Goal: Task Accomplishment & Management: Use online tool/utility

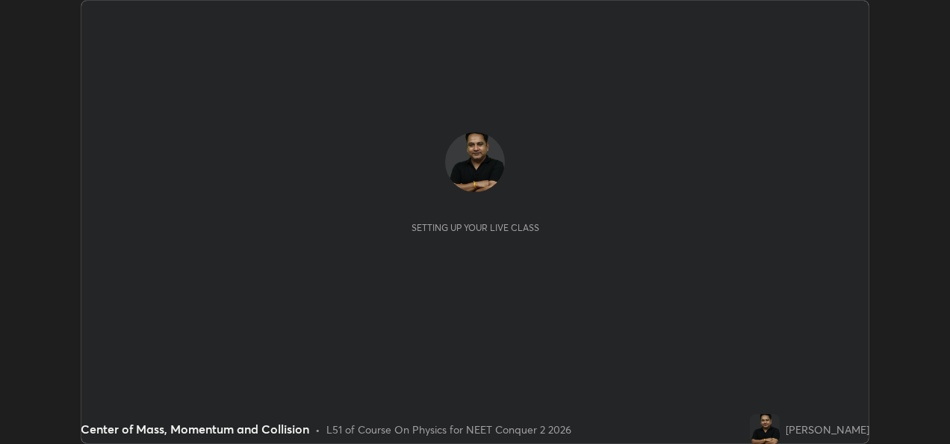
scroll to position [444, 949]
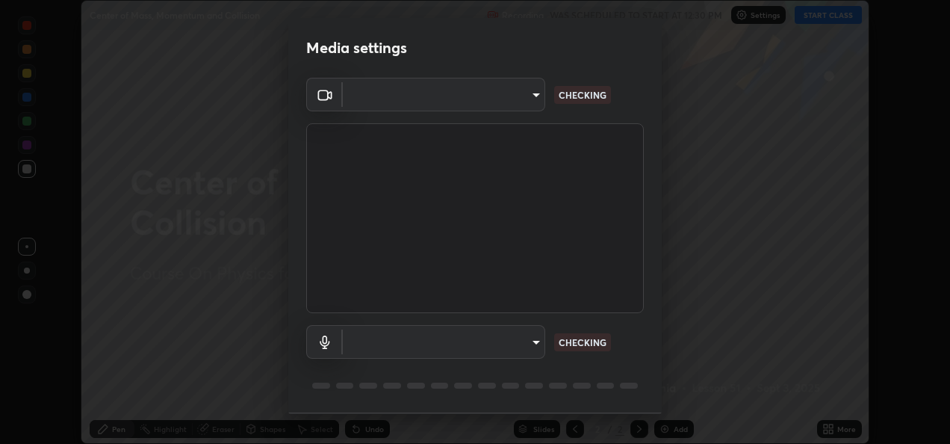
type input "fcbc606336747d805bd595eb40c6b5f29a1e1550cc5f4c8a38e7a1dcf20f99a9"
click at [509, 346] on body "Erase all Center of Mass, Momentum and Collision Recording WAS SCHEDULED TO STA…" at bounding box center [475, 222] width 950 height 444
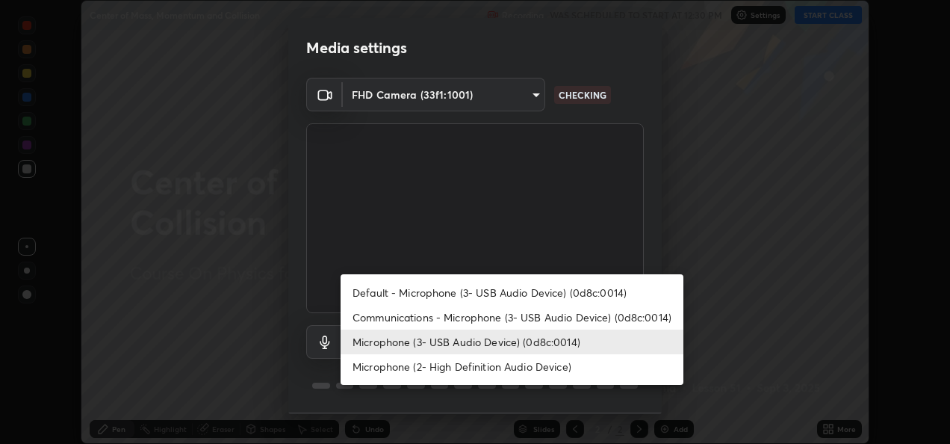
click at [475, 369] on li "Microphone (2- High Definition Audio Device)" at bounding box center [512, 366] width 343 height 25
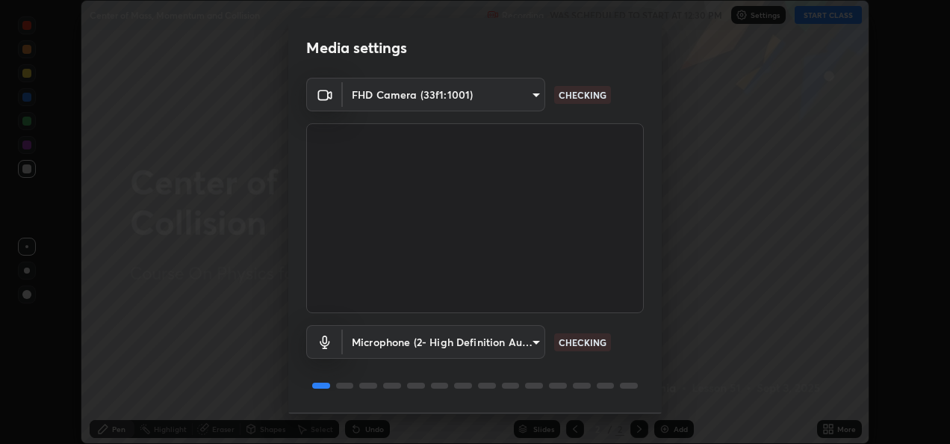
click at [512, 348] on body "Erase all Center of Mass, Momentum and Collision Recording WAS SCHEDULED TO STA…" at bounding box center [475, 222] width 950 height 444
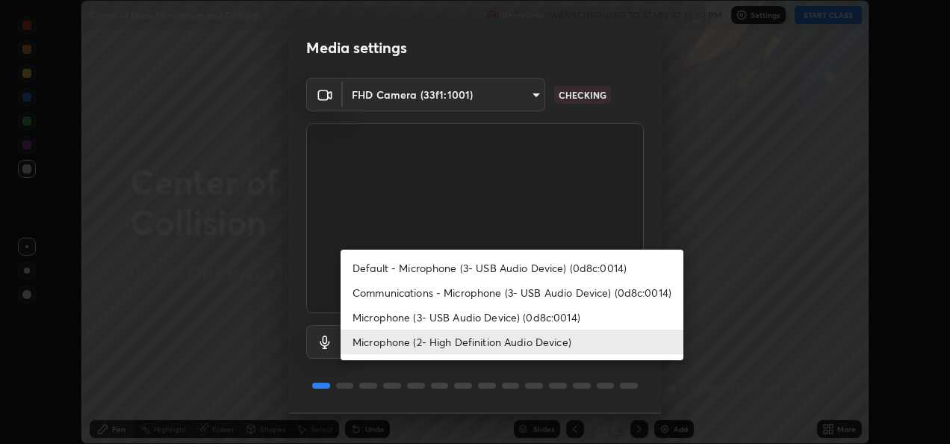
click at [496, 315] on li "Microphone (3- USB Audio Device) (0d8c:0014)" at bounding box center [512, 317] width 343 height 25
type input "bf0c866a6325e55d3bae0d7584da223482699bacb2ccebee08ad094193e983e5"
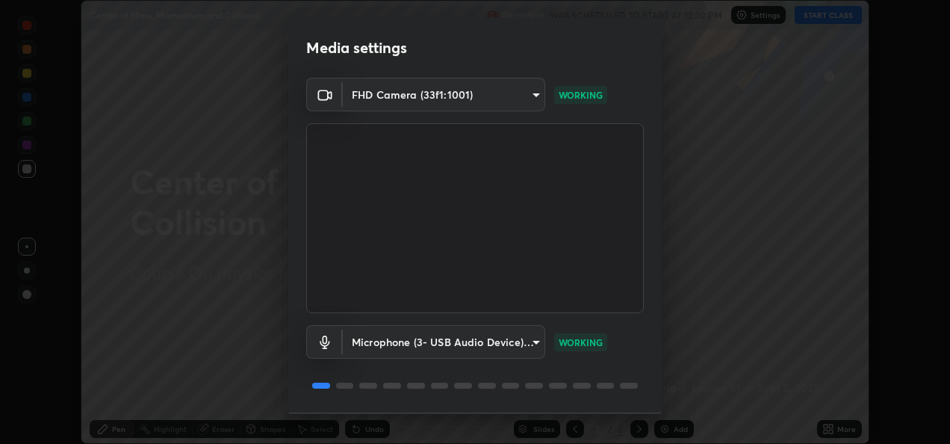
scroll to position [46, 0]
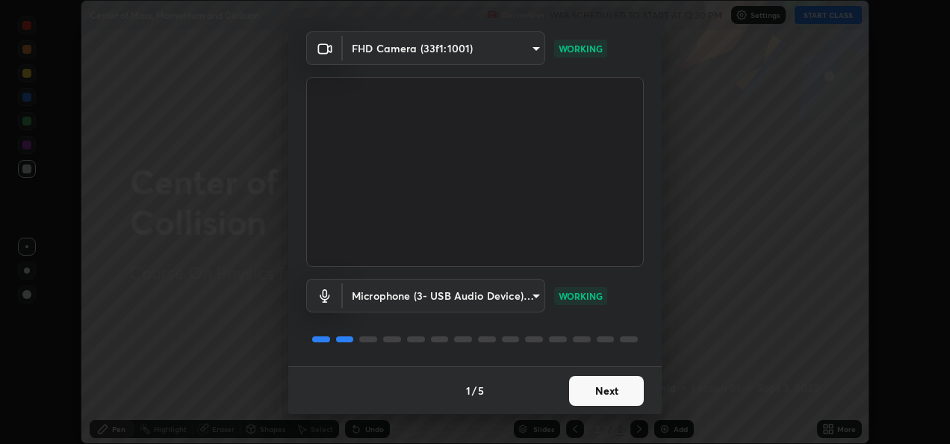
click at [608, 390] on button "Next" at bounding box center [606, 391] width 75 height 30
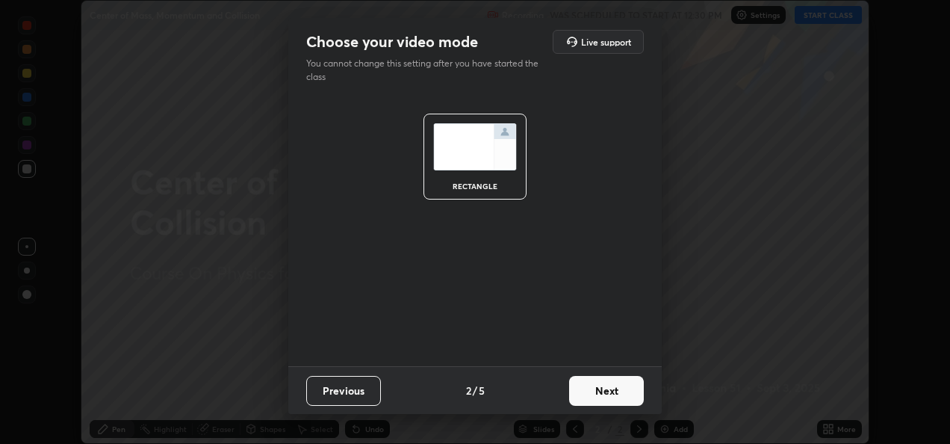
click at [612, 386] on button "Next" at bounding box center [606, 391] width 75 height 30
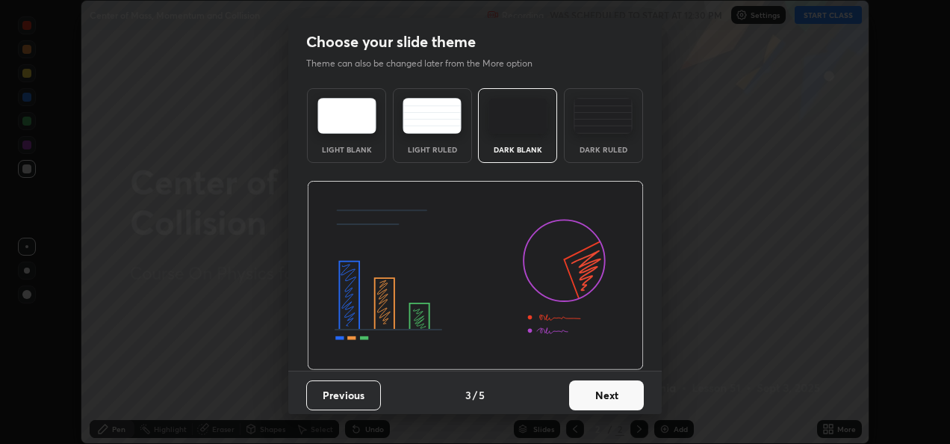
click at [608, 389] on button "Next" at bounding box center [606, 395] width 75 height 30
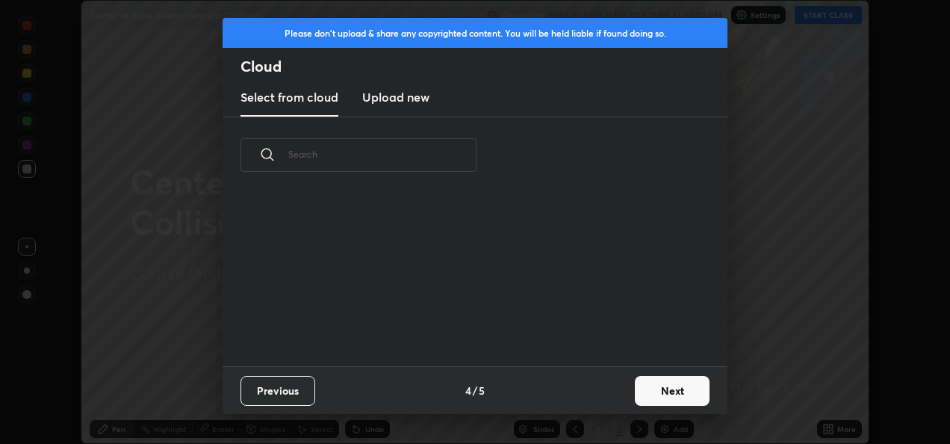
scroll to position [172, 479]
click at [414, 106] on new "Upload new" at bounding box center [395, 97] width 67 height 37
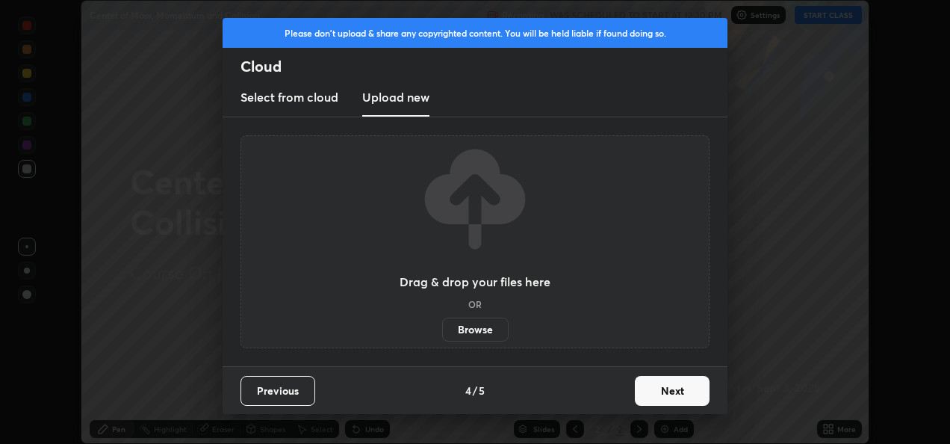
click at [476, 324] on label "Browse" at bounding box center [475, 329] width 66 height 24
click at [442, 324] on input "Browse" at bounding box center [442, 329] width 0 height 24
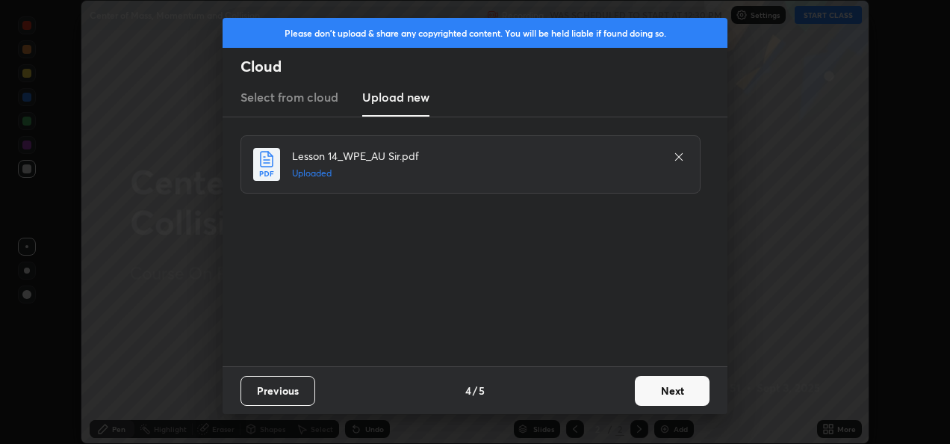
click at [663, 392] on button "Next" at bounding box center [672, 391] width 75 height 30
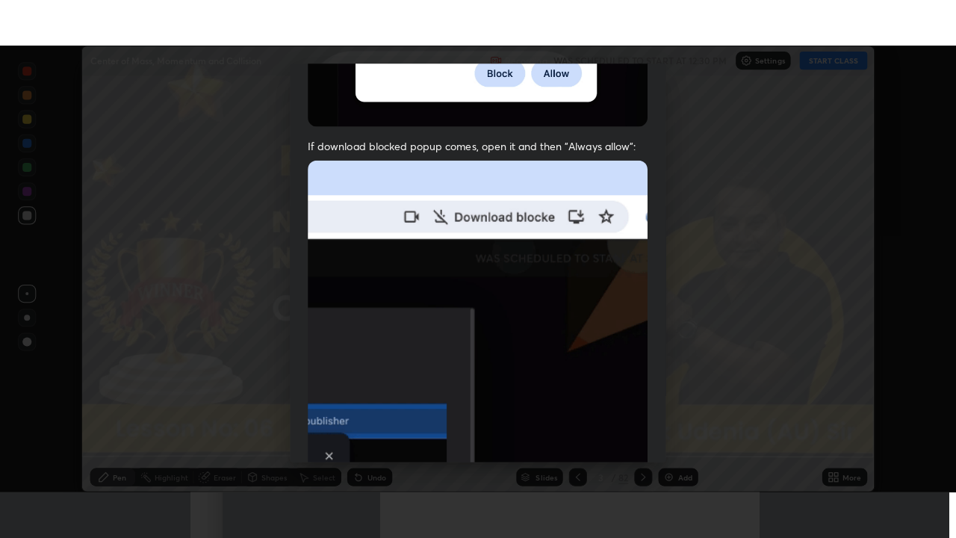
scroll to position [351, 0]
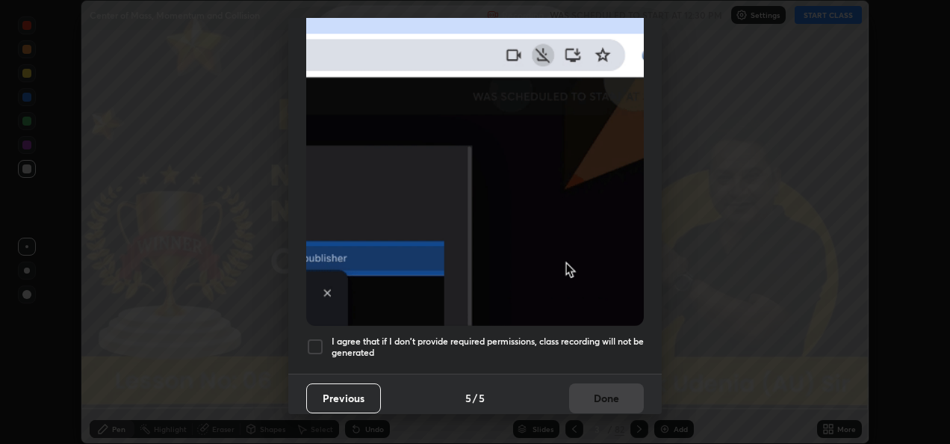
click at [312, 338] on div at bounding box center [315, 347] width 18 height 18
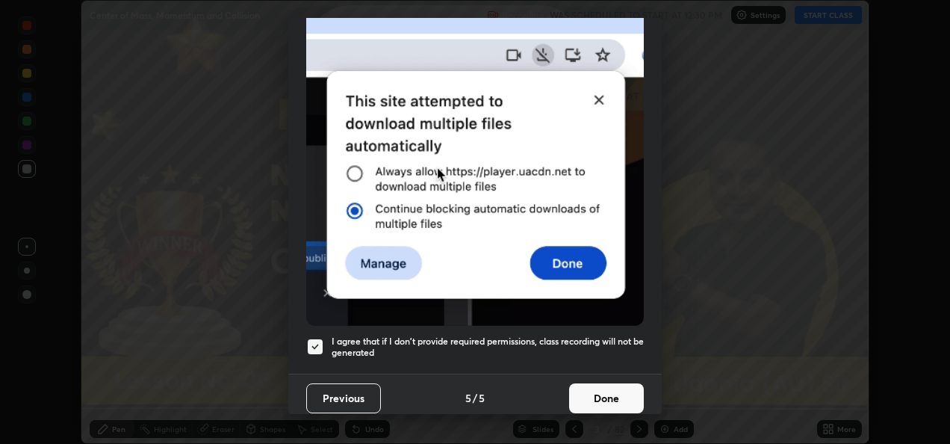
click at [608, 389] on button "Done" at bounding box center [606, 398] width 75 height 30
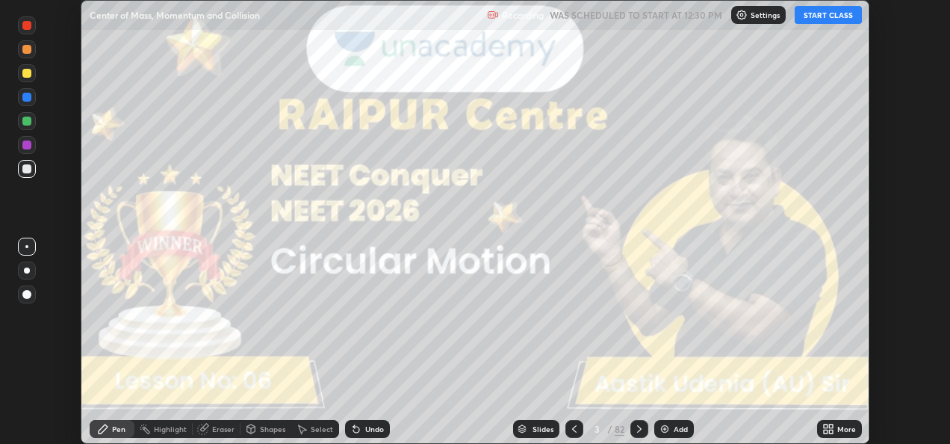
click at [829, 423] on icon at bounding box center [828, 429] width 12 height 12
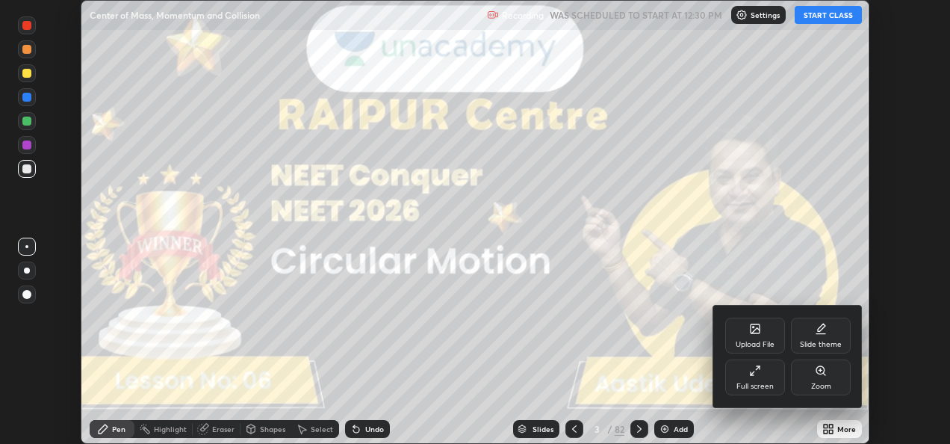
click at [750, 376] on div "Full screen" at bounding box center [755, 377] width 60 height 36
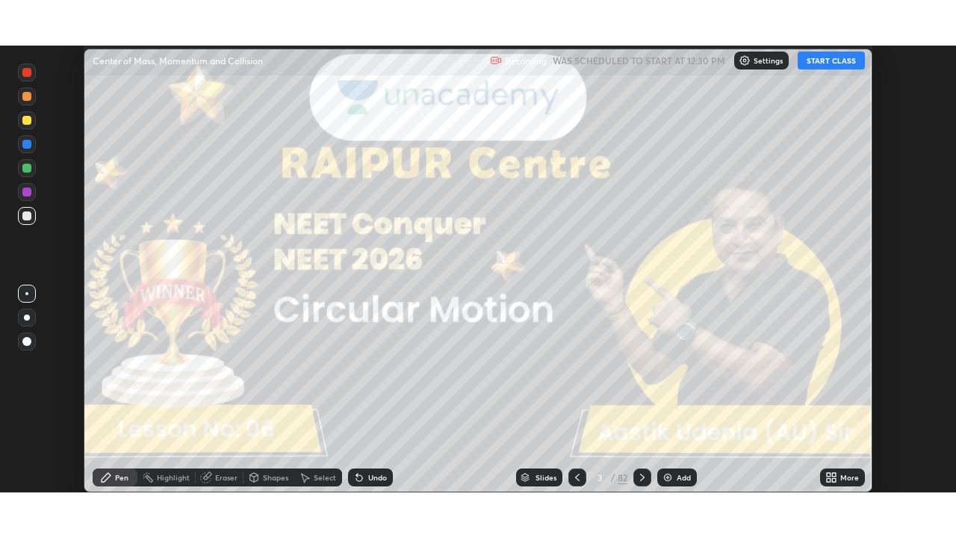
scroll to position [538, 956]
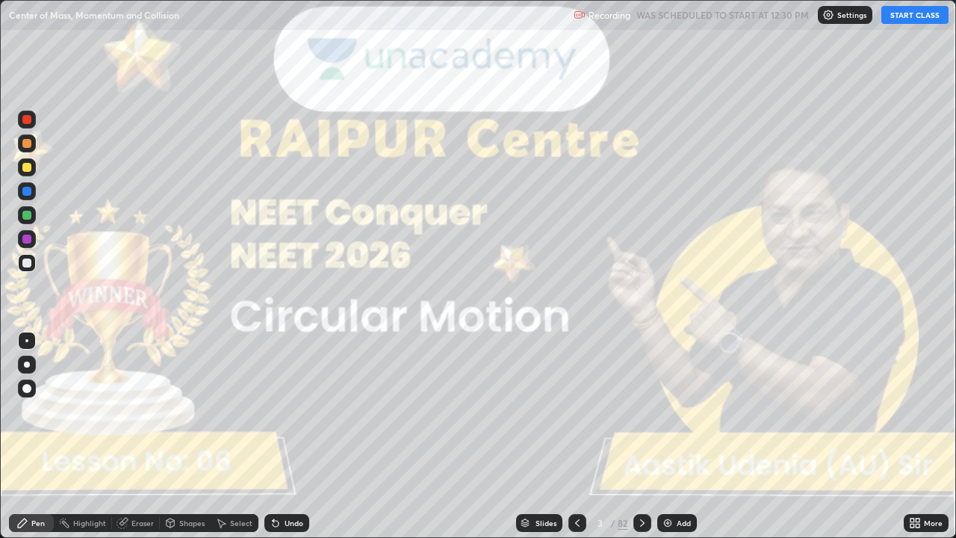
click at [901, 19] on button "START CLASS" at bounding box center [914, 15] width 67 height 18
click at [34, 370] on div at bounding box center [27, 364] width 18 height 18
click at [641, 443] on icon at bounding box center [642, 523] width 12 height 12
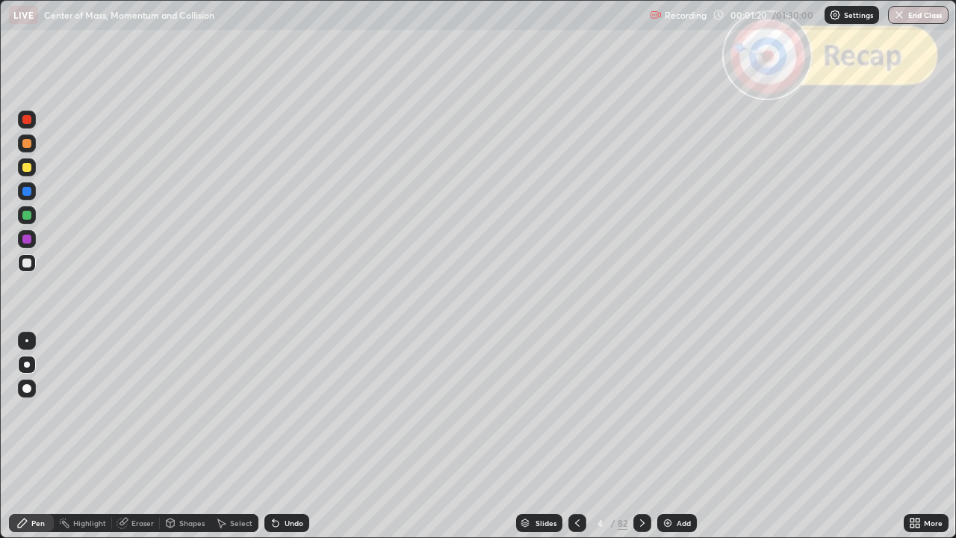
click at [642, 443] on icon at bounding box center [642, 522] width 4 height 7
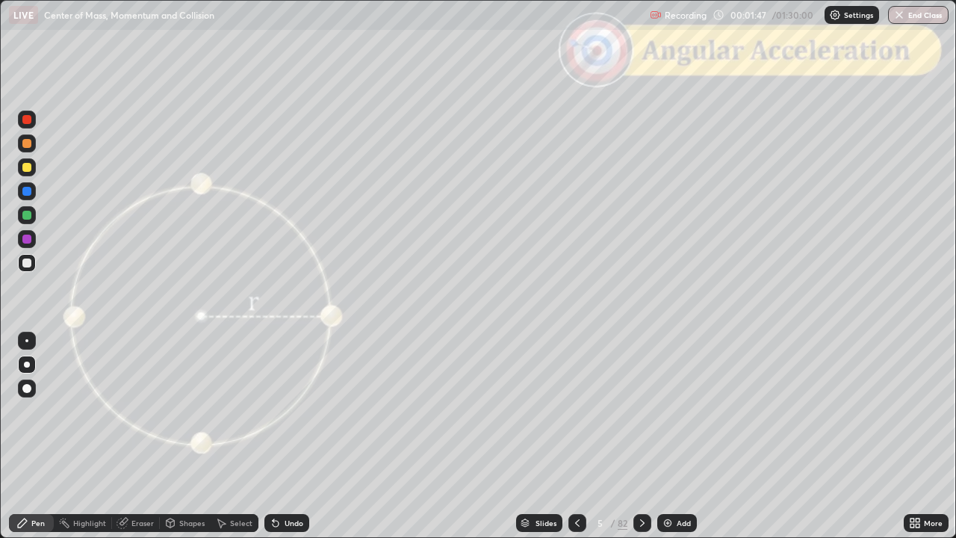
click at [640, 443] on icon at bounding box center [642, 522] width 4 height 7
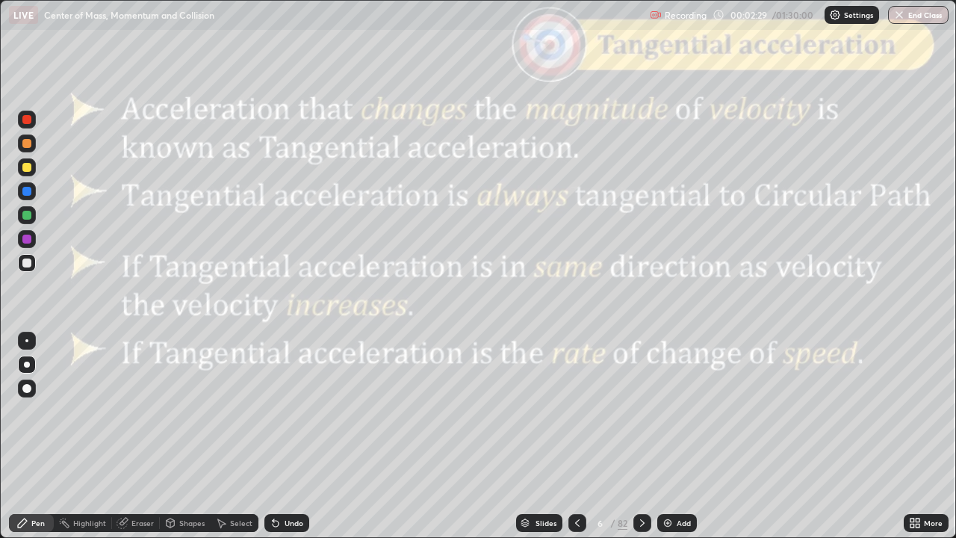
click at [636, 443] on icon at bounding box center [642, 523] width 12 height 12
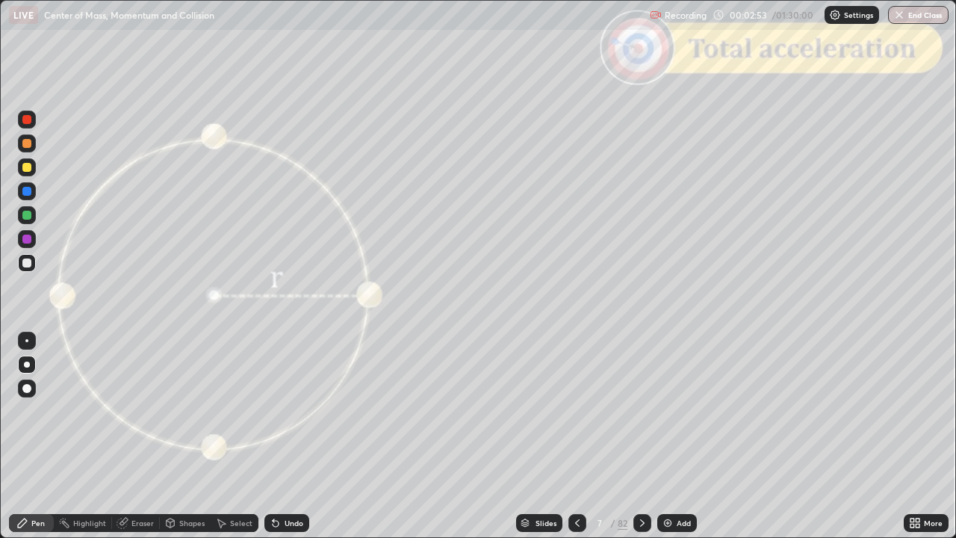
click at [633, 443] on div at bounding box center [642, 523] width 18 height 18
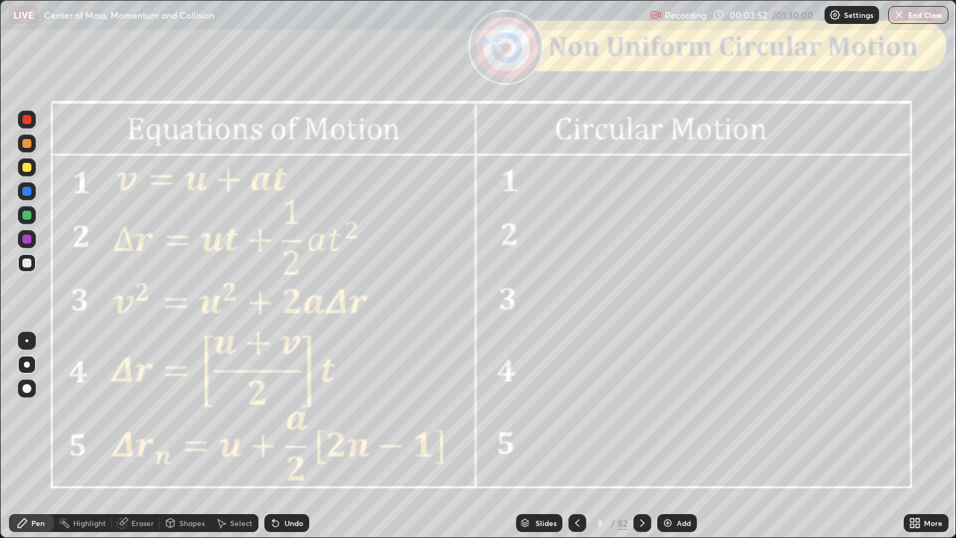
click at [641, 443] on icon at bounding box center [642, 523] width 12 height 12
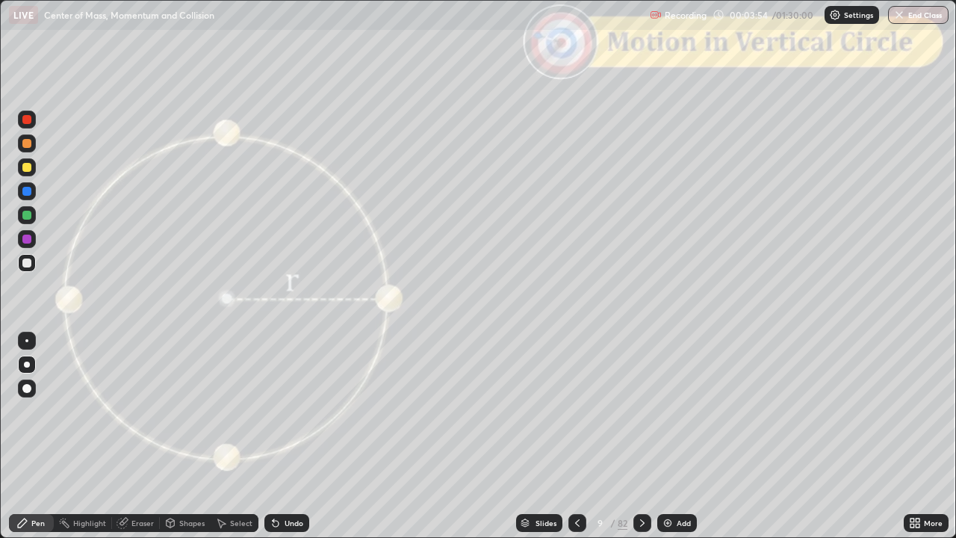
click at [573, 443] on icon at bounding box center [577, 523] width 12 height 12
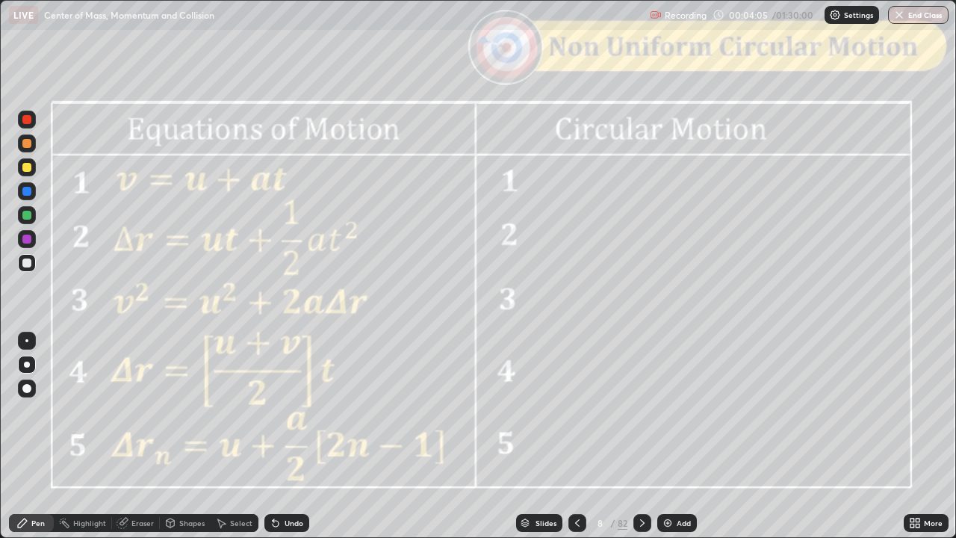
click at [642, 443] on icon at bounding box center [642, 523] width 12 height 12
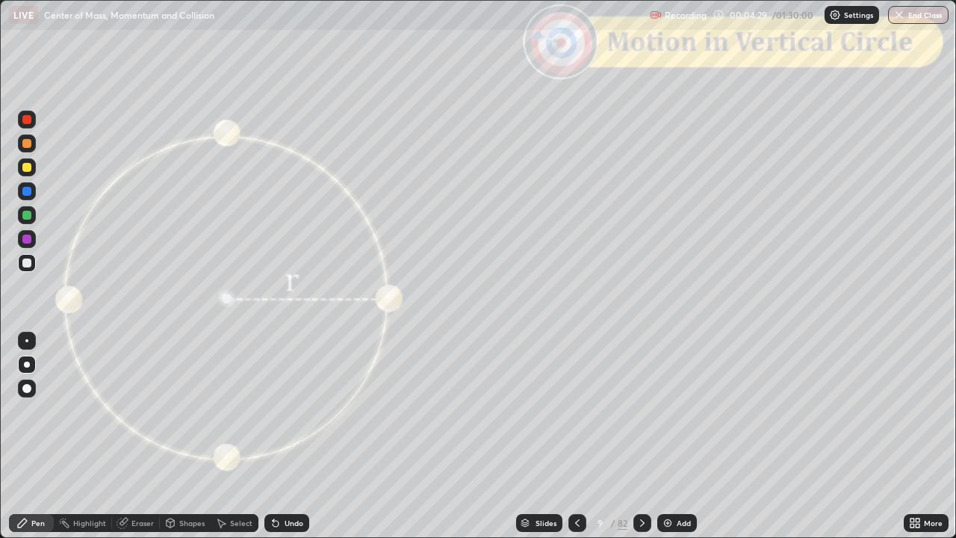
click at [552, 443] on div "Slides" at bounding box center [545, 522] width 21 height 7
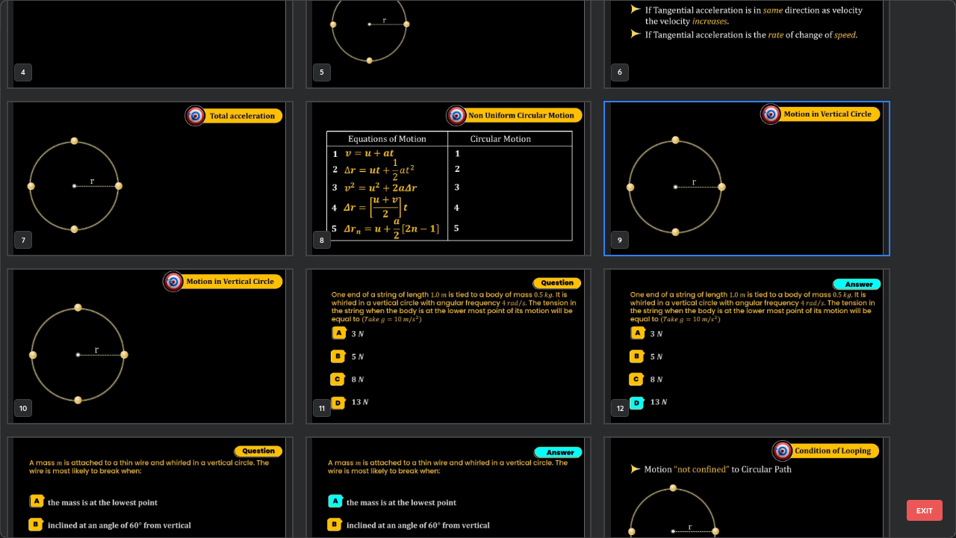
scroll to position [294, 0]
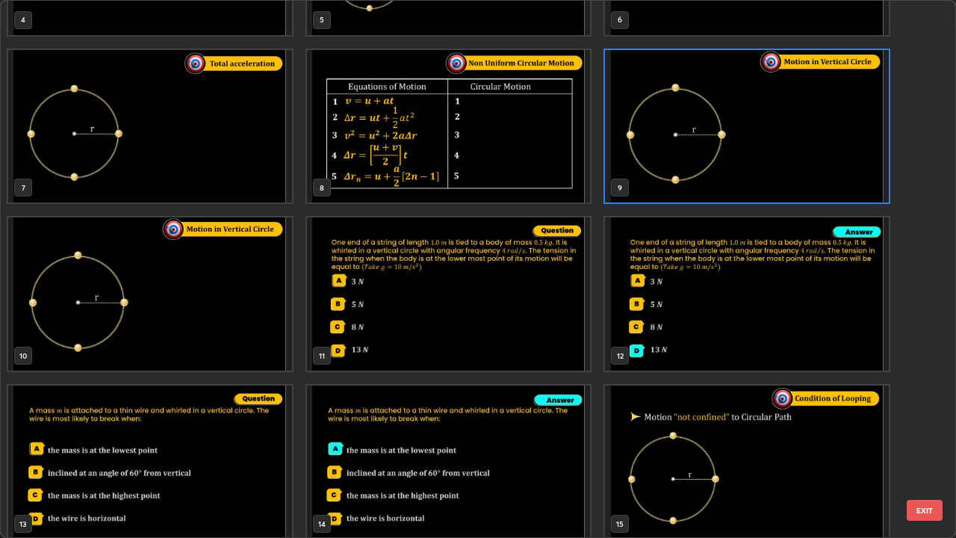
click at [923, 443] on button "EXIT" at bounding box center [925, 510] width 36 height 21
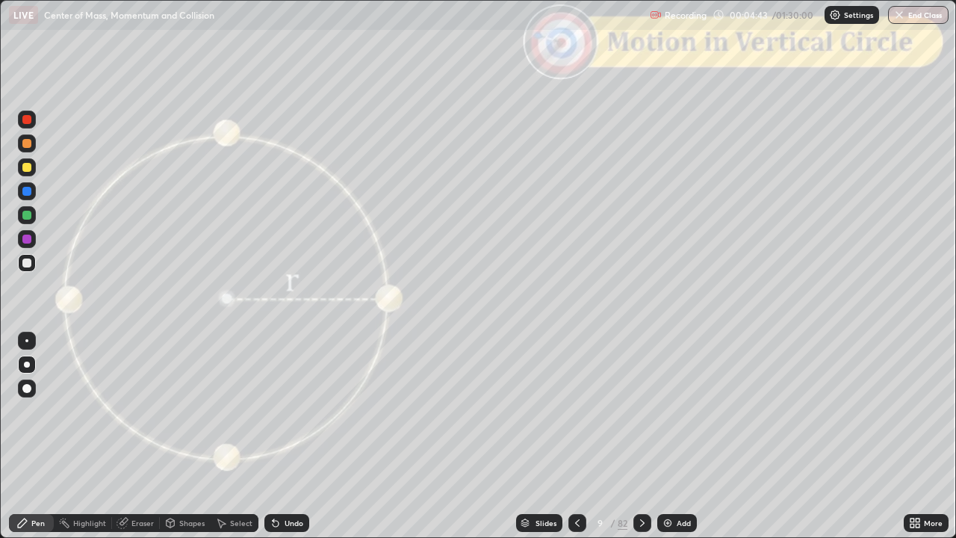
click at [180, 443] on div "Shapes" at bounding box center [191, 522] width 25 height 7
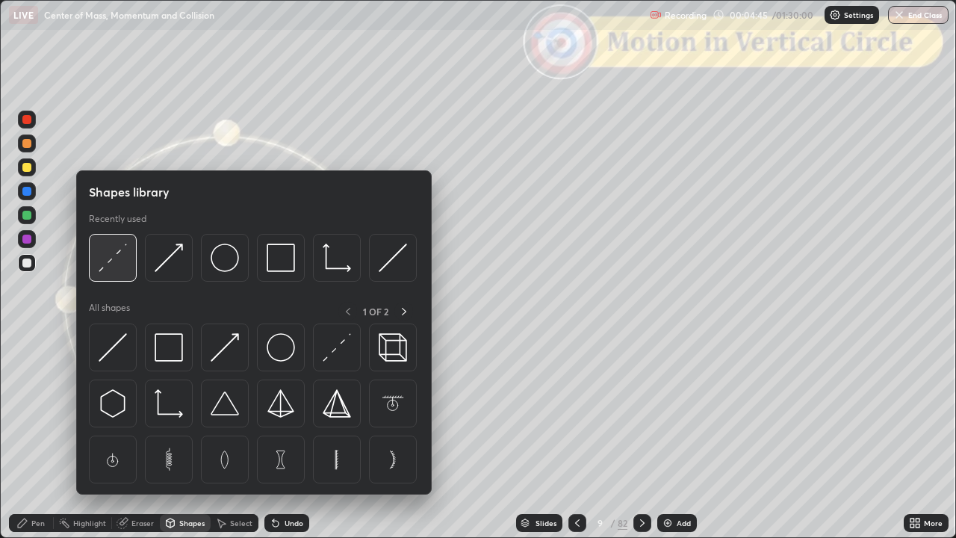
click at [119, 268] on img at bounding box center [113, 257] width 28 height 28
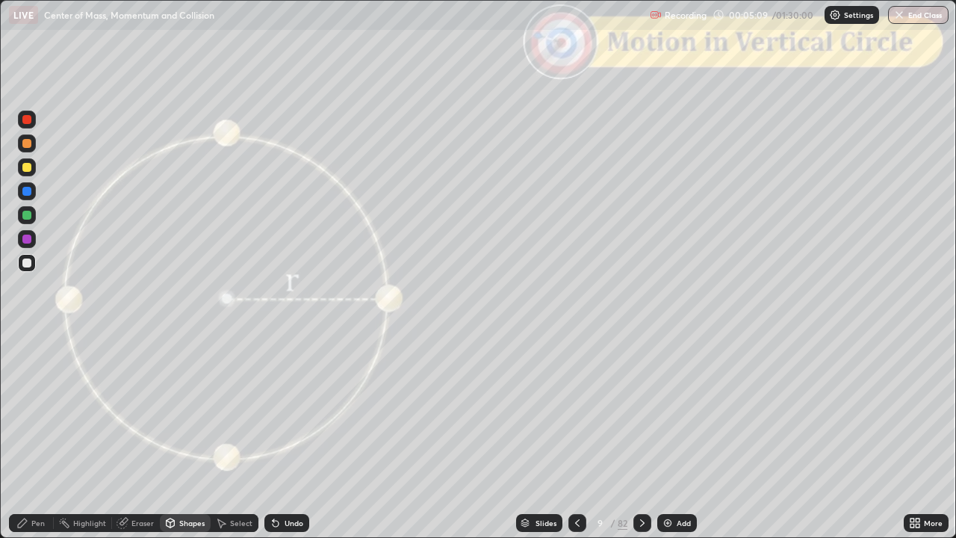
click at [290, 443] on div "Undo" at bounding box center [293, 522] width 19 height 7
click at [25, 443] on div "Pen" at bounding box center [31, 523] width 45 height 18
click at [27, 145] on div at bounding box center [26, 143] width 9 height 9
click at [290, 443] on div "Undo" at bounding box center [293, 522] width 19 height 7
click at [28, 170] on div at bounding box center [26, 167] width 9 height 9
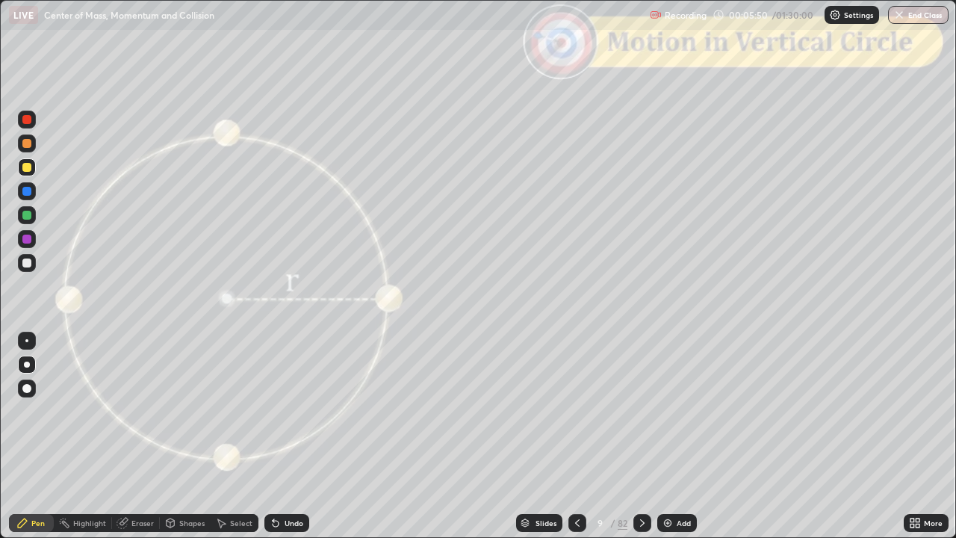
click at [28, 146] on div at bounding box center [26, 143] width 9 height 9
click at [285, 443] on div "Undo" at bounding box center [293, 522] width 19 height 7
click at [640, 443] on icon at bounding box center [642, 523] width 12 height 12
click at [641, 443] on icon at bounding box center [642, 523] width 12 height 12
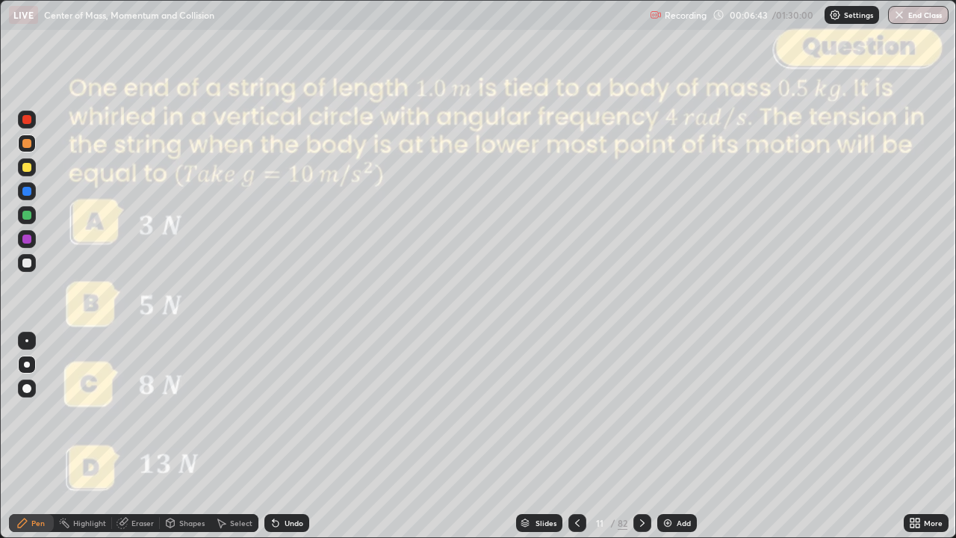
click at [302, 443] on div "Undo" at bounding box center [286, 523] width 45 height 18
click at [641, 443] on icon at bounding box center [642, 523] width 12 height 12
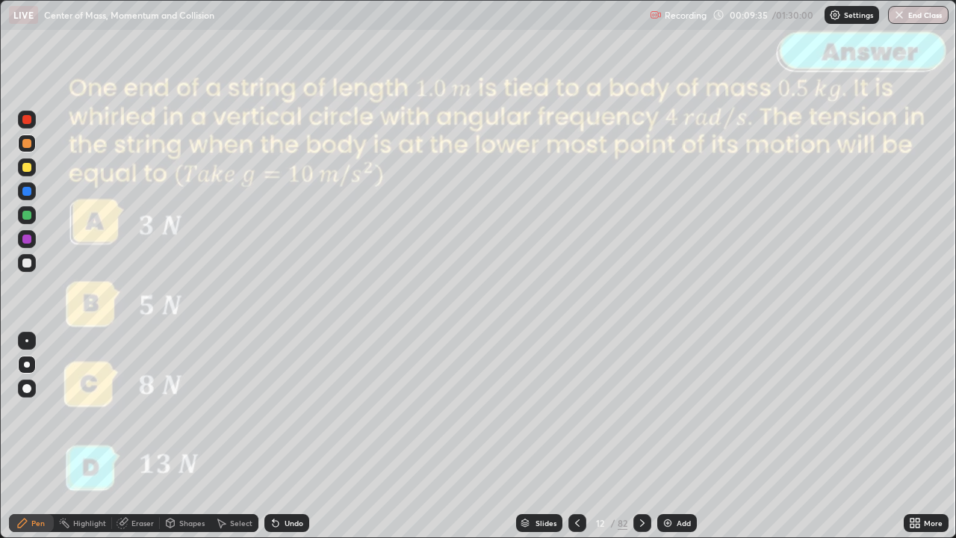
click at [640, 443] on icon at bounding box center [642, 523] width 12 height 12
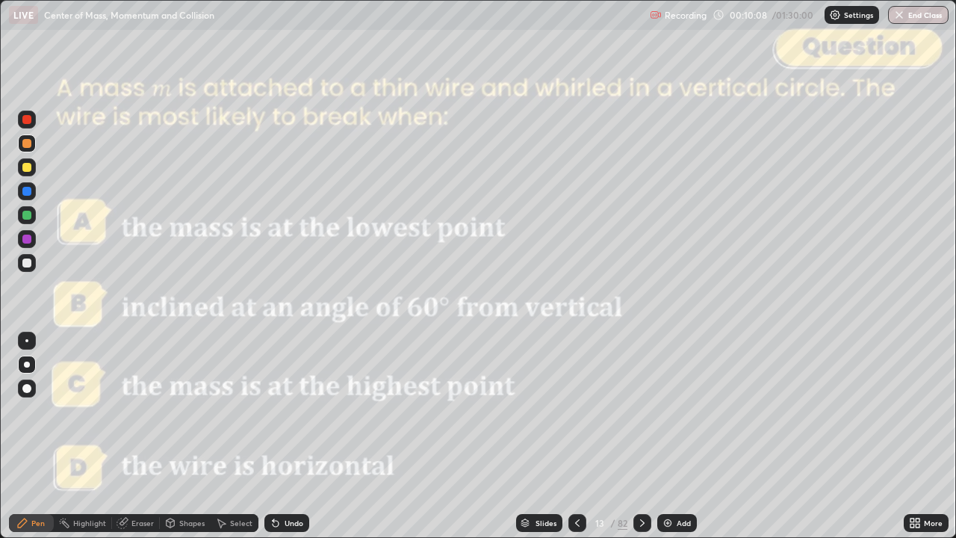
click at [641, 443] on icon at bounding box center [642, 523] width 12 height 12
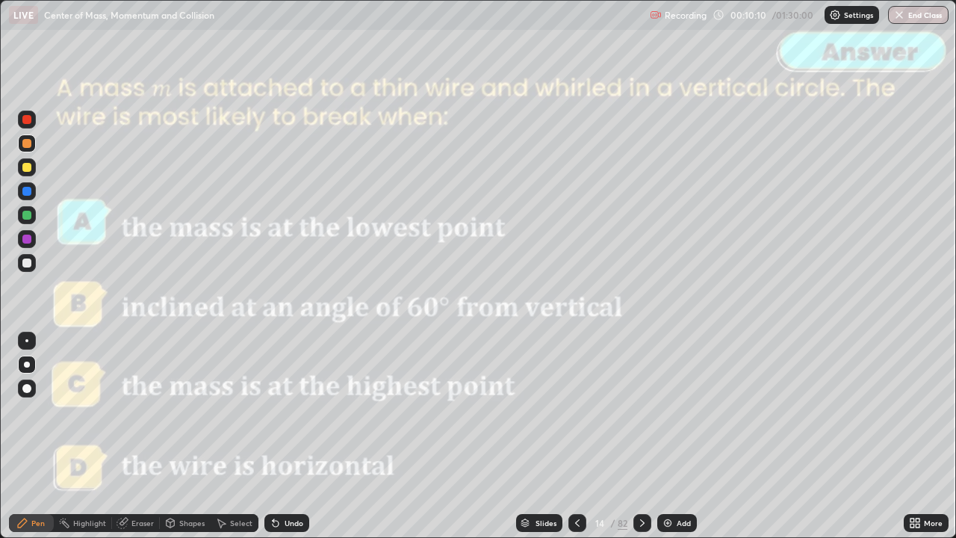
click at [638, 443] on icon at bounding box center [642, 523] width 12 height 12
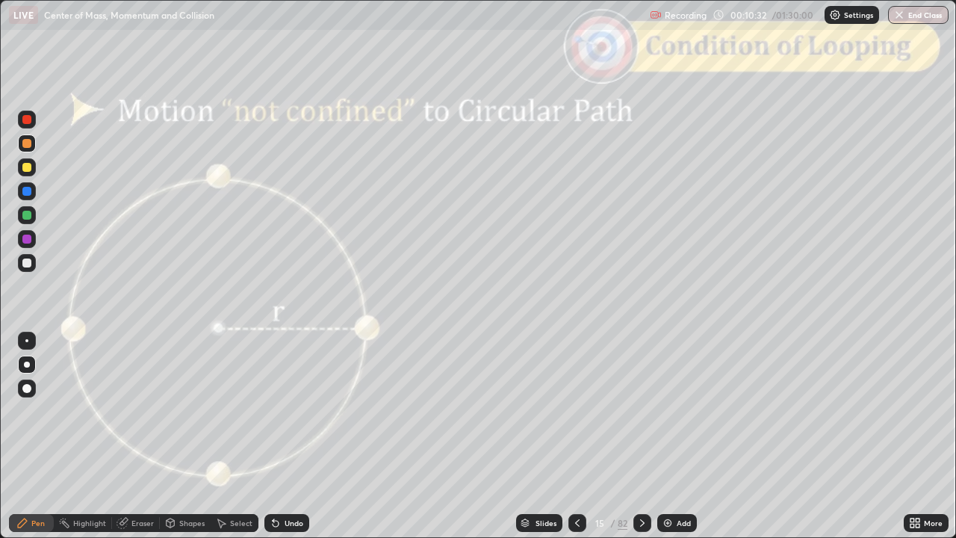
click at [181, 443] on div "Shapes" at bounding box center [191, 522] width 25 height 7
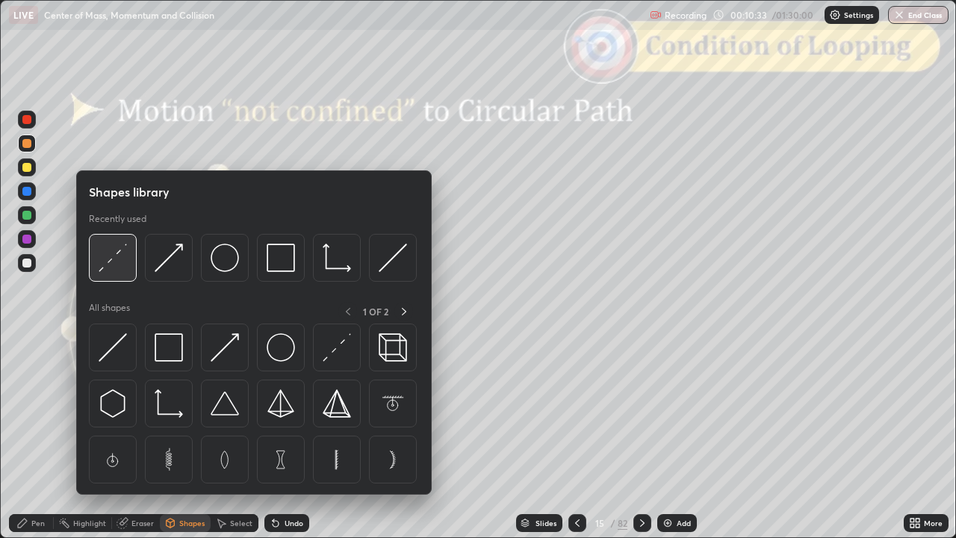
click at [119, 261] on img at bounding box center [113, 257] width 28 height 28
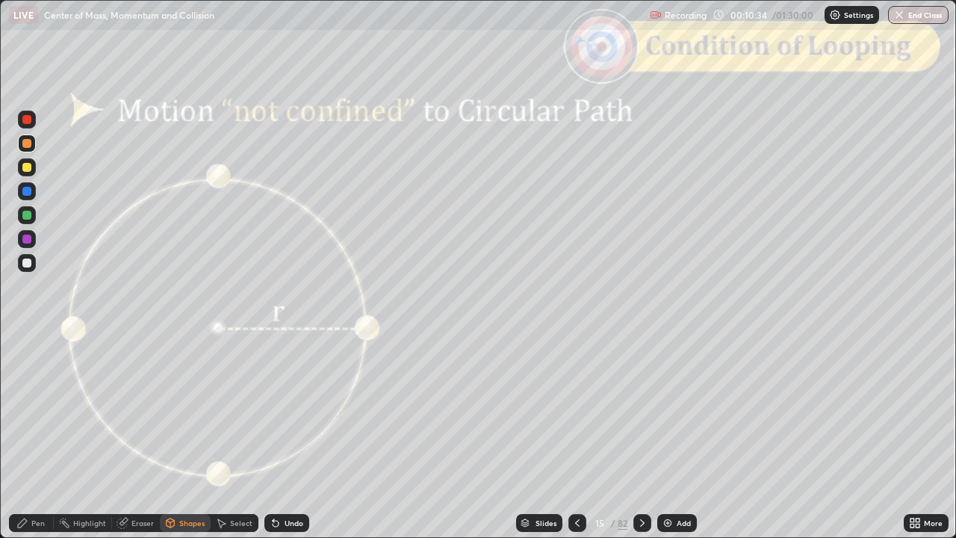
click at [28, 263] on div at bounding box center [26, 262] width 9 height 9
click at [179, 443] on div "Shapes" at bounding box center [191, 522] width 25 height 7
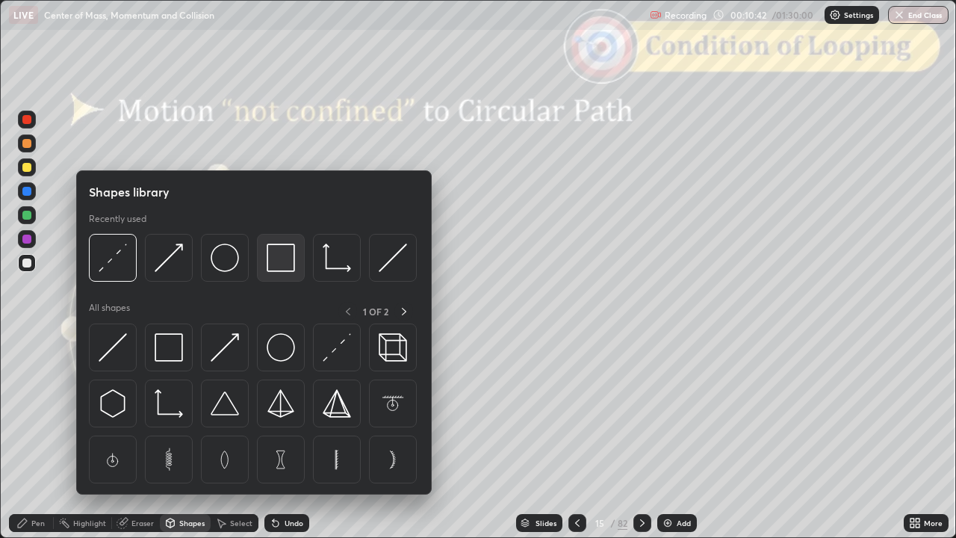
click at [286, 260] on img at bounding box center [281, 257] width 28 height 28
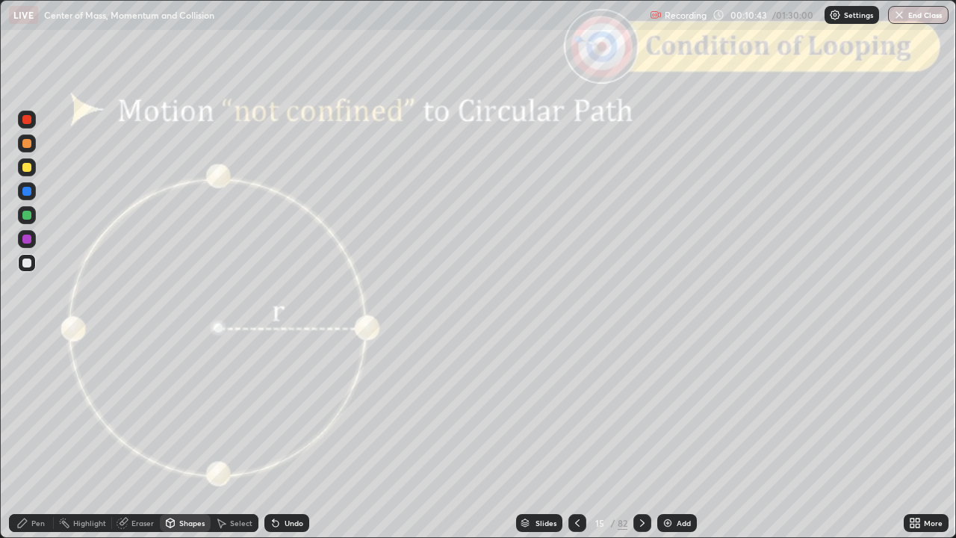
click at [31, 125] on div at bounding box center [27, 120] width 18 height 18
click at [541, 443] on div "Slides" at bounding box center [545, 522] width 21 height 7
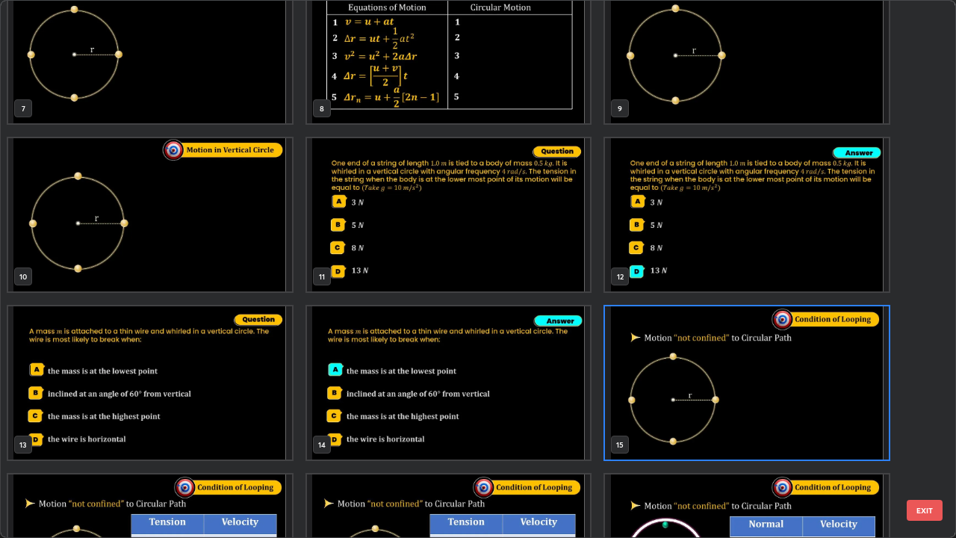
scroll to position [366, 0]
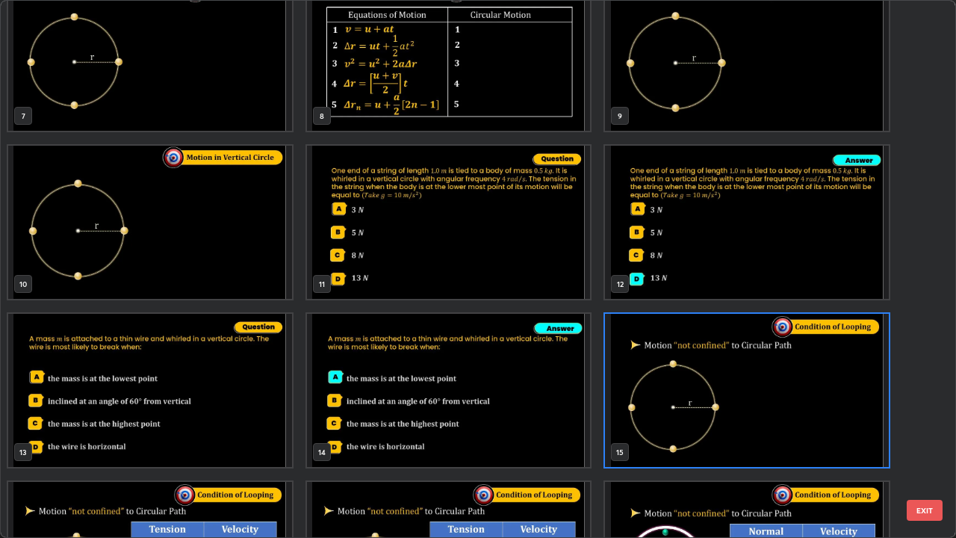
click at [924, 443] on button "EXIT" at bounding box center [925, 510] width 36 height 21
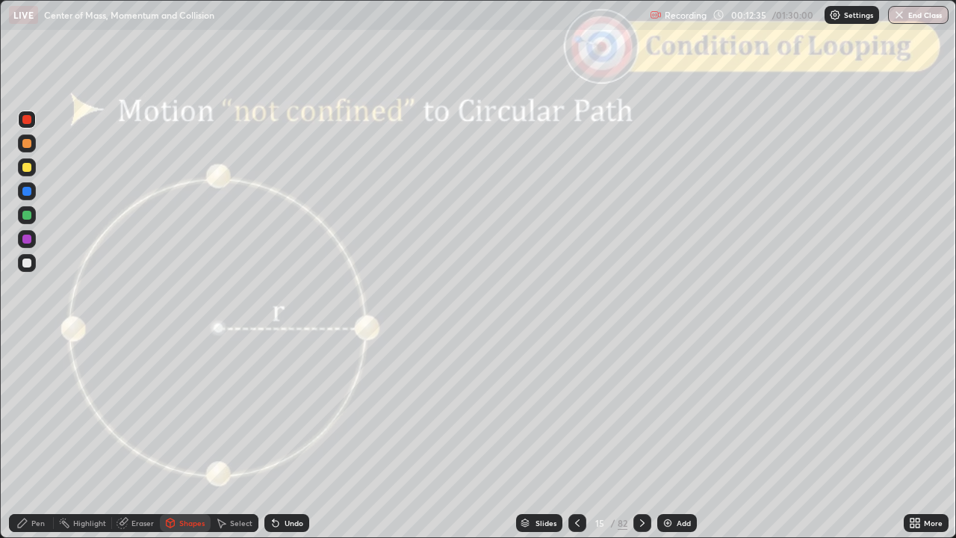
click at [40, 443] on div "Pen" at bounding box center [37, 522] width 13 height 7
click at [28, 270] on div at bounding box center [27, 263] width 18 height 18
click at [295, 443] on div "Undo" at bounding box center [293, 522] width 19 height 7
click at [279, 443] on div "Undo" at bounding box center [286, 523] width 45 height 18
click at [25, 264] on div at bounding box center [26, 262] width 9 height 9
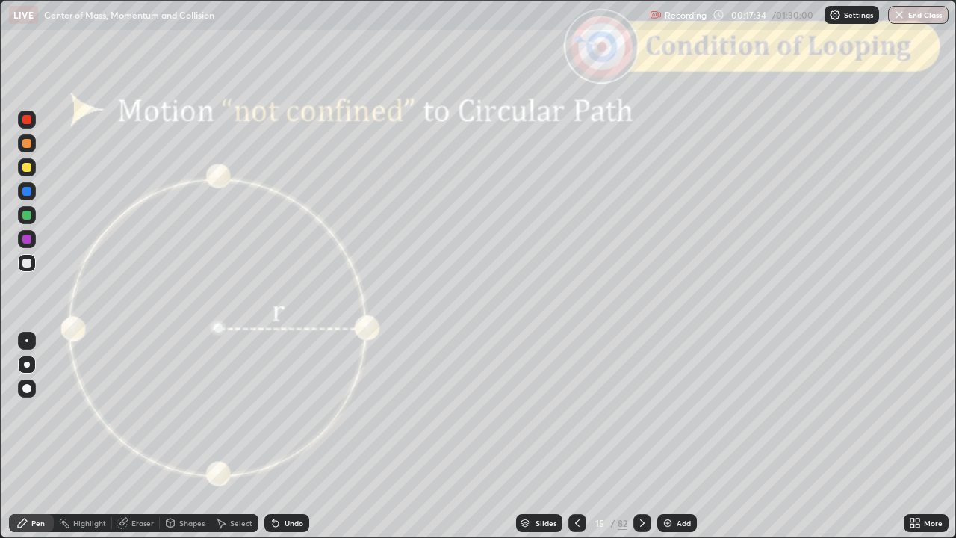
click at [524, 443] on icon at bounding box center [524, 521] width 7 height 4
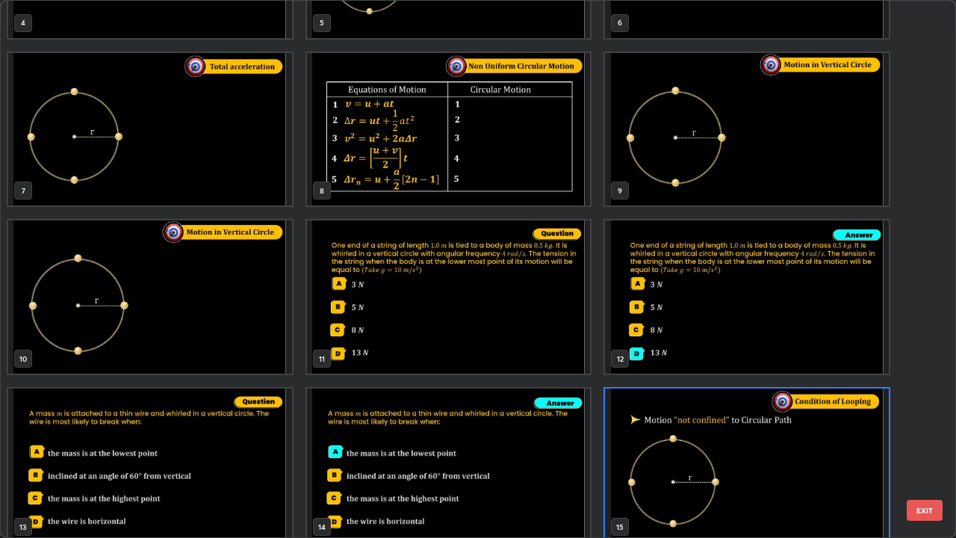
scroll to position [302, 0]
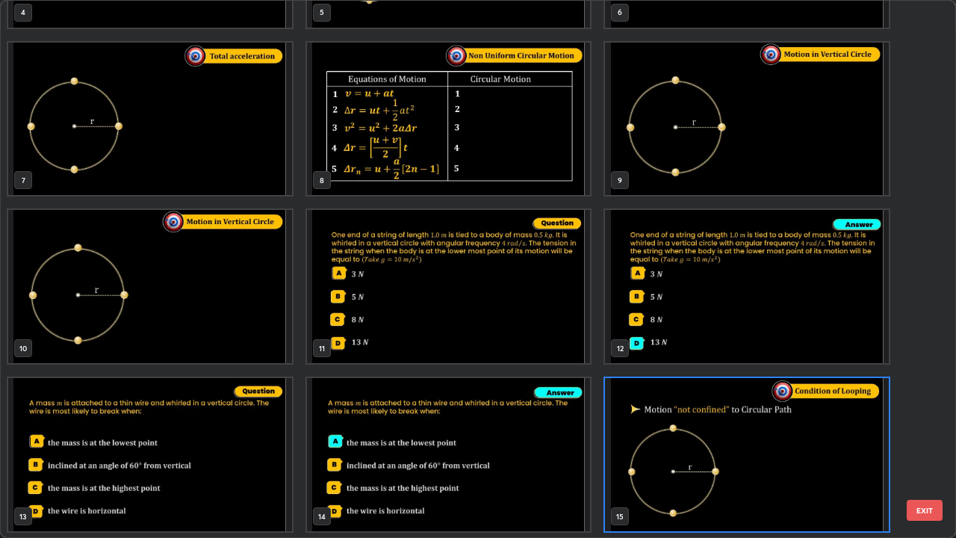
click at [208, 307] on img "grid" at bounding box center [150, 286] width 284 height 153
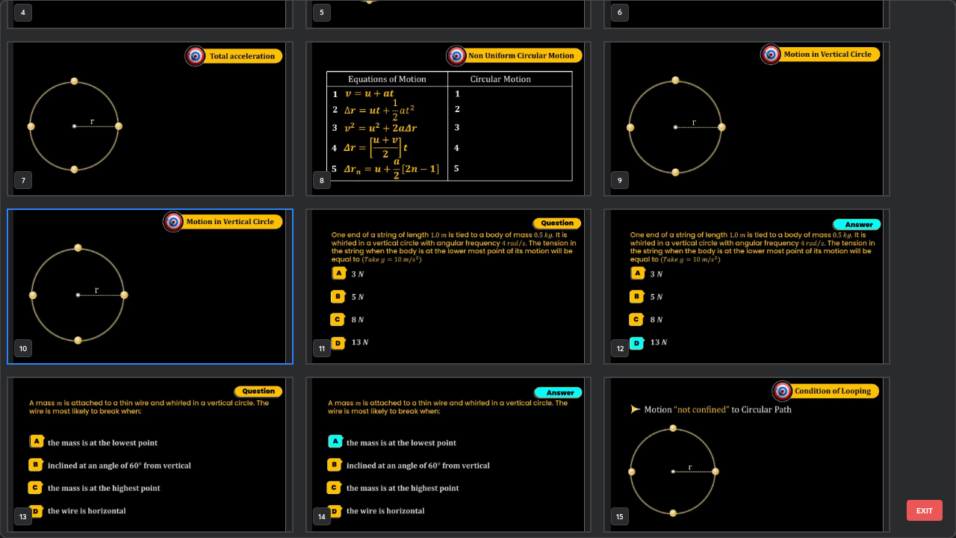
click at [916, 443] on button "EXIT" at bounding box center [925, 510] width 36 height 21
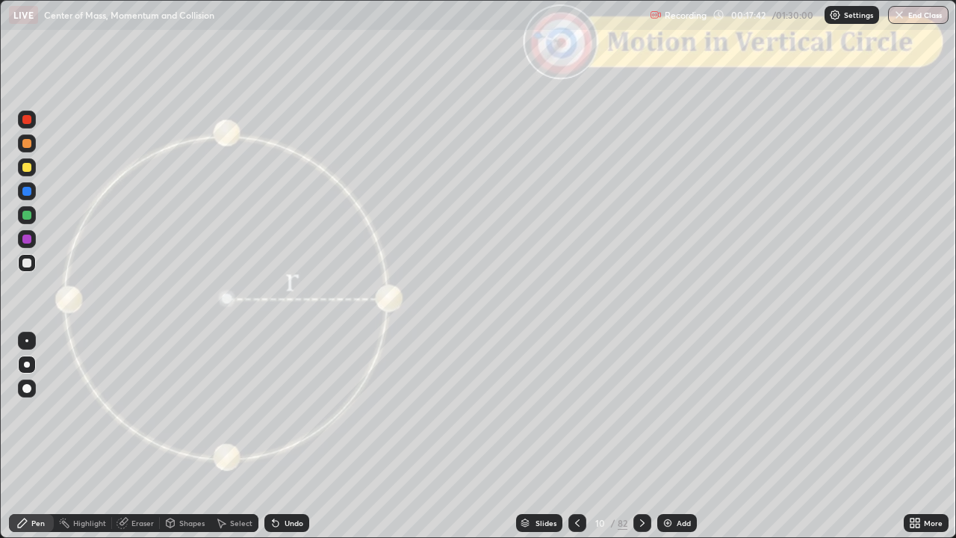
click at [573, 443] on icon at bounding box center [577, 523] width 12 height 12
click at [641, 443] on icon at bounding box center [642, 523] width 12 height 12
click at [641, 443] on div at bounding box center [642, 523] width 18 height 30
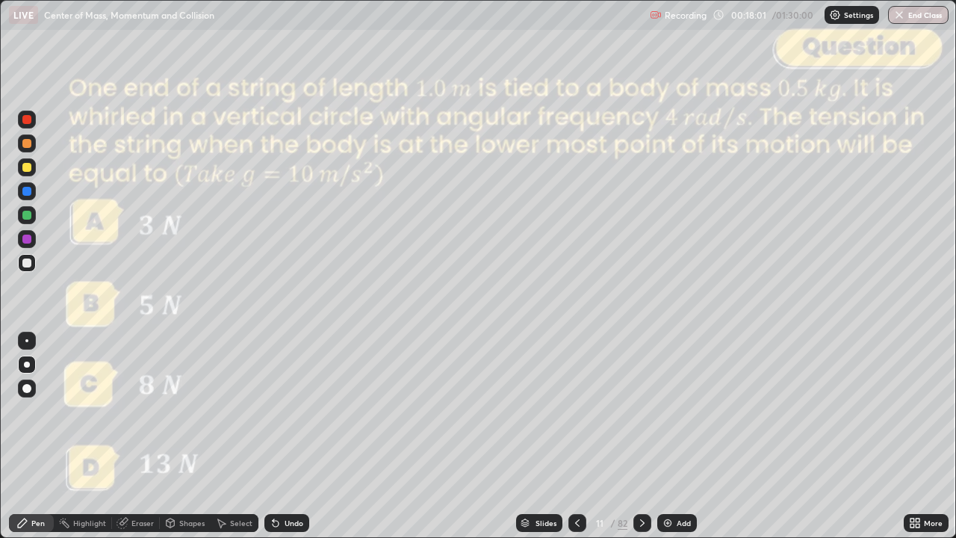
click at [635, 443] on div at bounding box center [642, 523] width 18 height 30
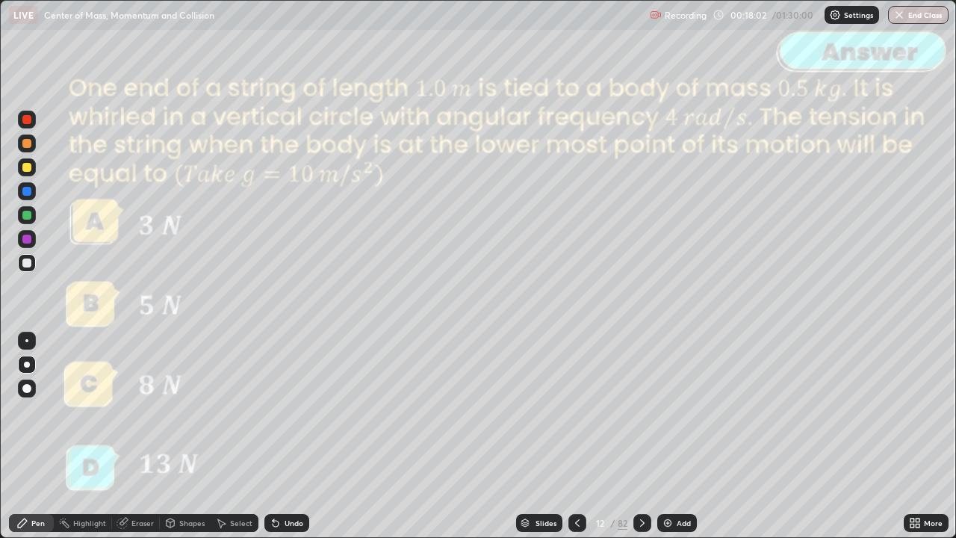
click at [635, 443] on div at bounding box center [642, 523] width 18 height 18
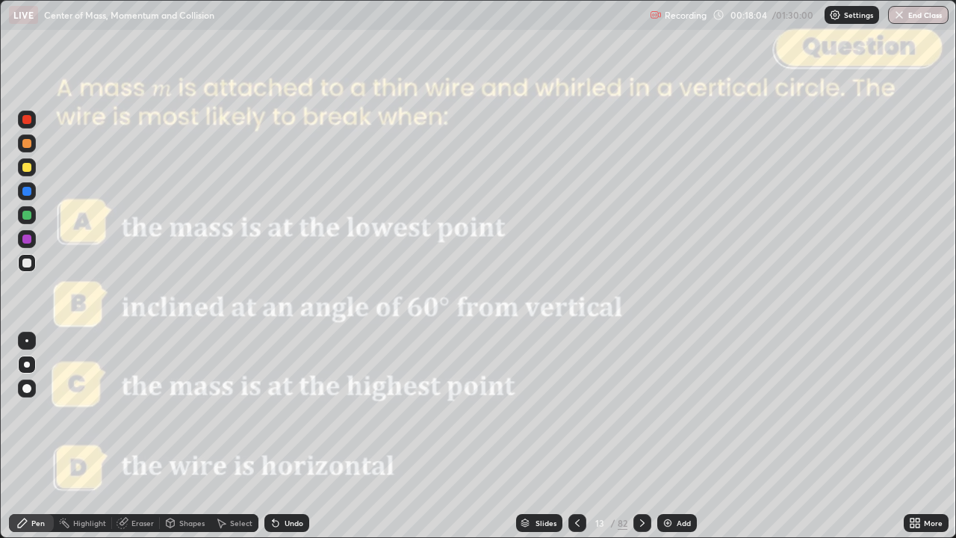
click at [641, 443] on icon at bounding box center [642, 523] width 12 height 12
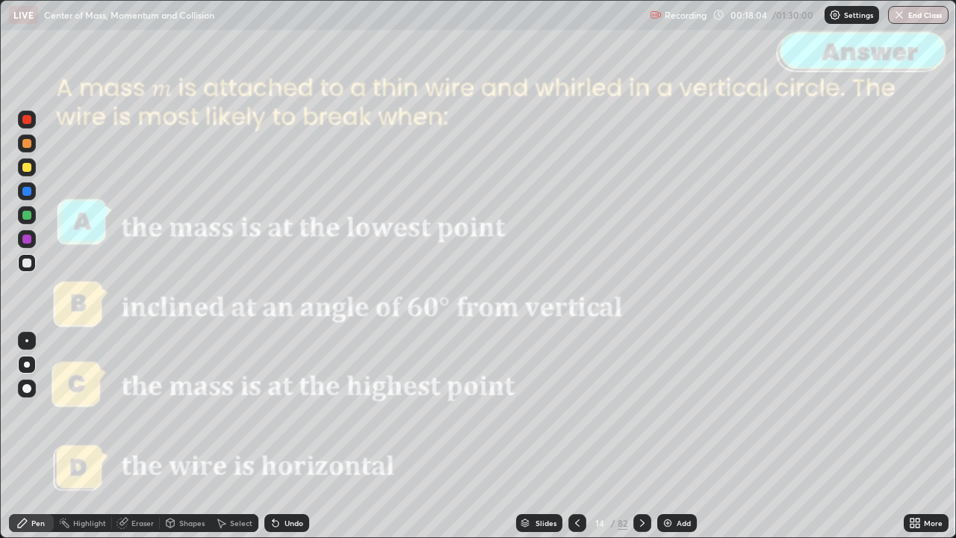
click at [633, 443] on div at bounding box center [642, 523] width 18 height 30
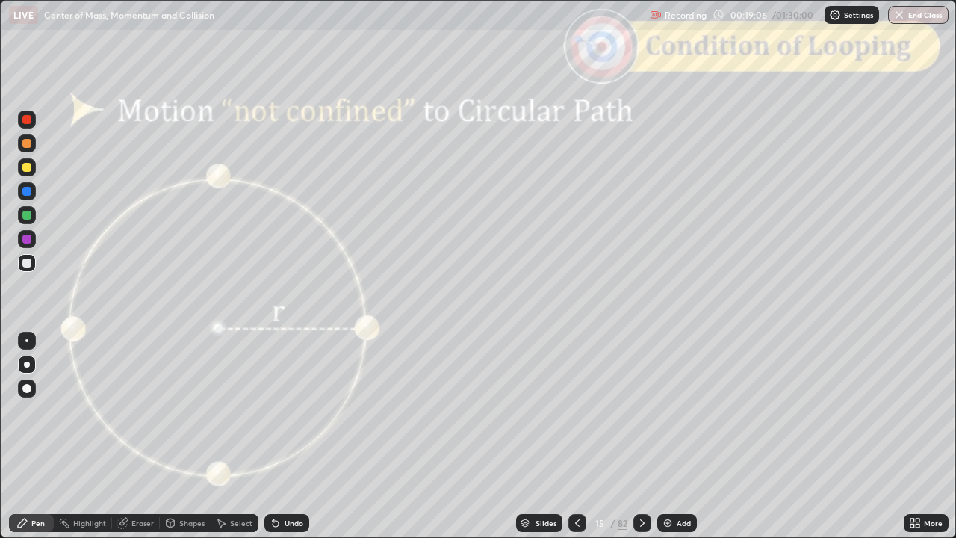
click at [27, 120] on div at bounding box center [26, 119] width 9 height 9
click at [28, 150] on div at bounding box center [27, 143] width 18 height 18
click at [135, 443] on div "Eraser" at bounding box center [142, 522] width 22 height 7
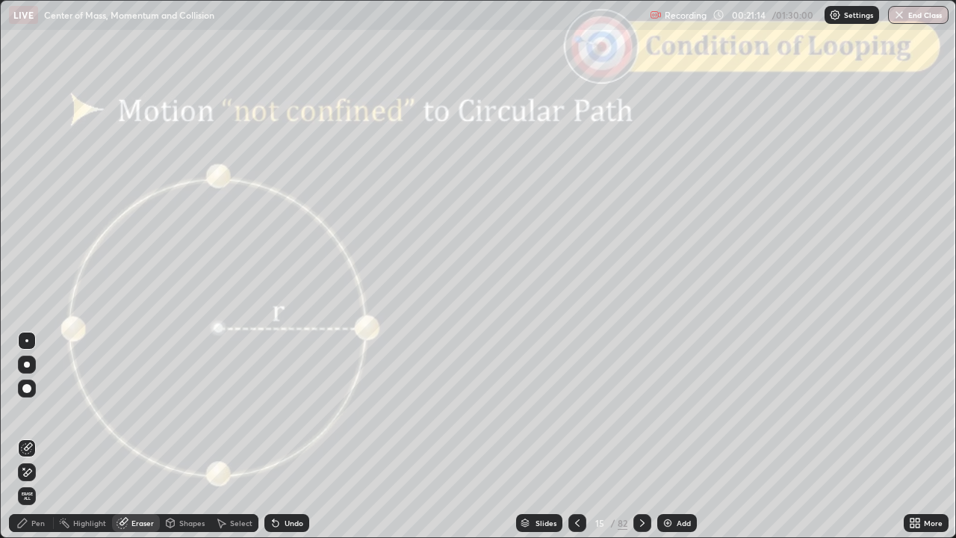
click at [27, 443] on icon at bounding box center [22, 523] width 12 height 12
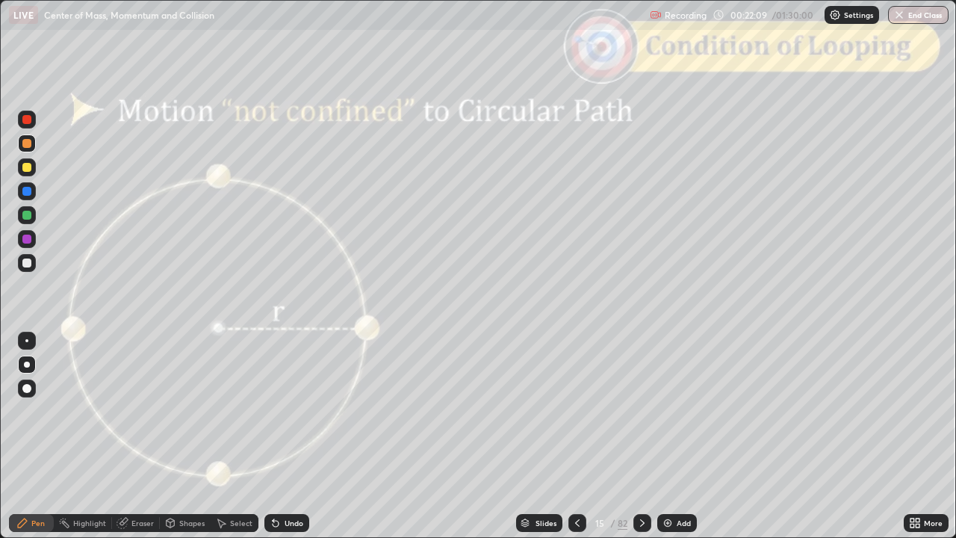
click at [285, 443] on div "Undo" at bounding box center [293, 522] width 19 height 7
click at [27, 120] on div at bounding box center [26, 119] width 9 height 9
click at [176, 443] on div "Shapes" at bounding box center [185, 523] width 51 height 18
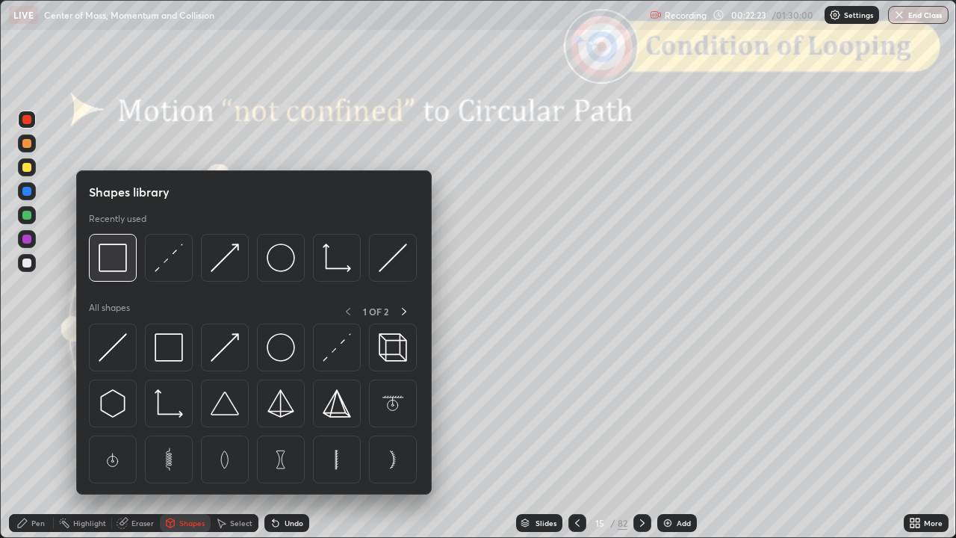
click at [112, 265] on img at bounding box center [113, 257] width 28 height 28
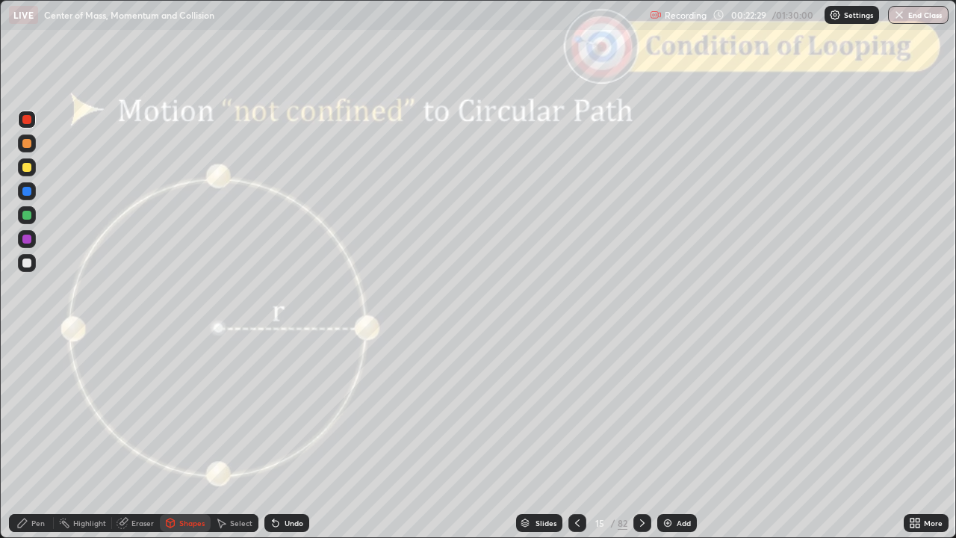
click at [40, 443] on div "Pen" at bounding box center [37, 522] width 13 height 7
click at [641, 443] on icon at bounding box center [642, 523] width 12 height 12
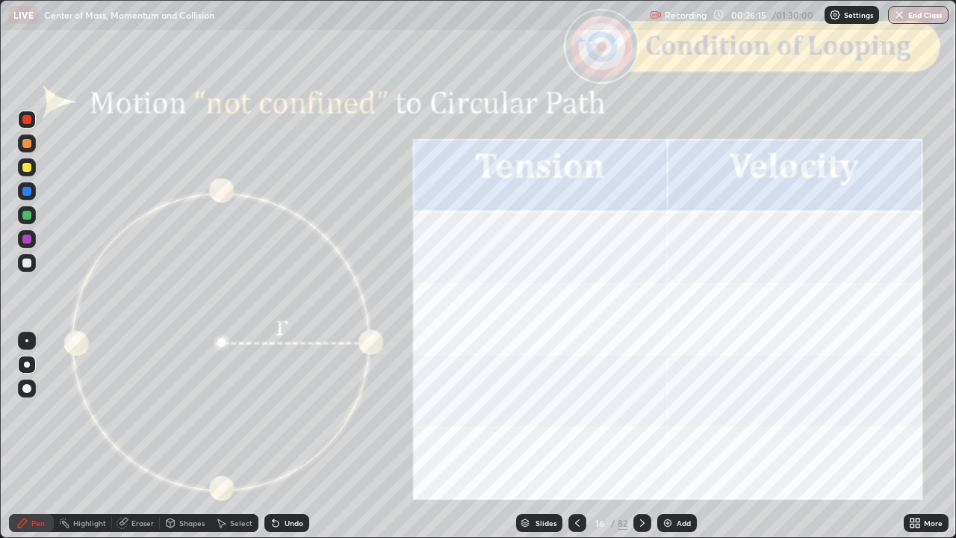
click at [573, 443] on icon at bounding box center [577, 523] width 12 height 12
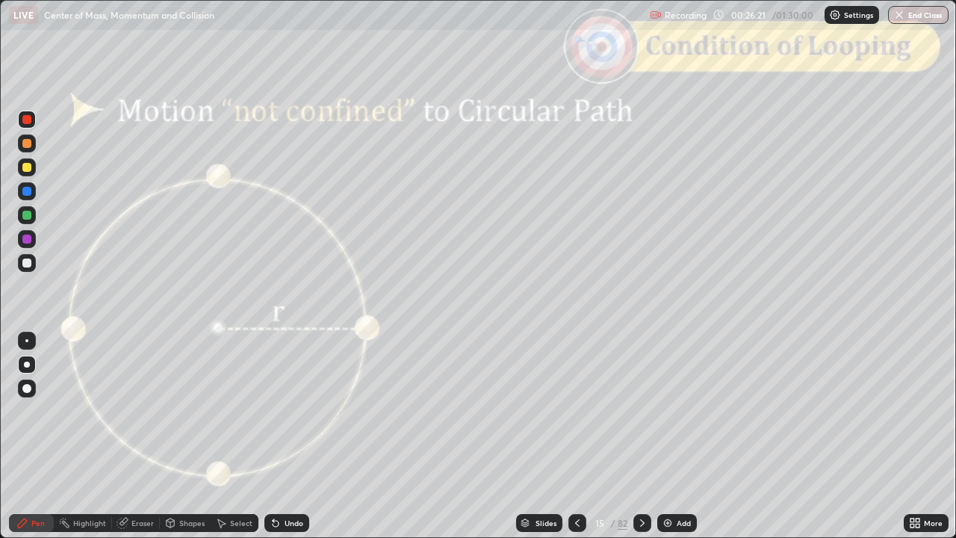
click at [638, 443] on icon at bounding box center [642, 523] width 12 height 12
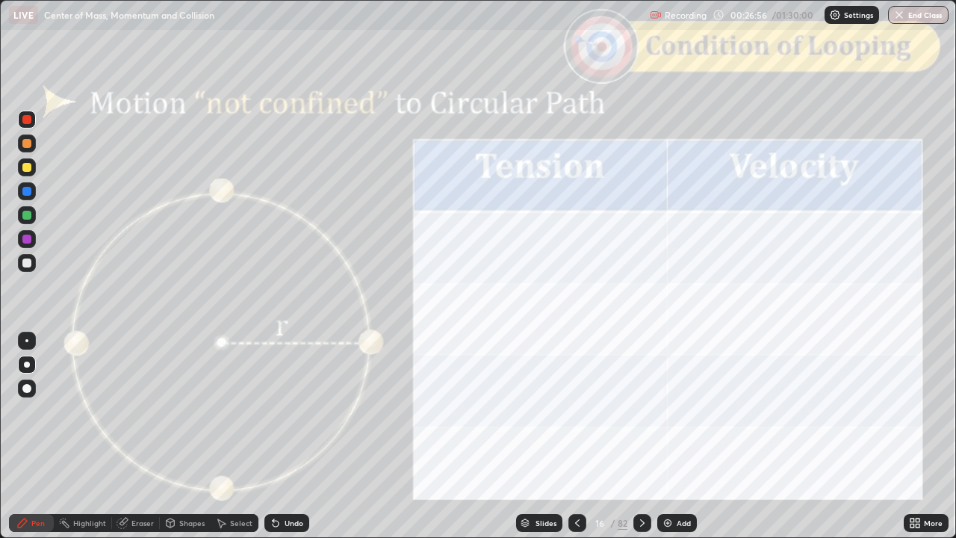
click at [576, 443] on icon at bounding box center [577, 523] width 12 height 12
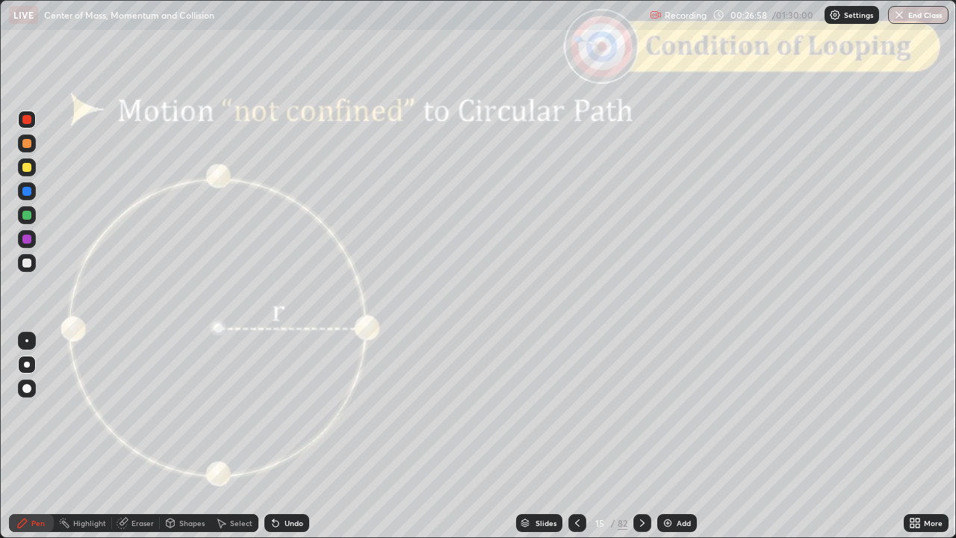
click at [641, 443] on icon at bounding box center [642, 523] width 12 height 12
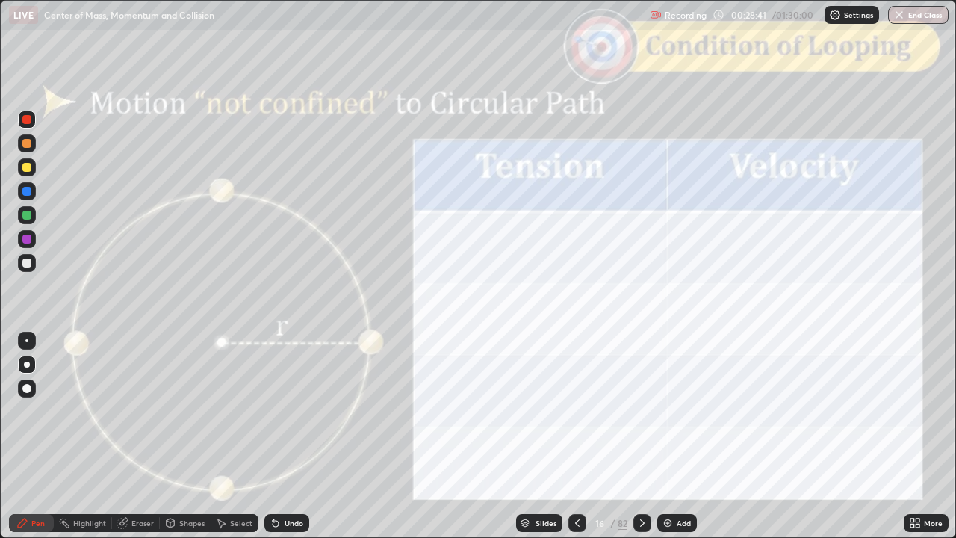
click at [0, 269] on div "Setting up your live class" at bounding box center [478, 269] width 956 height 538
click at [636, 443] on icon at bounding box center [642, 523] width 12 height 12
click at [27, 263] on div at bounding box center [26, 262] width 9 height 9
click at [27, 125] on div at bounding box center [27, 120] width 18 height 18
click at [639, 443] on icon at bounding box center [642, 523] width 12 height 12
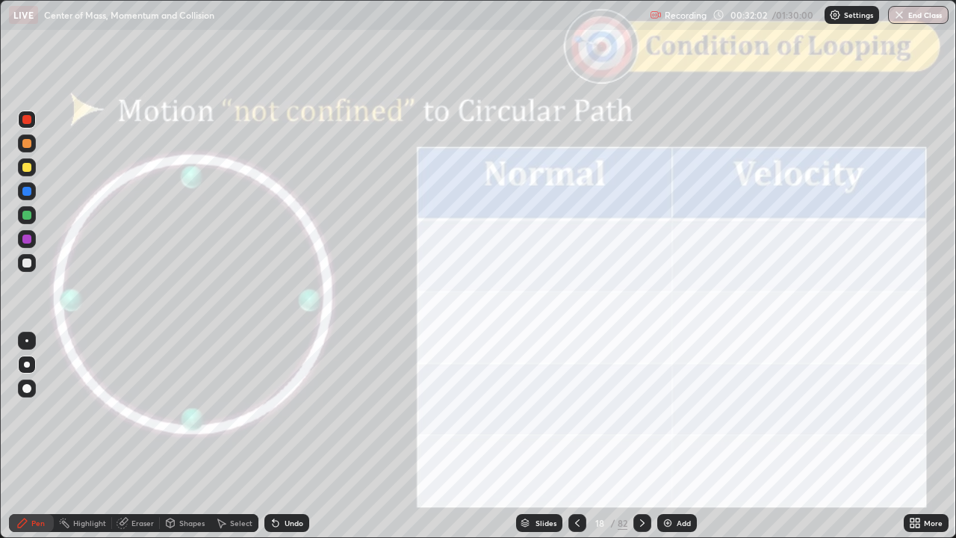
click at [27, 268] on div at bounding box center [27, 263] width 18 height 18
click at [27, 119] on div at bounding box center [26, 119] width 9 height 9
click at [140, 443] on div "Eraser" at bounding box center [142, 522] width 22 height 7
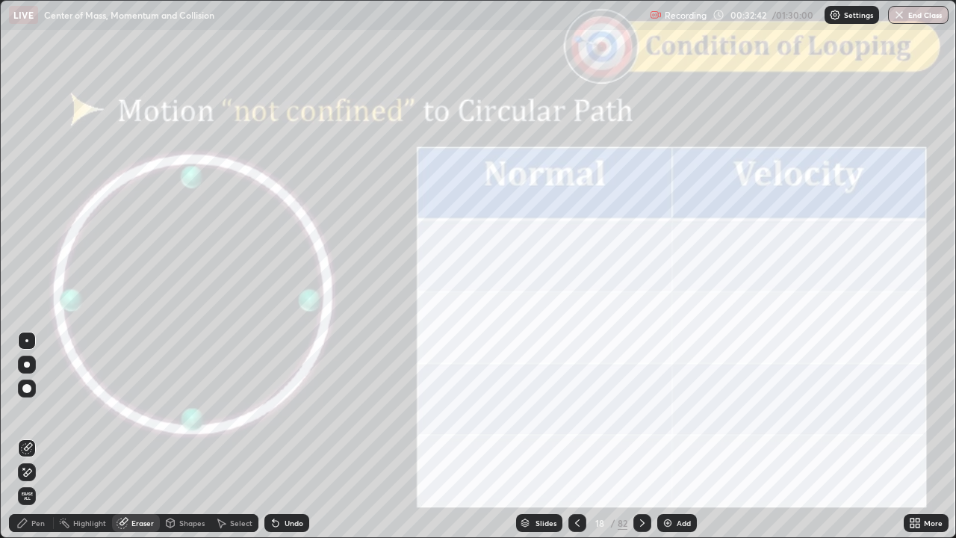
click at [39, 443] on div "Pen" at bounding box center [37, 522] width 13 height 7
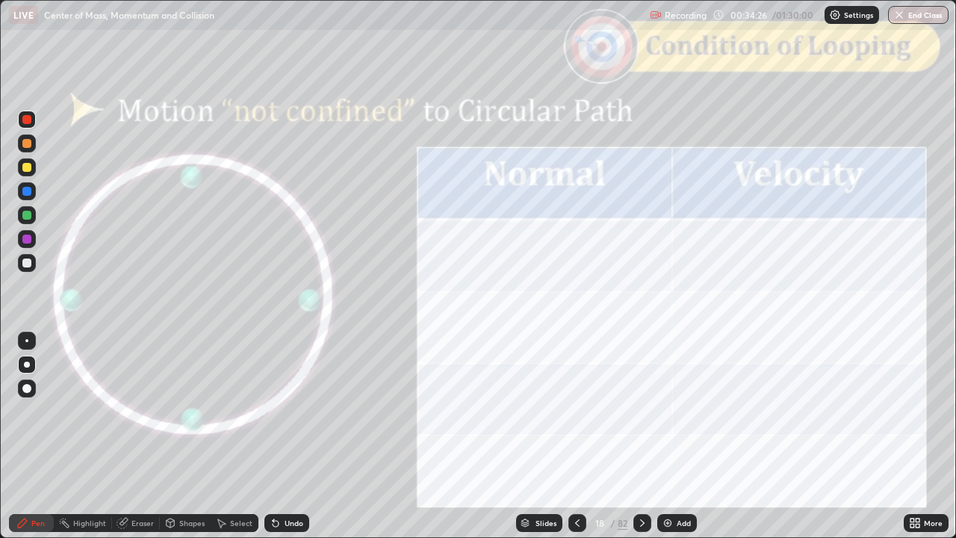
click at [535, 443] on div "Slides" at bounding box center [545, 522] width 21 height 7
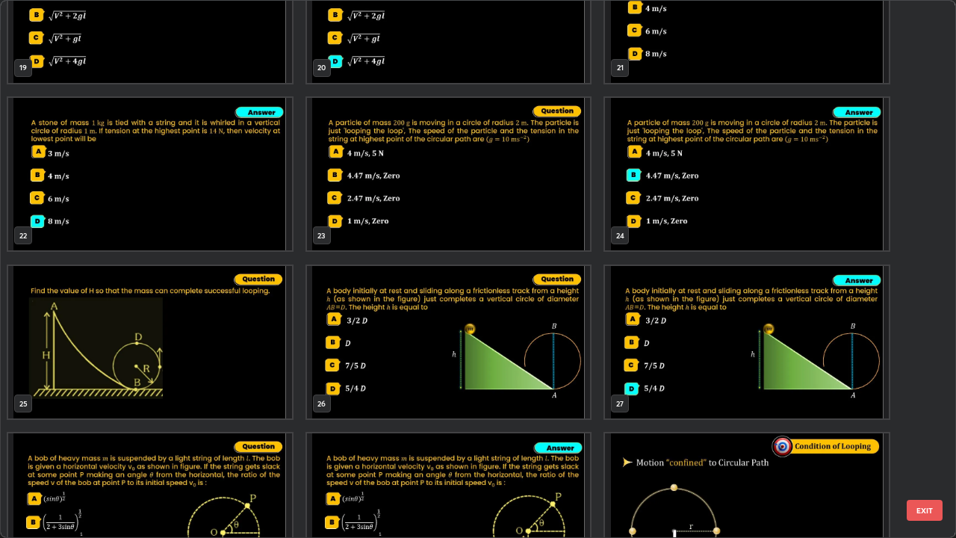
scroll to position [1106, 0]
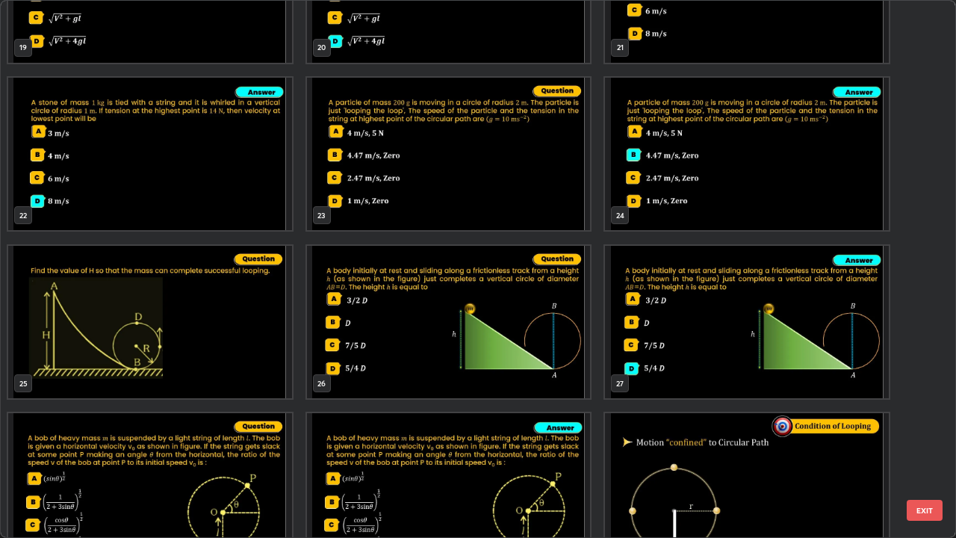
click at [925, 443] on button "EXIT" at bounding box center [925, 510] width 36 height 21
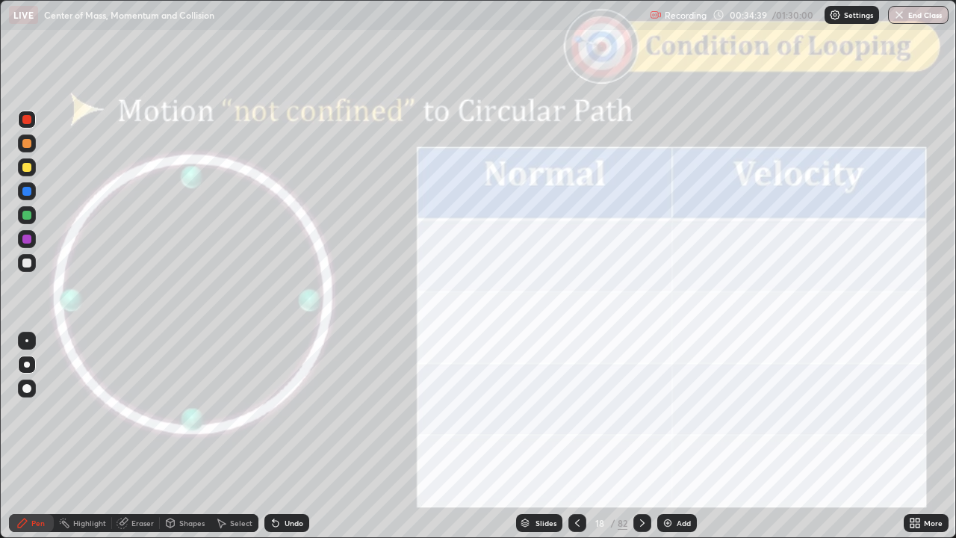
click at [641, 443] on icon at bounding box center [642, 523] width 12 height 12
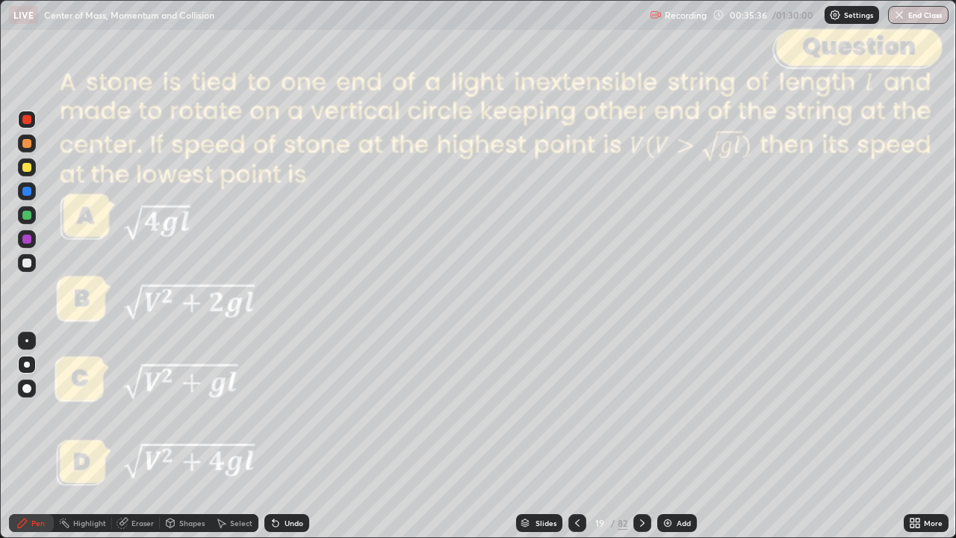
click at [633, 443] on div at bounding box center [642, 523] width 18 height 18
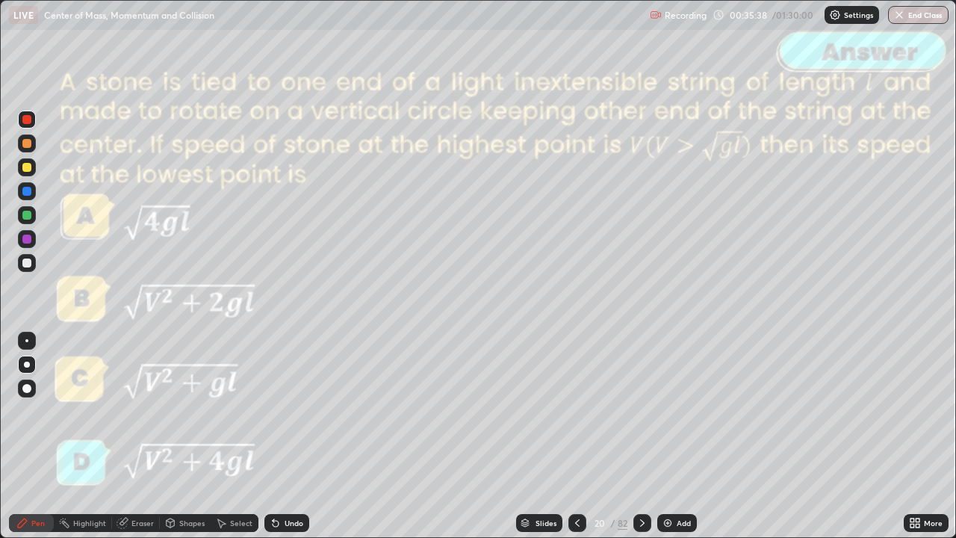
click at [641, 443] on icon at bounding box center [642, 523] width 12 height 12
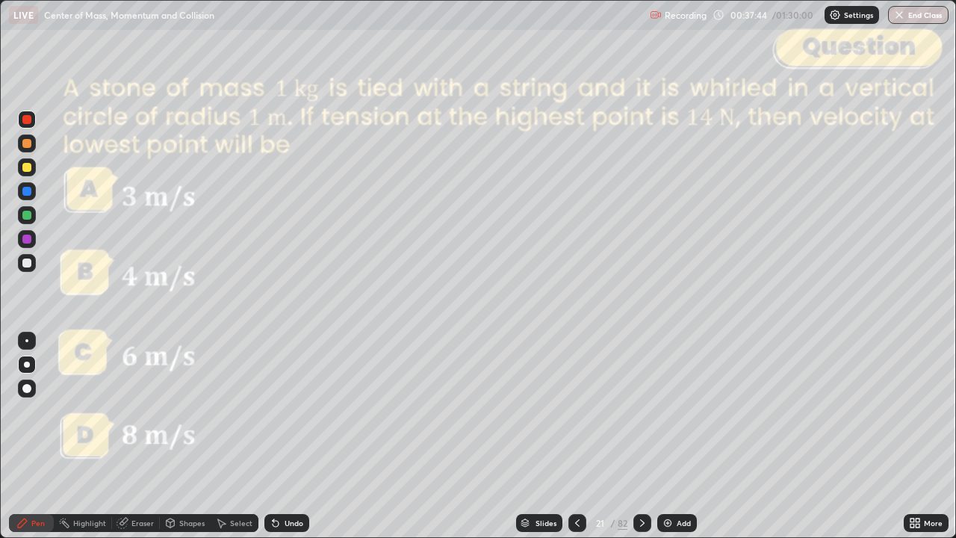
click at [24, 260] on div at bounding box center [26, 262] width 9 height 9
click at [284, 443] on div "Undo" at bounding box center [293, 522] width 19 height 7
click at [290, 443] on div "Undo" at bounding box center [286, 523] width 45 height 18
click at [290, 443] on div "Undo" at bounding box center [293, 522] width 19 height 7
click at [27, 149] on div at bounding box center [27, 143] width 18 height 18
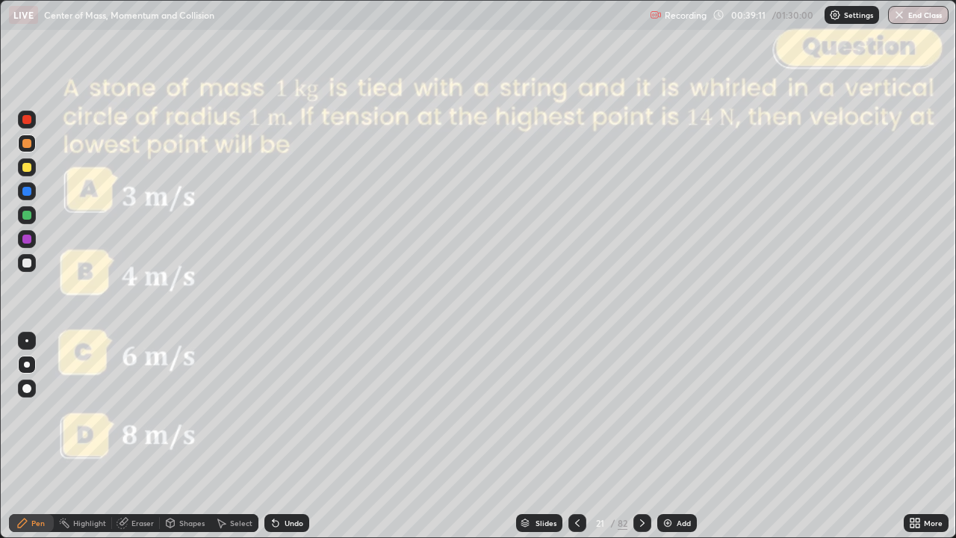
click at [641, 443] on icon at bounding box center [642, 523] width 12 height 12
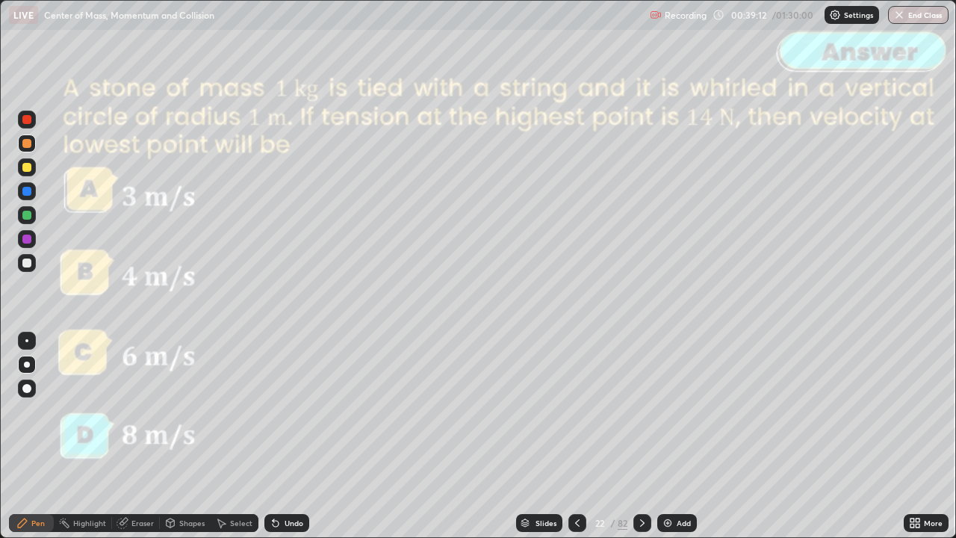
click at [641, 443] on icon at bounding box center [642, 523] width 12 height 12
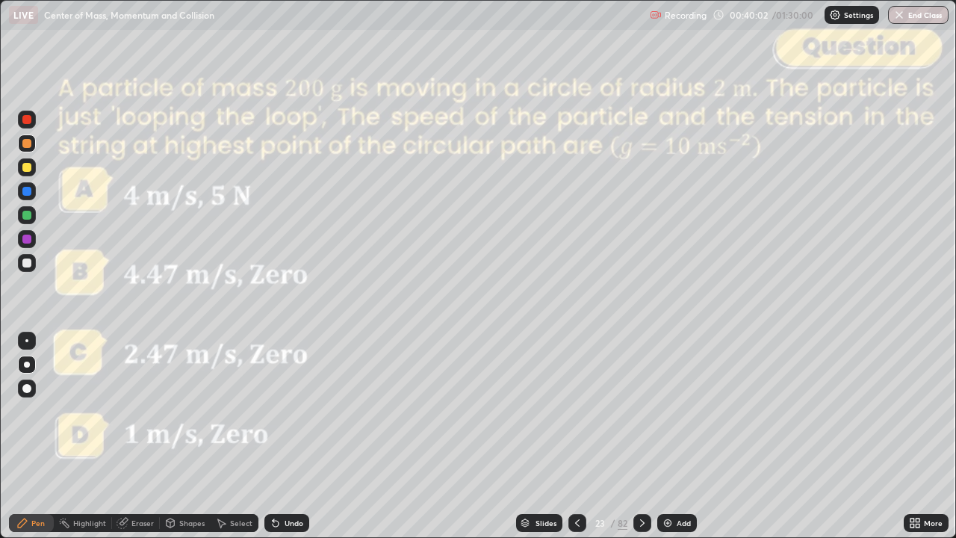
click at [633, 443] on div at bounding box center [642, 523] width 18 height 18
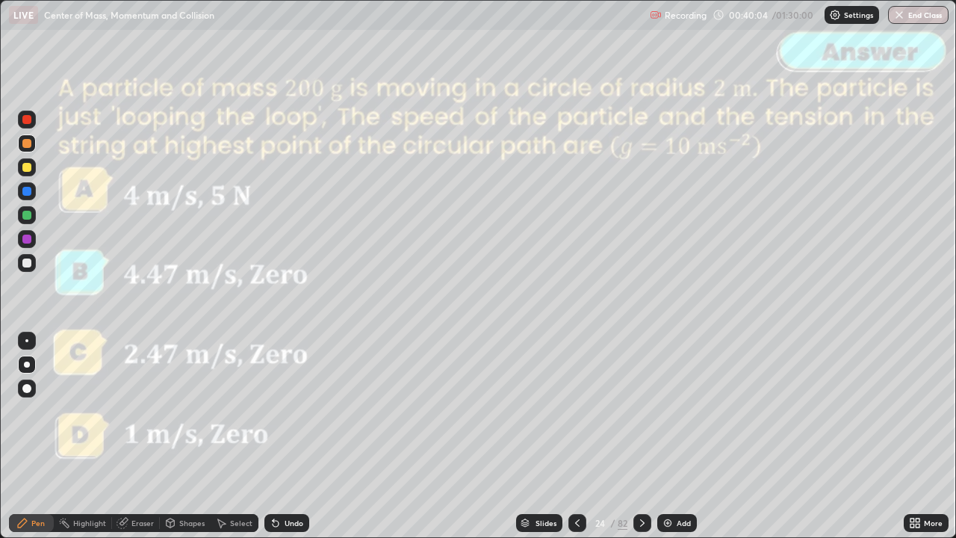
click at [641, 443] on icon at bounding box center [642, 523] width 12 height 12
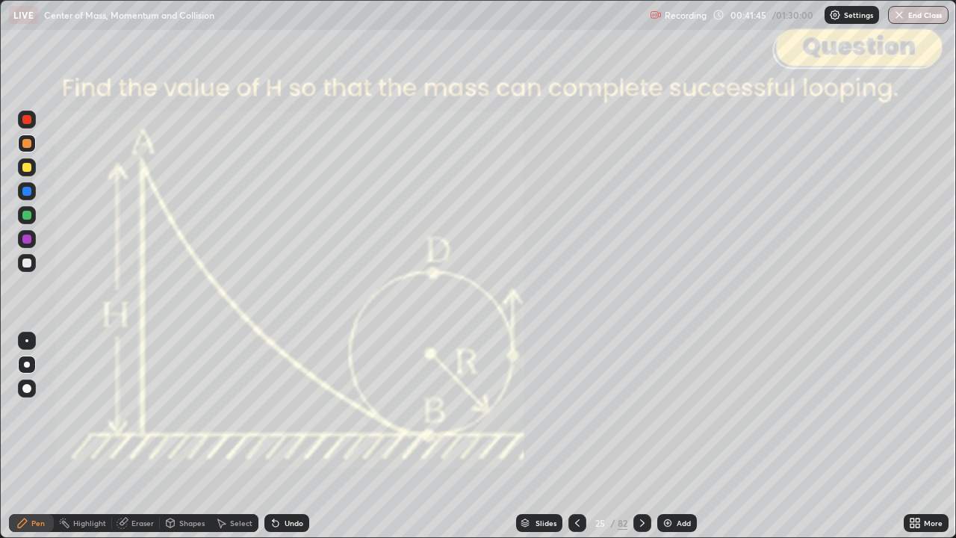
click at [25, 241] on div at bounding box center [26, 238] width 9 height 9
click at [175, 443] on icon at bounding box center [170, 523] width 12 height 12
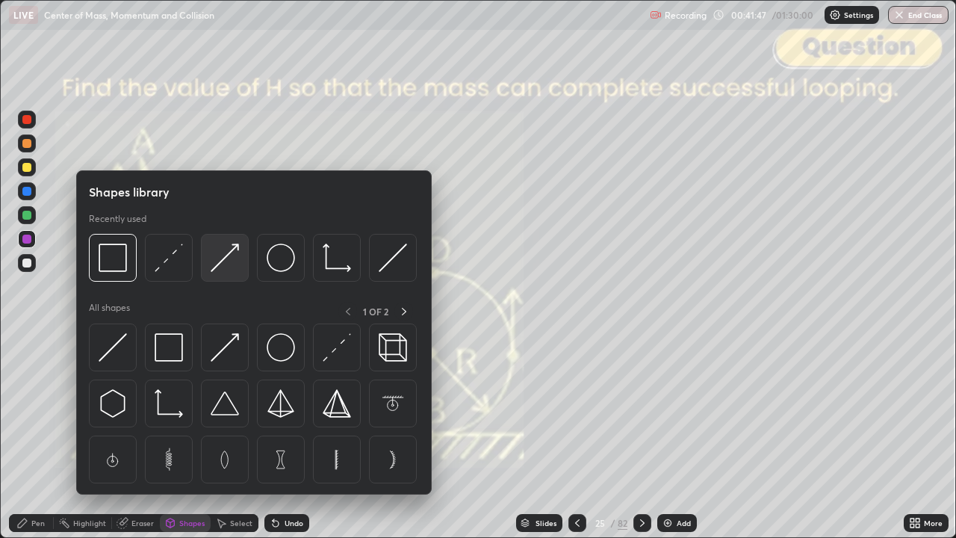
click at [230, 266] on img at bounding box center [225, 257] width 28 height 28
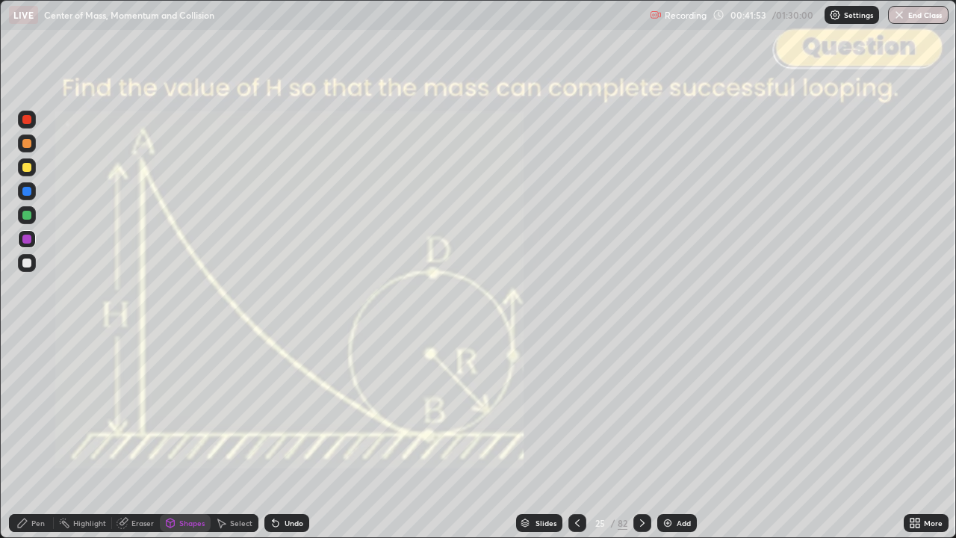
click at [22, 443] on icon at bounding box center [22, 523] width 12 height 12
click at [25, 151] on div at bounding box center [27, 143] width 18 height 18
click at [288, 443] on div "Undo" at bounding box center [293, 522] width 19 height 7
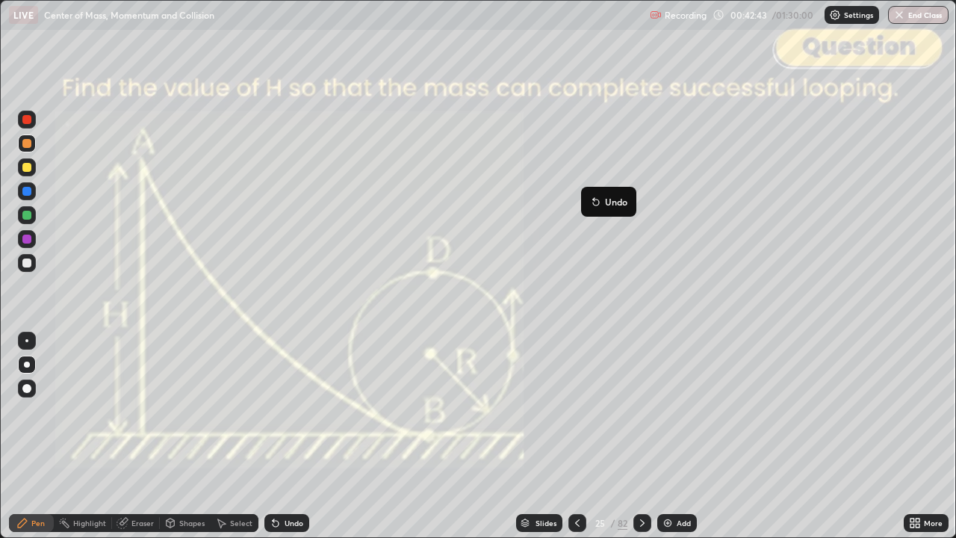
click at [401, 443] on div "Slides 25 / 82 Add" at bounding box center [606, 523] width 594 height 30
click at [186, 443] on div "Shapes" at bounding box center [191, 522] width 25 height 7
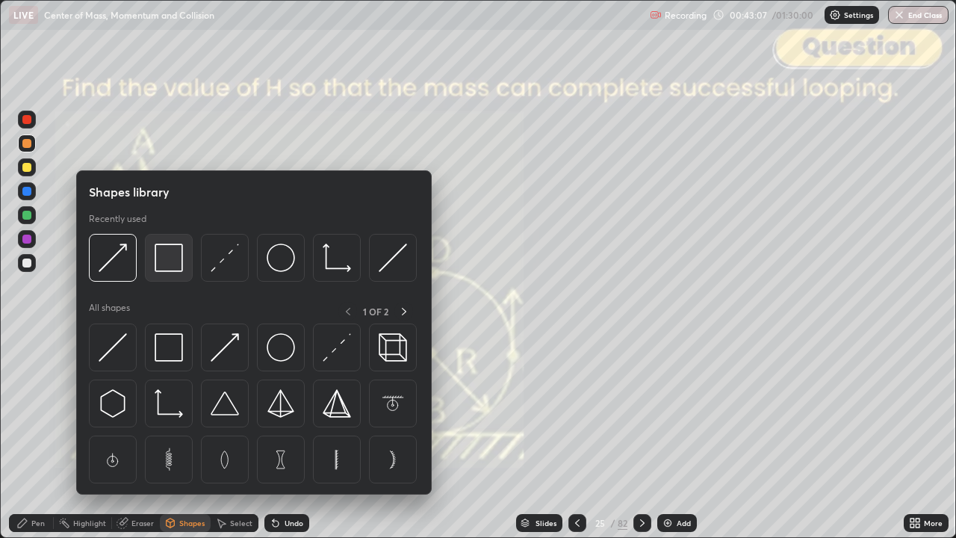
click at [169, 259] on img at bounding box center [169, 257] width 28 height 28
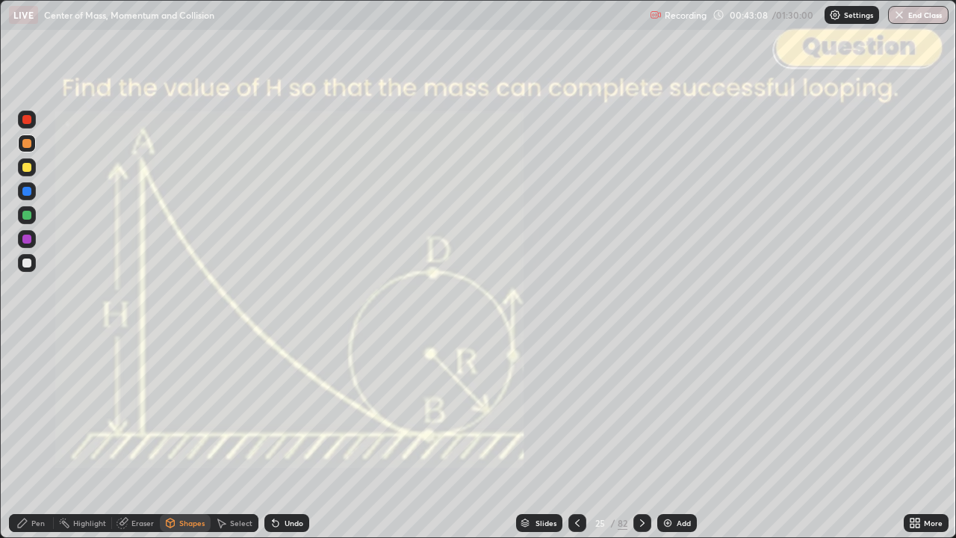
click at [29, 120] on div at bounding box center [26, 119] width 9 height 9
click at [27, 240] on div at bounding box center [26, 238] width 9 height 9
click at [293, 443] on div "Undo" at bounding box center [293, 522] width 19 height 7
click at [31, 443] on div "Pen" at bounding box center [37, 522] width 13 height 7
click at [185, 443] on div "Shapes" at bounding box center [191, 522] width 25 height 7
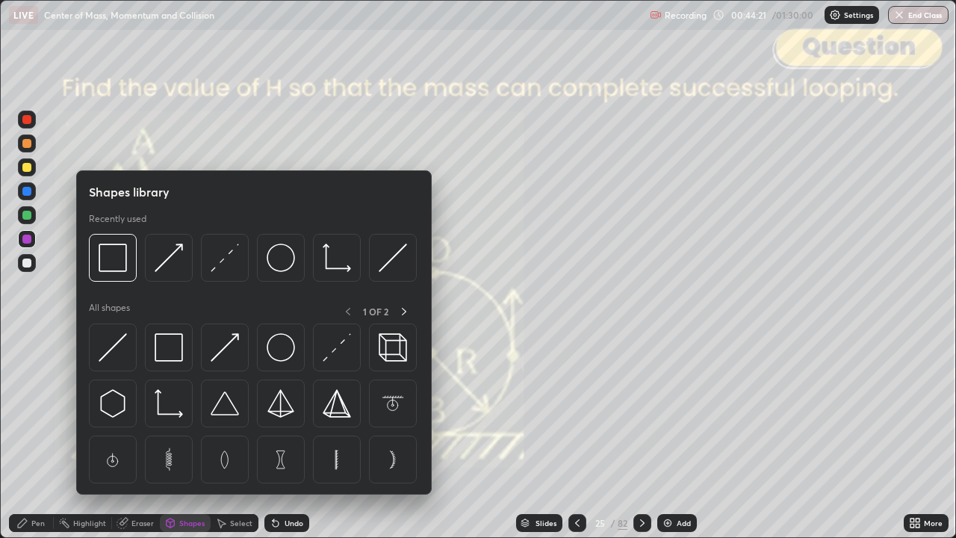
click at [234, 265] on img at bounding box center [225, 257] width 28 height 28
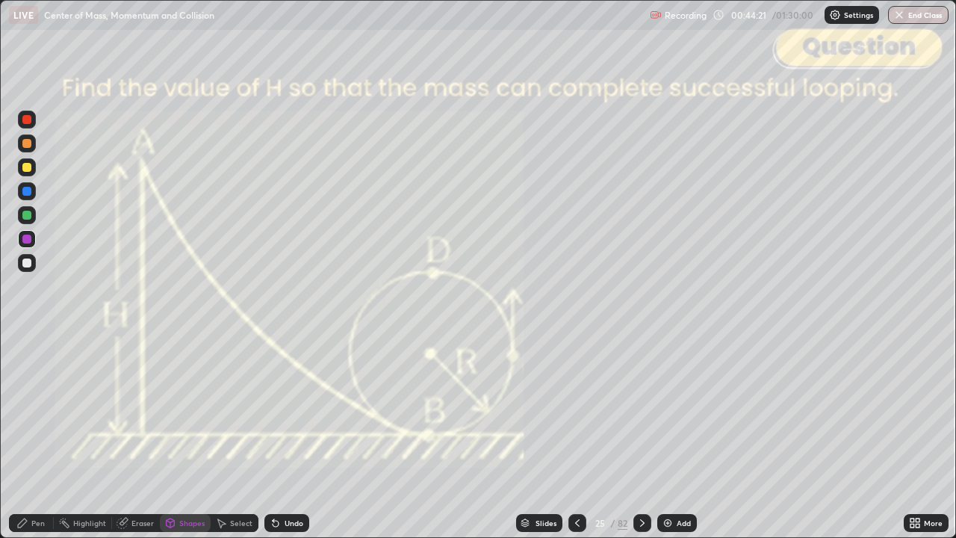
click at [27, 119] on div at bounding box center [26, 119] width 9 height 9
click at [37, 443] on div "Pen" at bounding box center [37, 522] width 13 height 7
click at [28, 265] on div at bounding box center [26, 262] width 9 height 9
click at [27, 168] on div at bounding box center [26, 167] width 9 height 9
click at [641, 443] on icon at bounding box center [642, 523] width 12 height 12
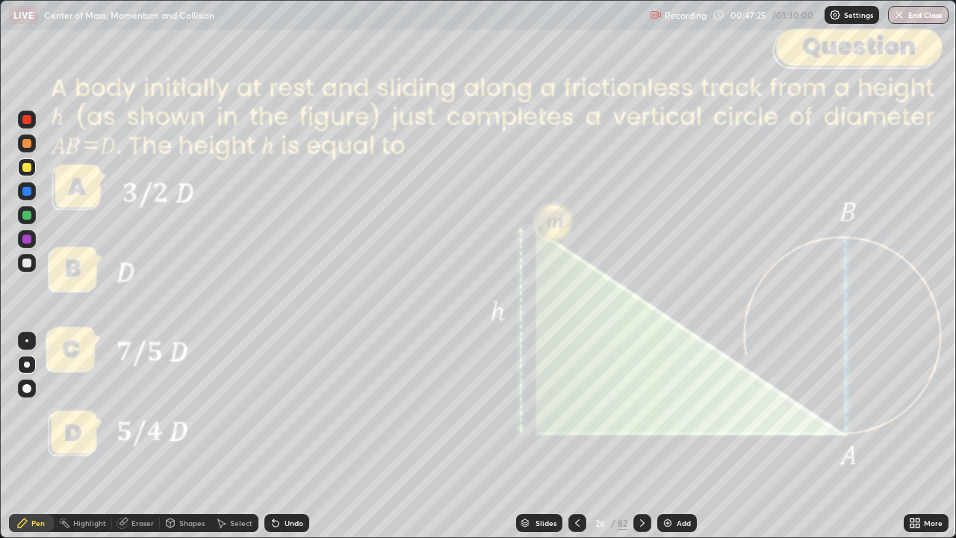
click at [576, 443] on icon at bounding box center [577, 523] width 12 height 12
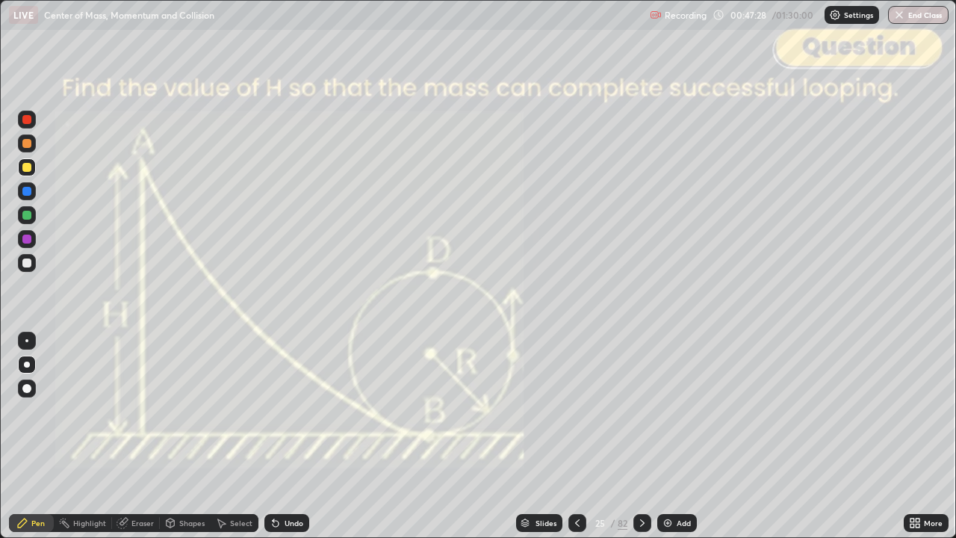
click at [641, 443] on icon at bounding box center [642, 523] width 12 height 12
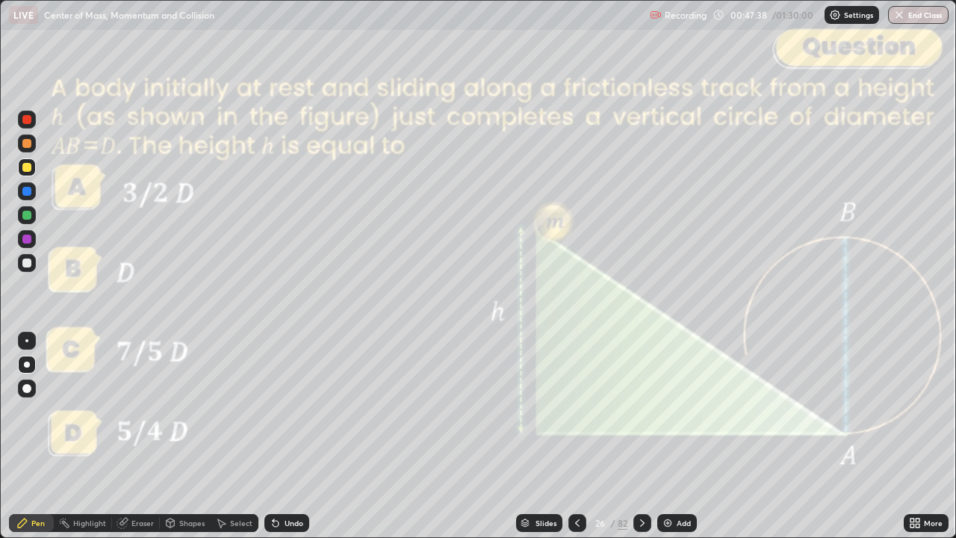
click at [639, 443] on icon at bounding box center [642, 523] width 12 height 12
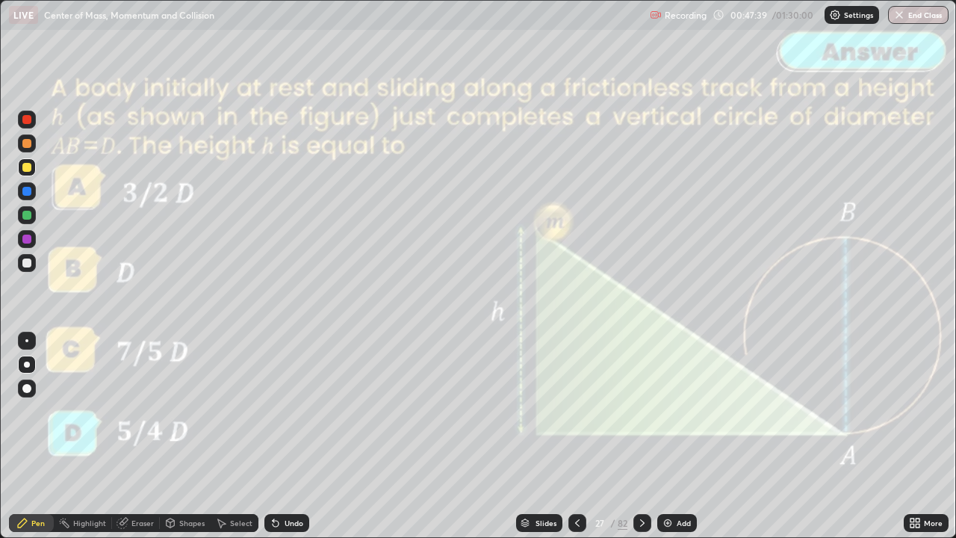
click at [638, 443] on icon at bounding box center [642, 523] width 12 height 12
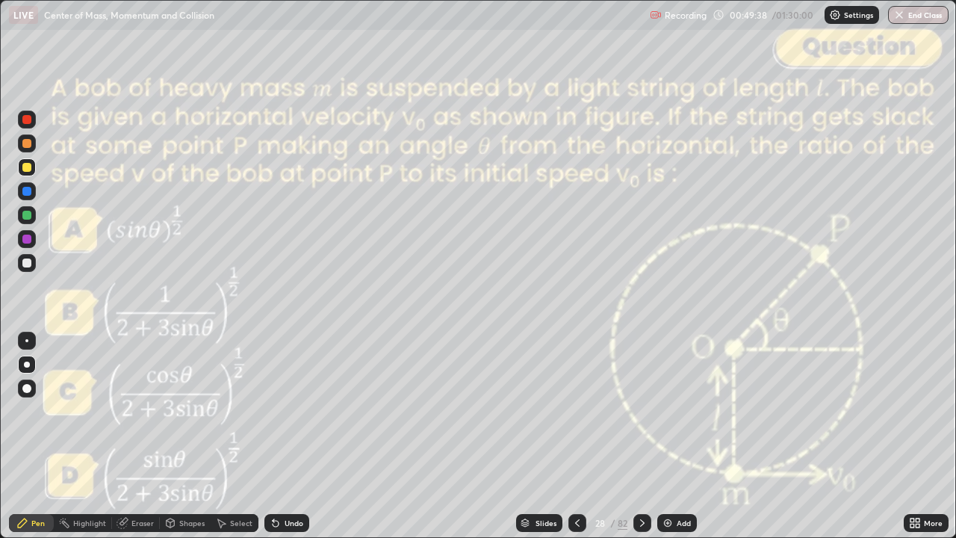
click at [550, 443] on div "Slides" at bounding box center [539, 523] width 46 height 18
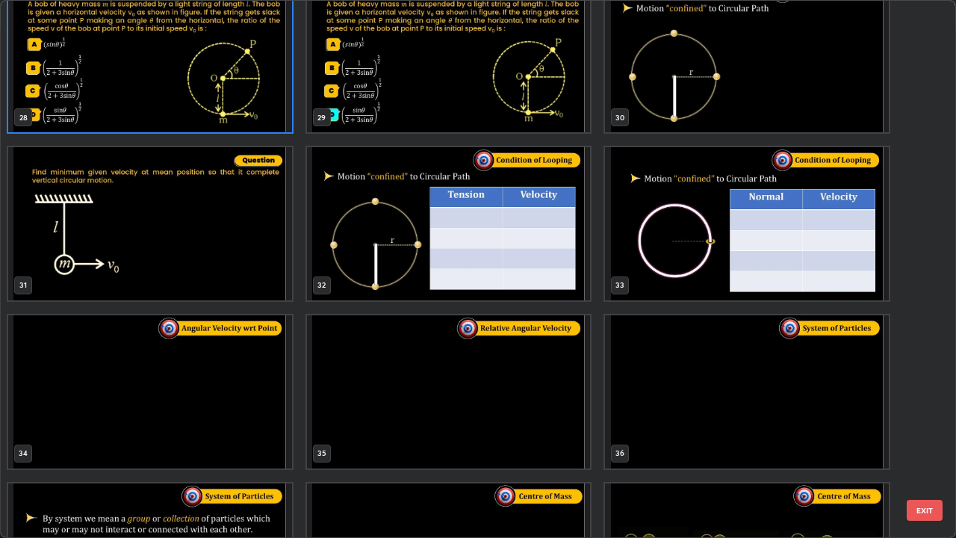
scroll to position [1614, 0]
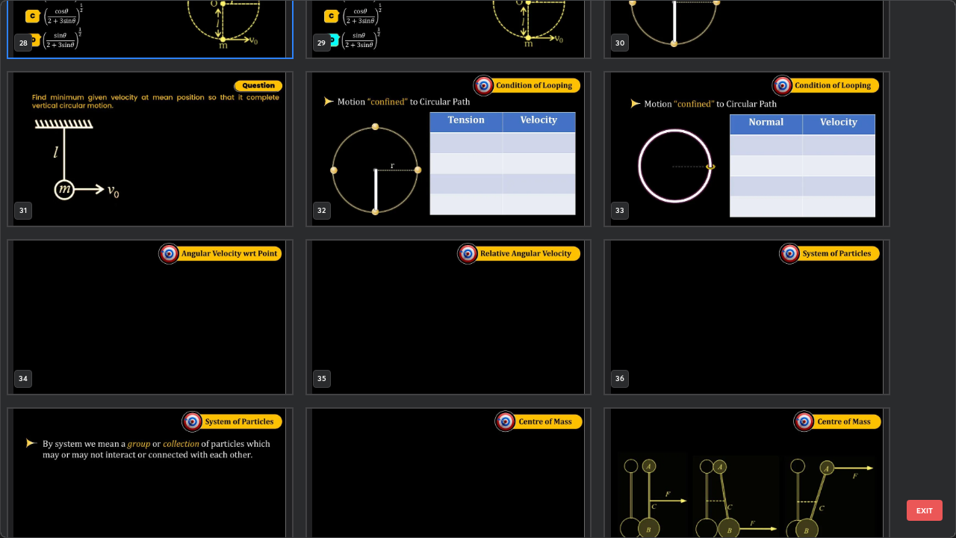
click at [924, 443] on button "EXIT" at bounding box center [925, 510] width 36 height 21
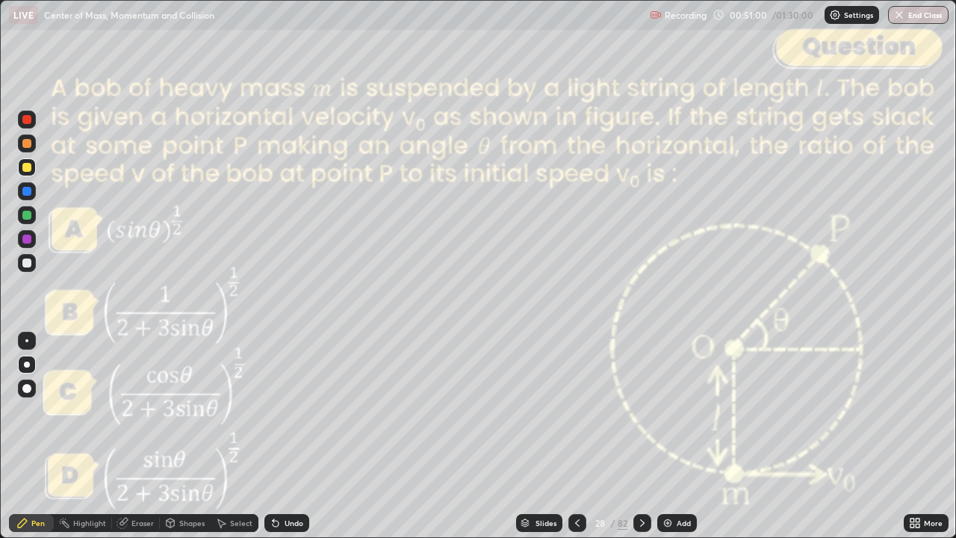
click at [639, 443] on icon at bounding box center [642, 523] width 12 height 12
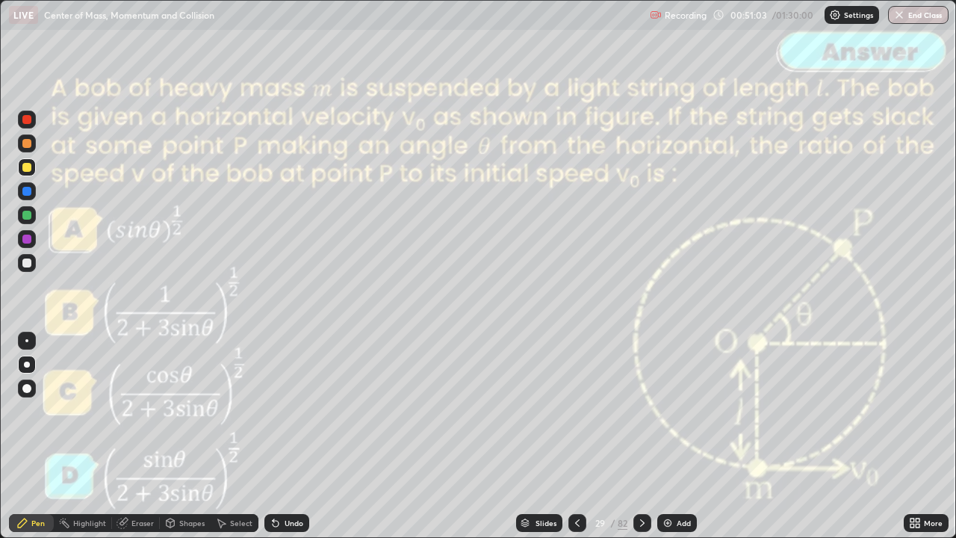
click at [576, 443] on icon at bounding box center [577, 523] width 12 height 12
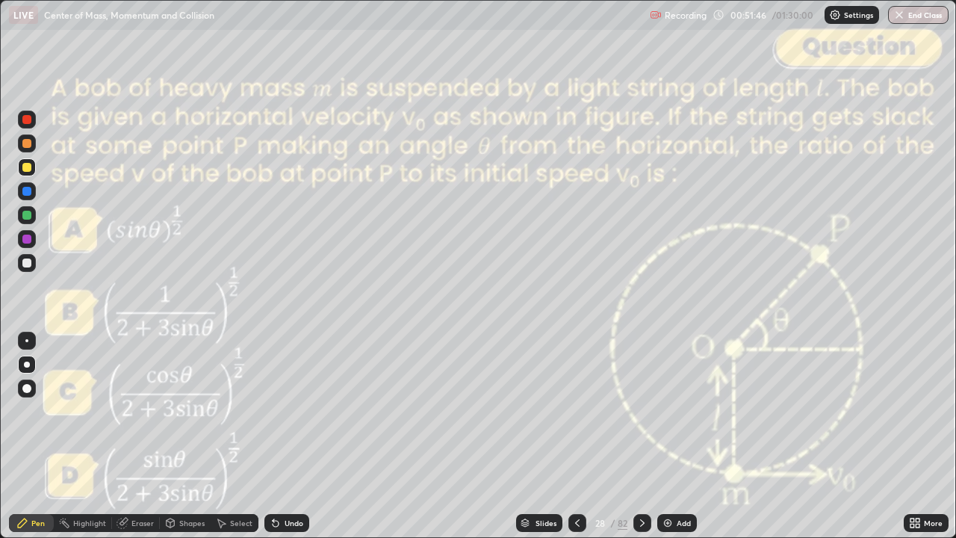
click at [179, 443] on div "Shapes" at bounding box center [191, 522] width 25 height 7
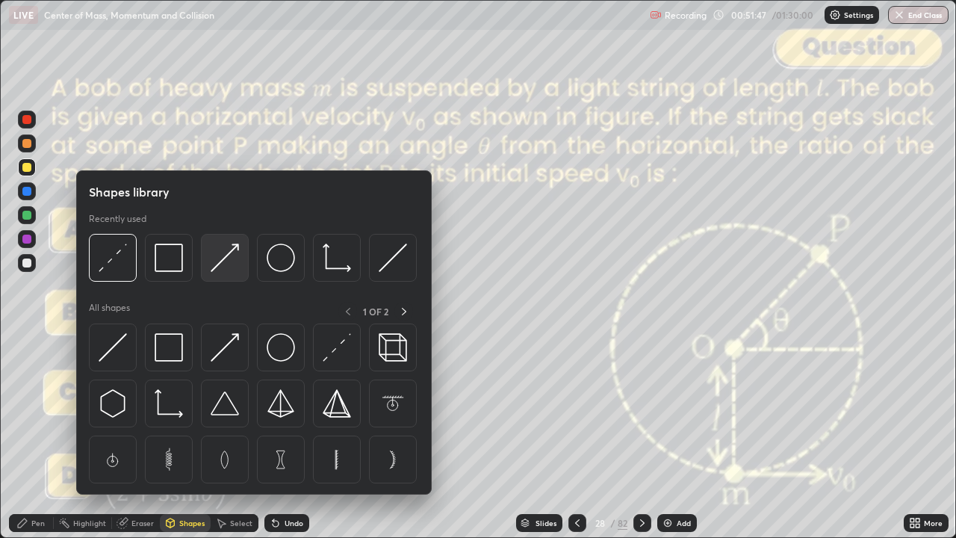
click at [230, 261] on img at bounding box center [225, 257] width 28 height 28
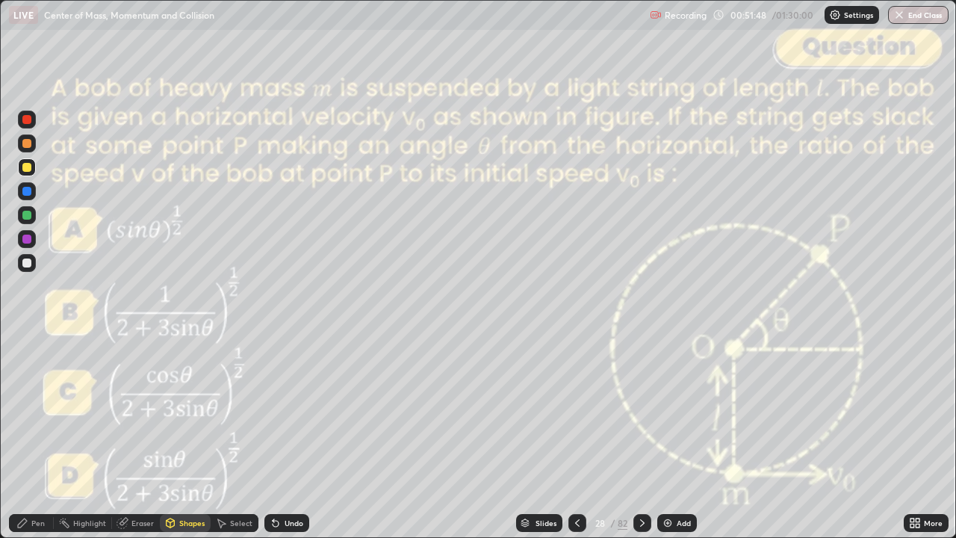
click at [30, 122] on div at bounding box center [26, 119] width 9 height 9
click at [27, 443] on icon at bounding box center [22, 523] width 12 height 12
click at [28, 169] on div at bounding box center [26, 167] width 9 height 9
click at [179, 443] on div "Shapes" at bounding box center [191, 522] width 25 height 7
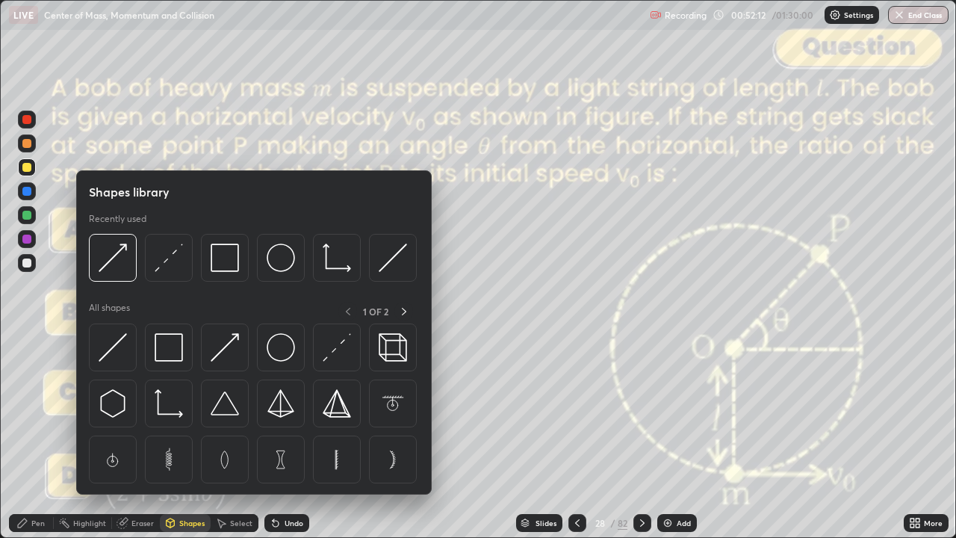
click at [117, 263] on img at bounding box center [113, 257] width 28 height 28
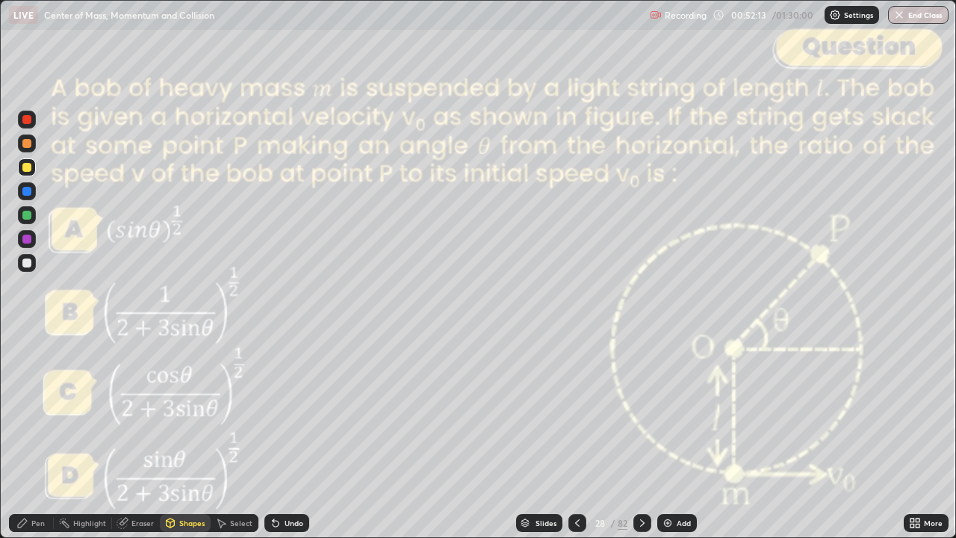
click at [26, 122] on div at bounding box center [26, 119] width 9 height 9
click at [187, 443] on div "Shapes" at bounding box center [191, 522] width 25 height 7
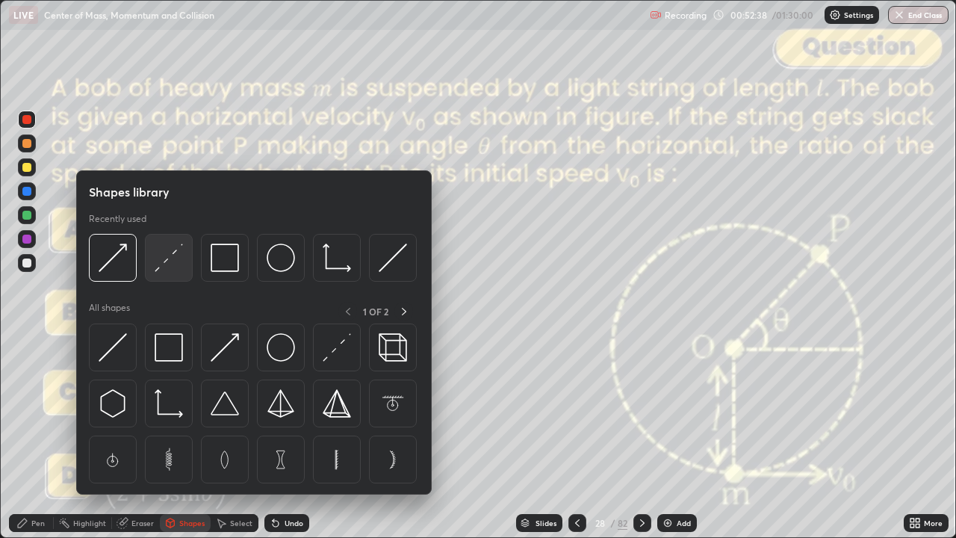
click at [172, 261] on img at bounding box center [169, 257] width 28 height 28
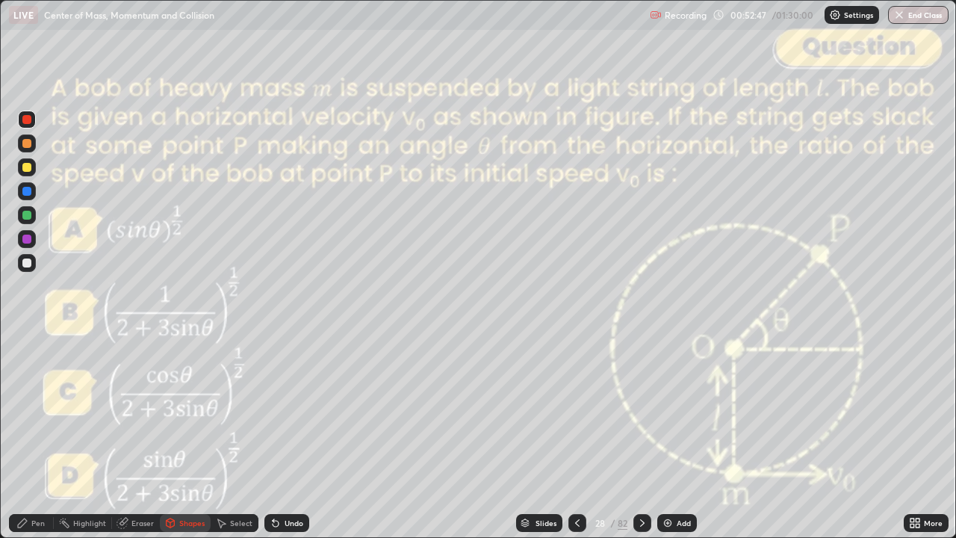
click at [288, 443] on div "Undo" at bounding box center [286, 523] width 45 height 18
click at [29, 263] on div at bounding box center [26, 262] width 9 height 9
click at [290, 443] on div "Undo" at bounding box center [293, 522] width 19 height 7
click at [35, 443] on div "Pen" at bounding box center [31, 523] width 45 height 18
click at [25, 264] on div at bounding box center [26, 262] width 9 height 9
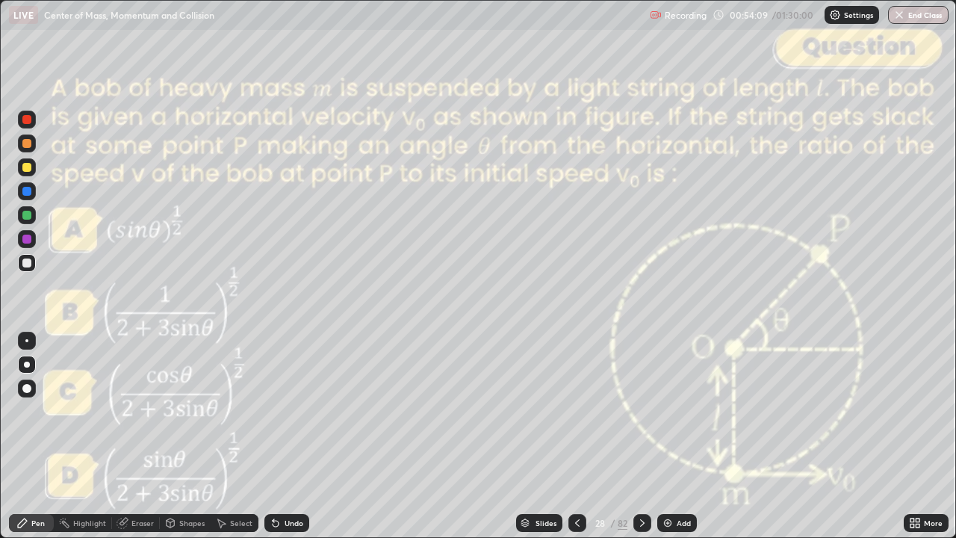
click at [30, 119] on div at bounding box center [26, 119] width 9 height 9
click at [27, 144] on div at bounding box center [26, 143] width 9 height 9
click at [140, 443] on div "Eraser" at bounding box center [142, 522] width 22 height 7
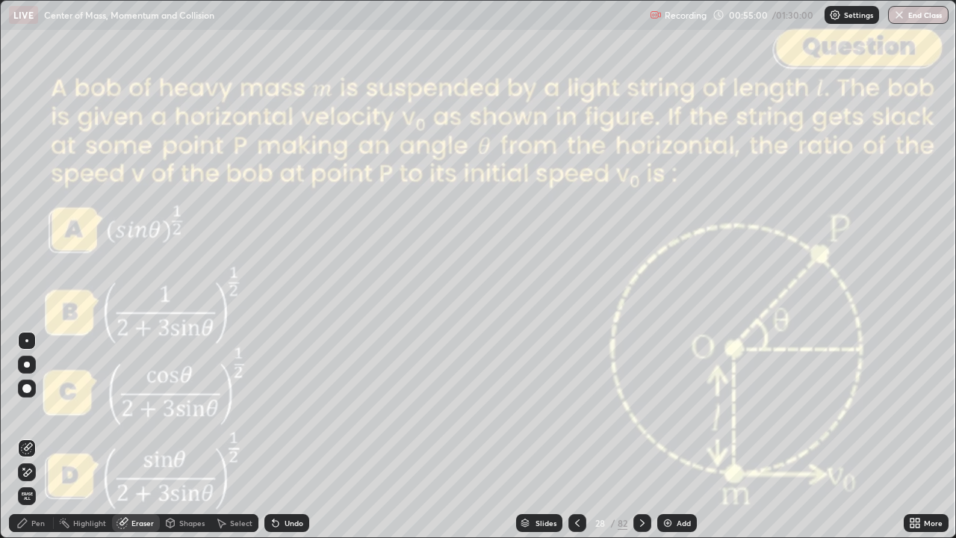
click at [39, 443] on div "Pen" at bounding box center [37, 522] width 13 height 7
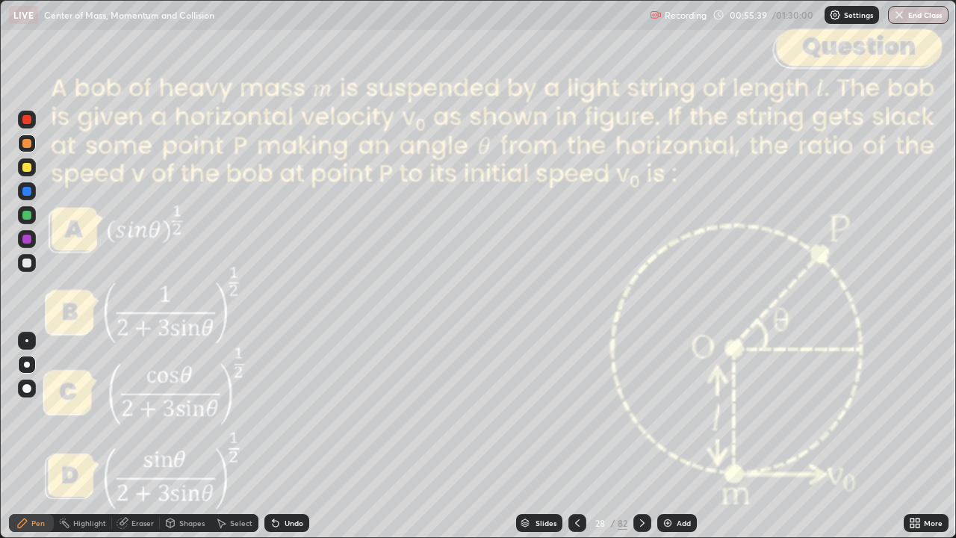
click at [185, 443] on div "Shapes" at bounding box center [191, 522] width 25 height 7
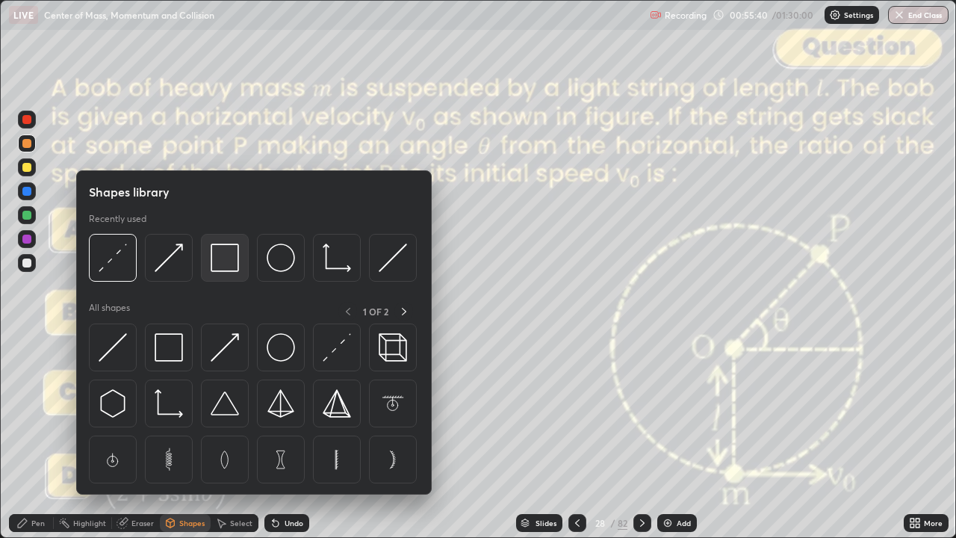
click at [228, 255] on img at bounding box center [225, 257] width 28 height 28
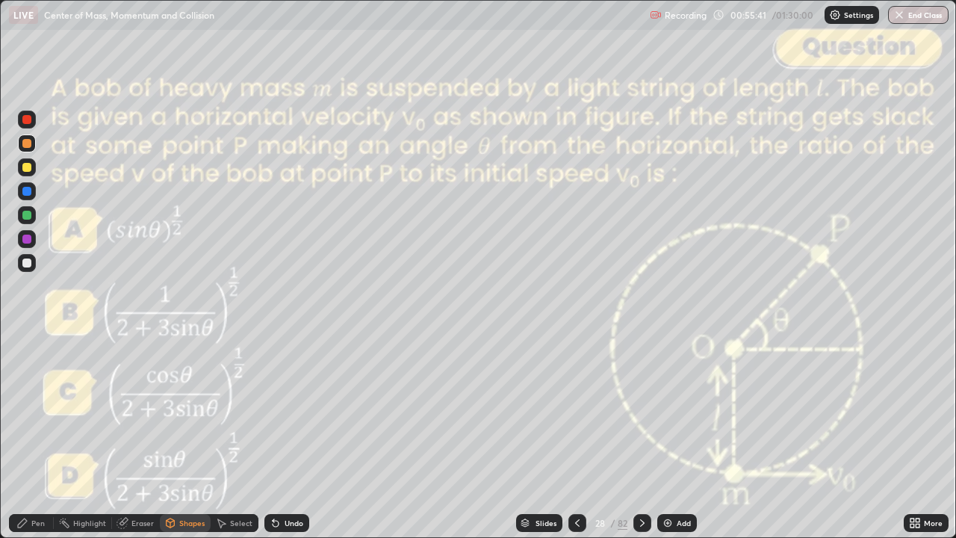
click at [27, 122] on div at bounding box center [26, 119] width 9 height 9
click at [28, 443] on div "Pen" at bounding box center [31, 523] width 45 height 18
click at [576, 443] on div at bounding box center [577, 523] width 18 height 18
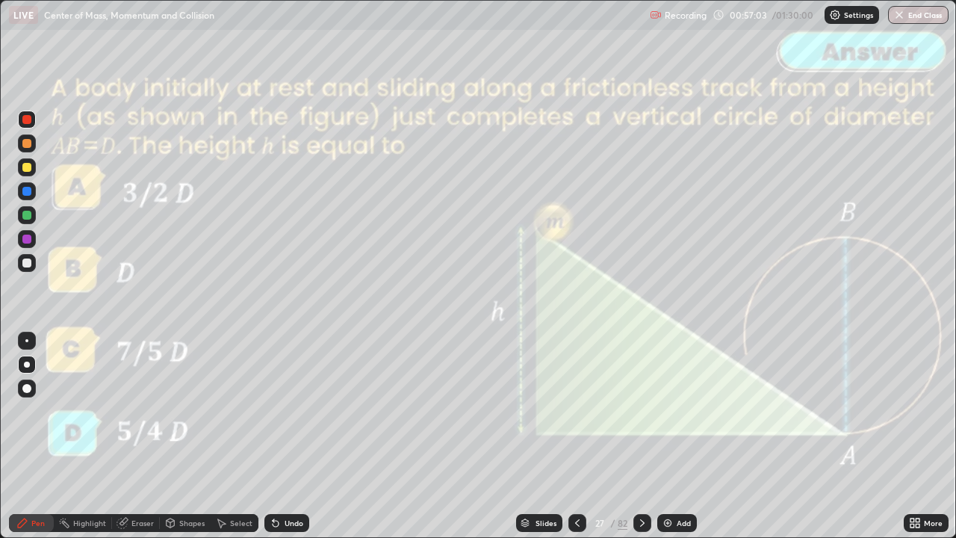
click at [639, 443] on icon at bounding box center [642, 523] width 12 height 12
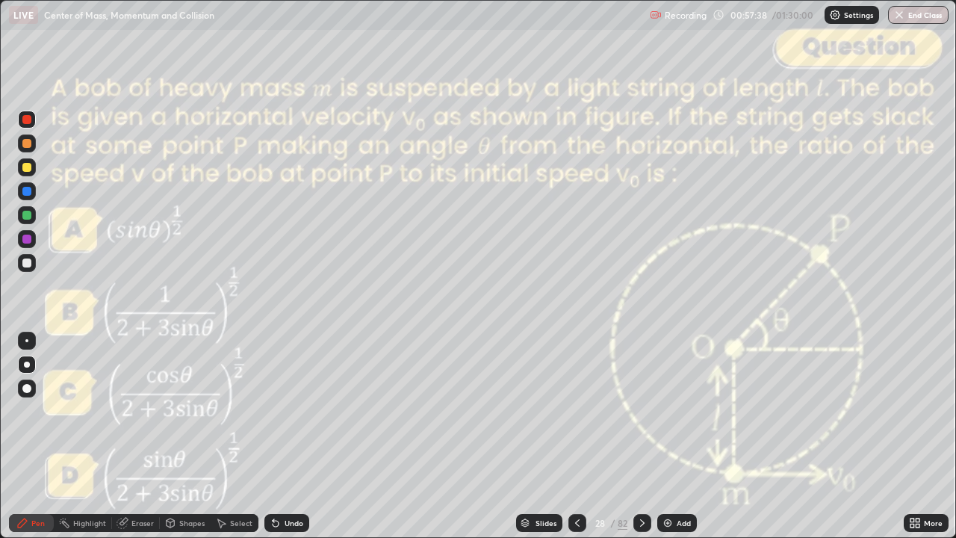
click at [639, 443] on icon at bounding box center [642, 523] width 12 height 12
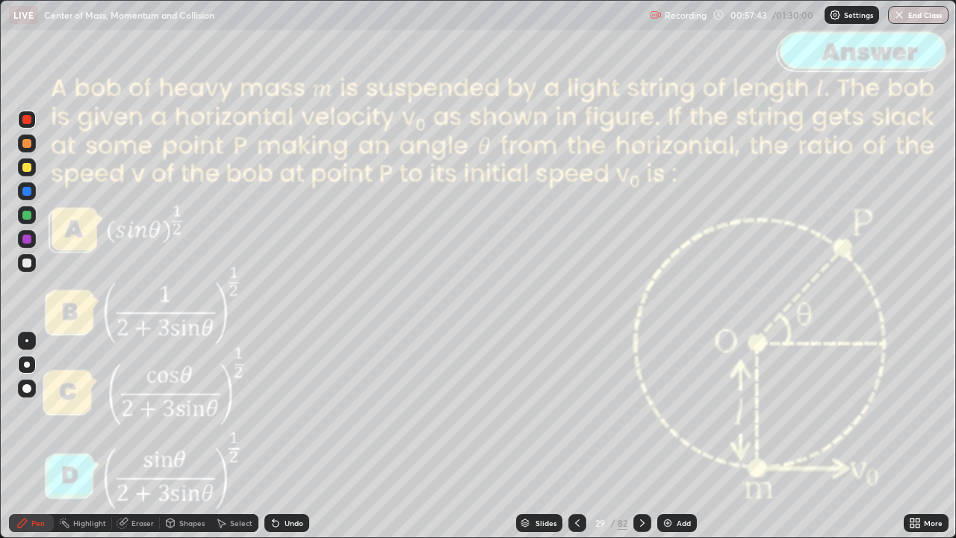
click at [573, 443] on icon at bounding box center [577, 523] width 12 height 12
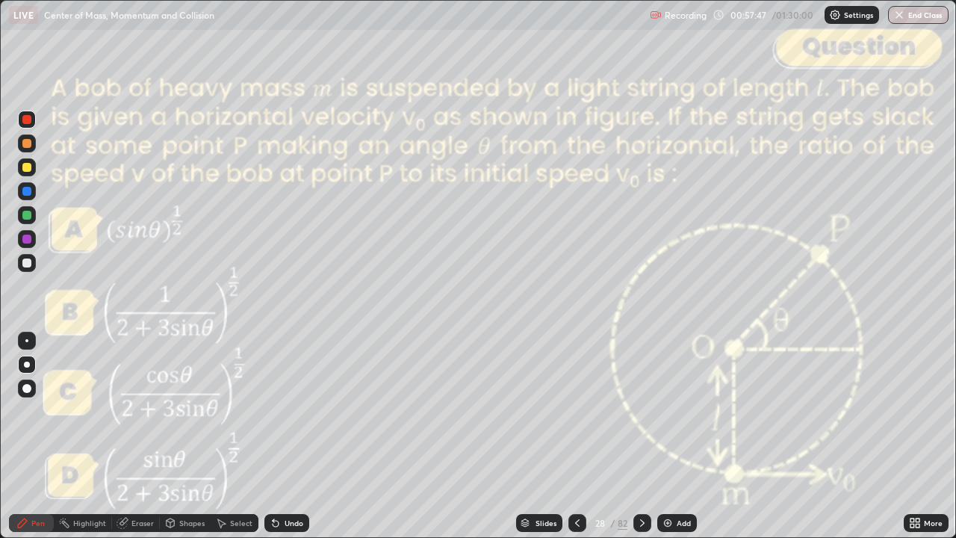
click at [641, 443] on icon at bounding box center [642, 523] width 12 height 12
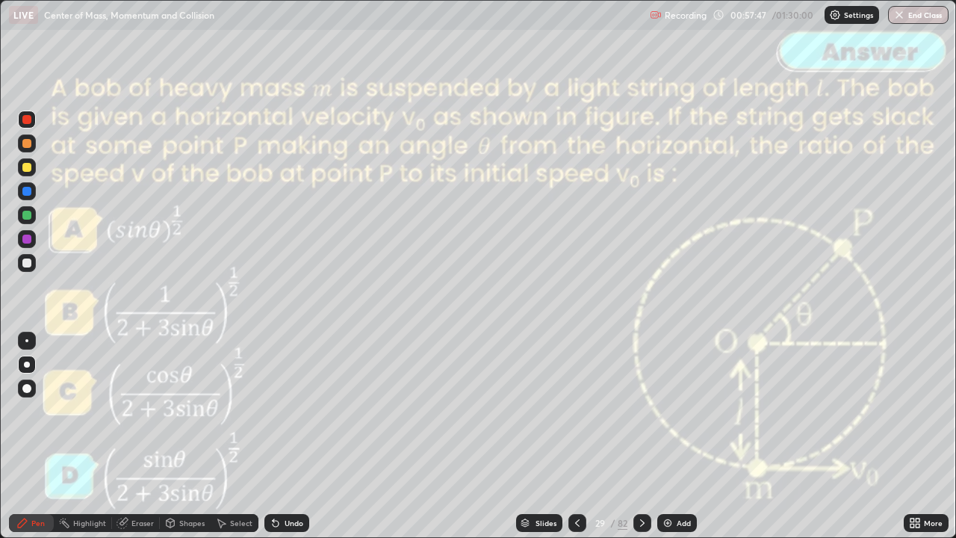
click at [641, 443] on icon at bounding box center [642, 523] width 12 height 12
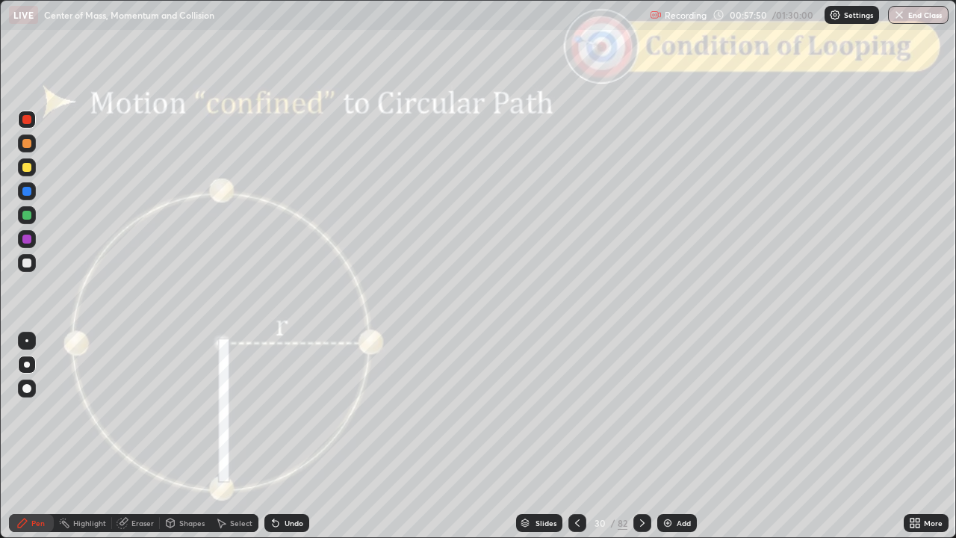
click at [576, 443] on icon at bounding box center [577, 523] width 12 height 12
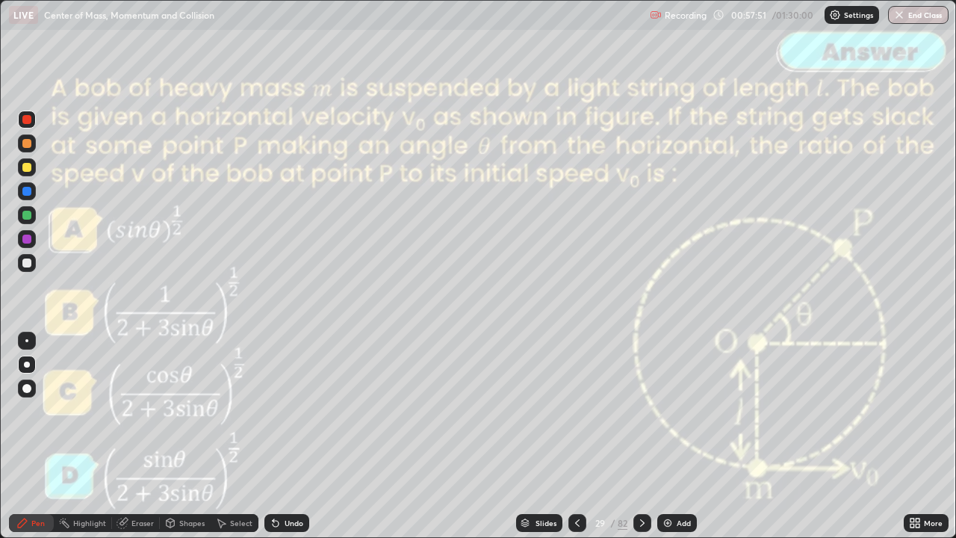
click at [680, 443] on div "Add" at bounding box center [684, 522] width 14 height 7
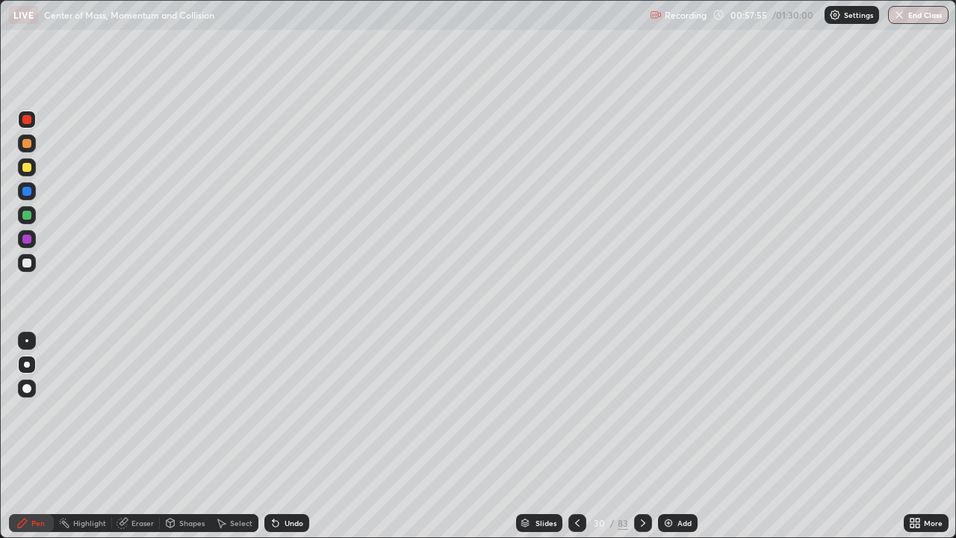
click at [27, 264] on div at bounding box center [26, 262] width 9 height 9
click at [293, 443] on div "Undo" at bounding box center [293, 522] width 19 height 7
click at [27, 145] on div at bounding box center [26, 143] width 9 height 9
click at [16, 443] on div at bounding box center [27, 418] width 24 height 179
click at [293, 443] on div "Undo" at bounding box center [293, 522] width 19 height 7
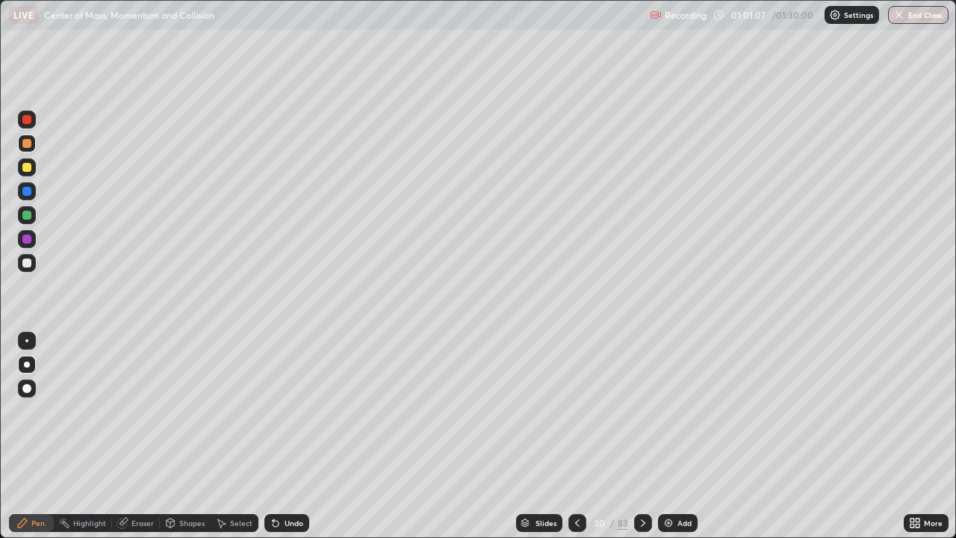
click at [548, 443] on div "Slides" at bounding box center [539, 523] width 46 height 18
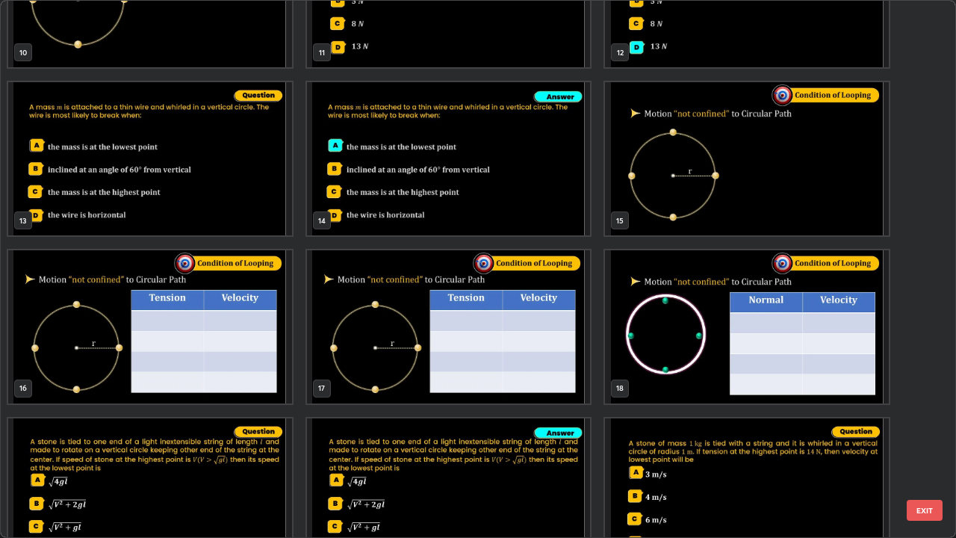
scroll to position [595, 0]
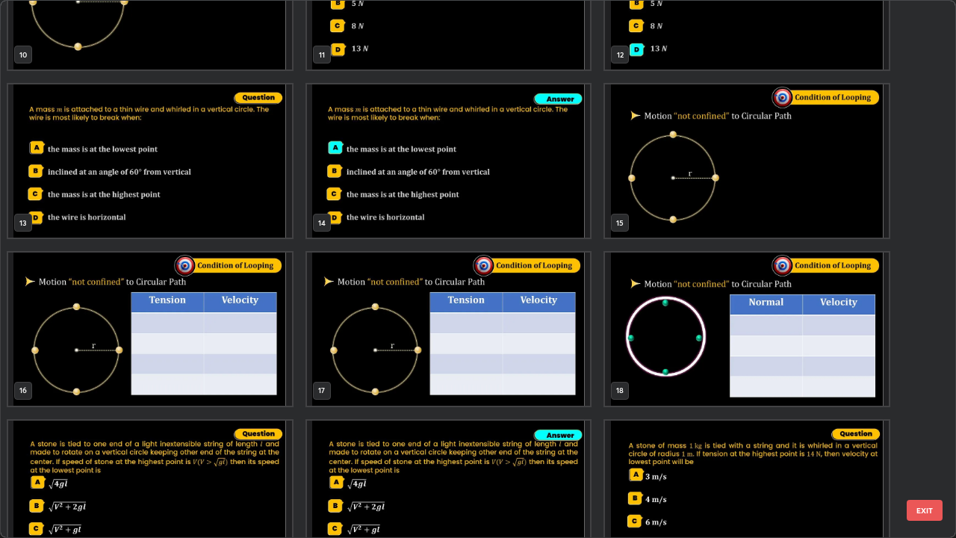
click at [714, 204] on img "grid" at bounding box center [747, 160] width 284 height 153
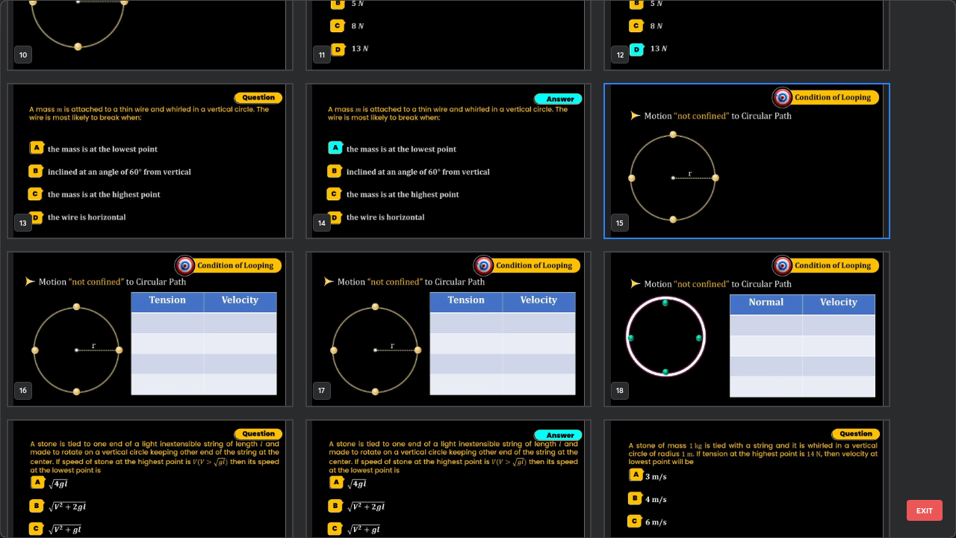
click at [932, 443] on button "EXIT" at bounding box center [925, 510] width 36 height 21
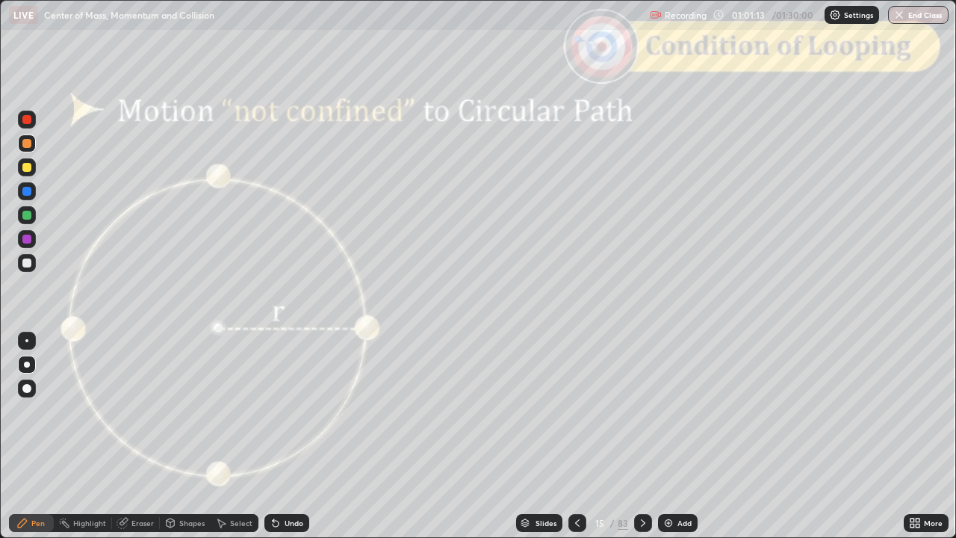
scroll to position [0, 0]
click at [550, 443] on div "Slides" at bounding box center [545, 522] width 21 height 7
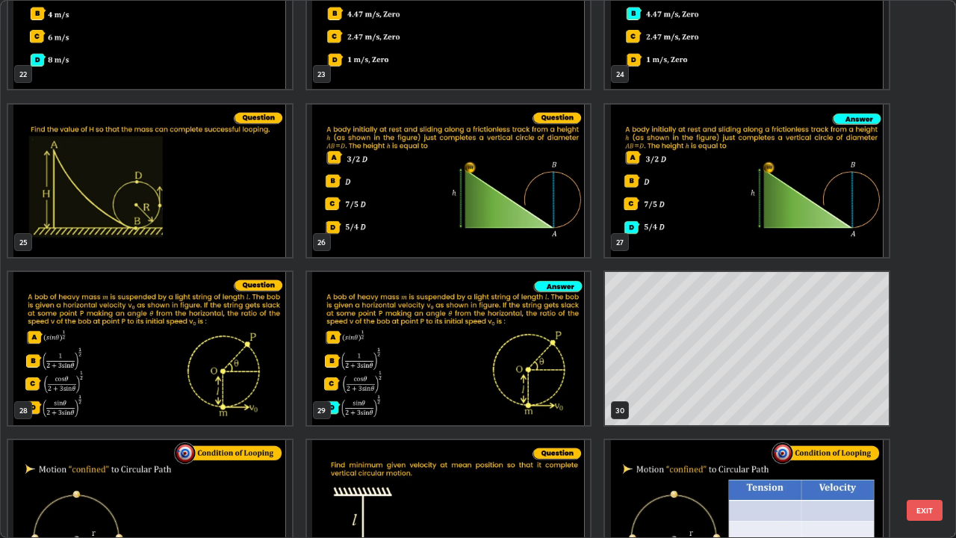
scroll to position [1250, 0]
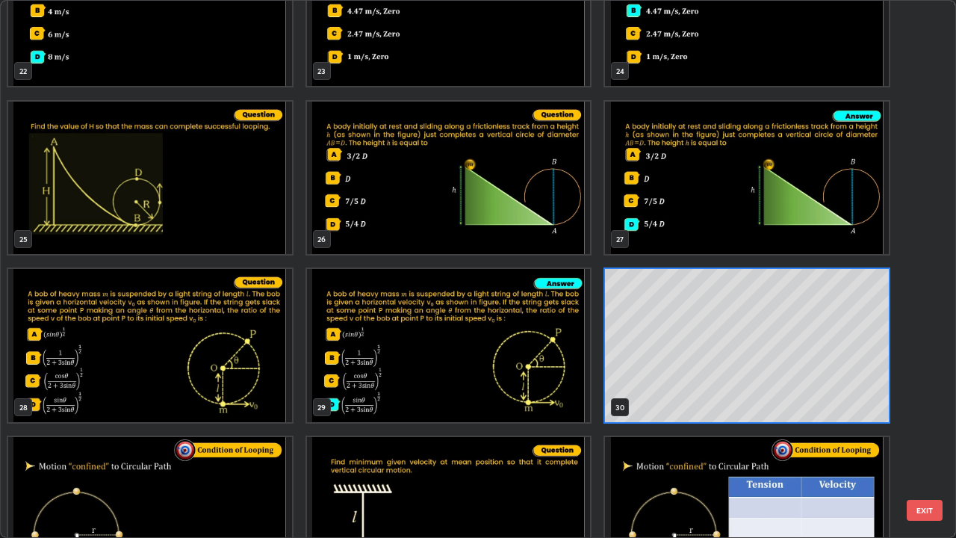
click at [922, 443] on button "EXIT" at bounding box center [925, 510] width 36 height 21
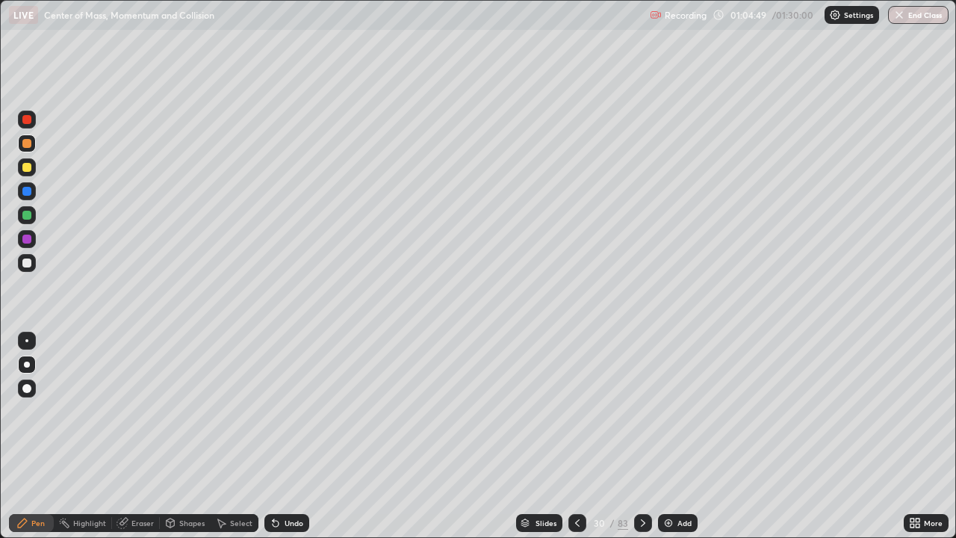
click at [581, 443] on div at bounding box center [577, 523] width 18 height 18
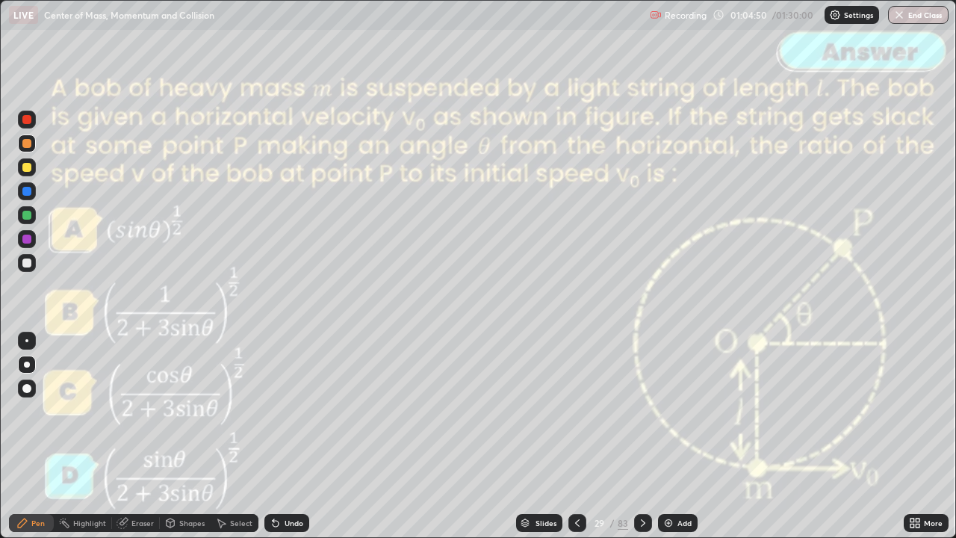
click at [573, 443] on icon at bounding box center [577, 523] width 12 height 12
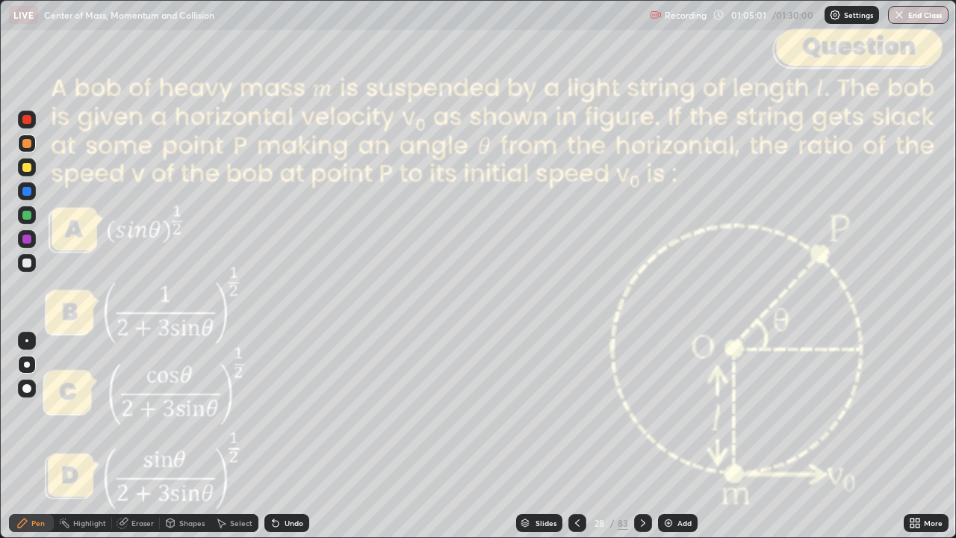
click at [638, 443] on icon at bounding box center [643, 523] width 12 height 12
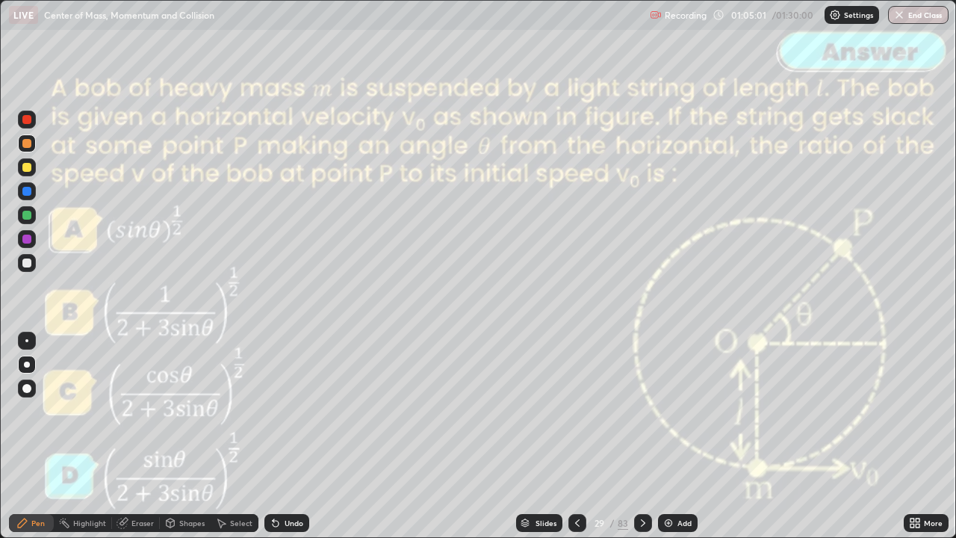
click at [634, 443] on div at bounding box center [643, 523] width 18 height 18
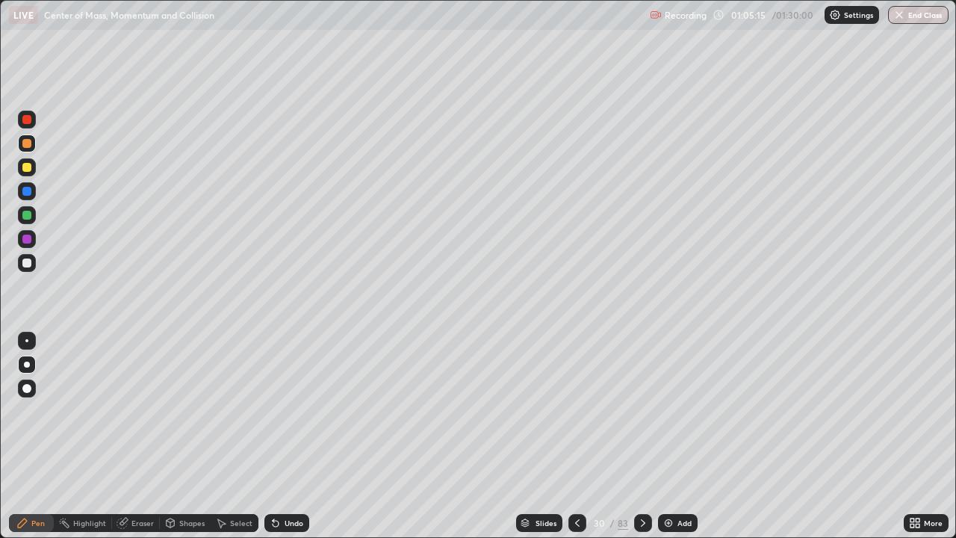
click at [576, 443] on icon at bounding box center [577, 523] width 12 height 12
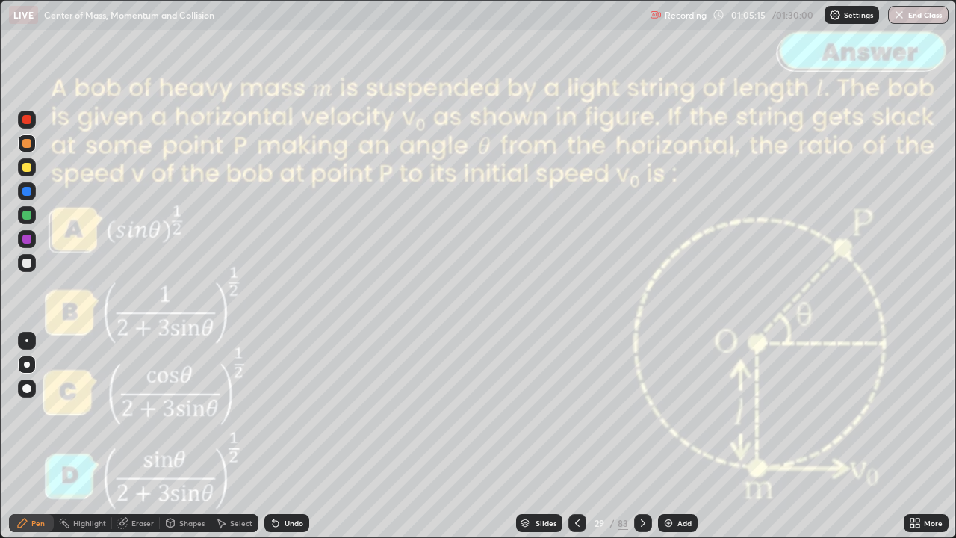
click at [575, 443] on icon at bounding box center [577, 523] width 12 height 12
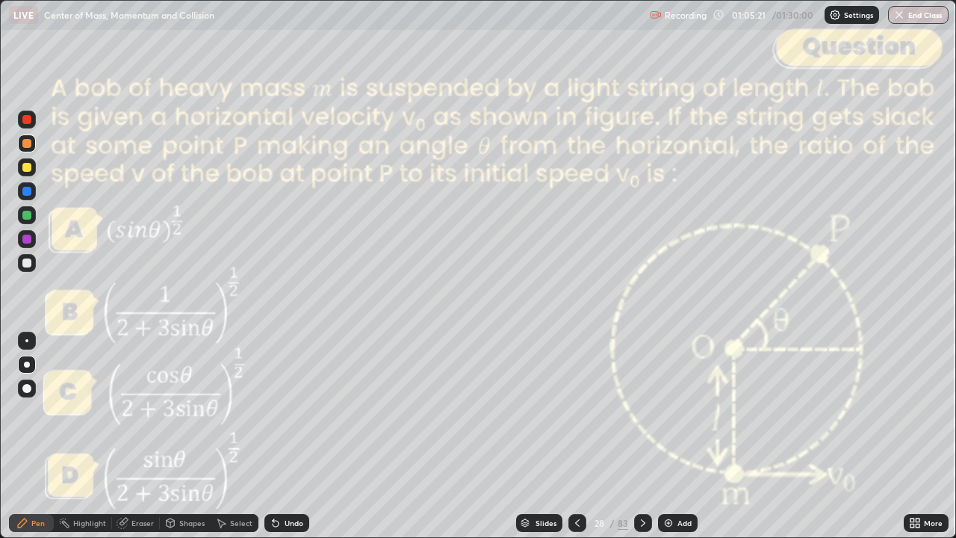
click at [27, 216] on div at bounding box center [26, 215] width 9 height 9
click at [290, 443] on div "Undo" at bounding box center [293, 522] width 19 height 7
click at [641, 443] on icon at bounding box center [643, 523] width 12 height 12
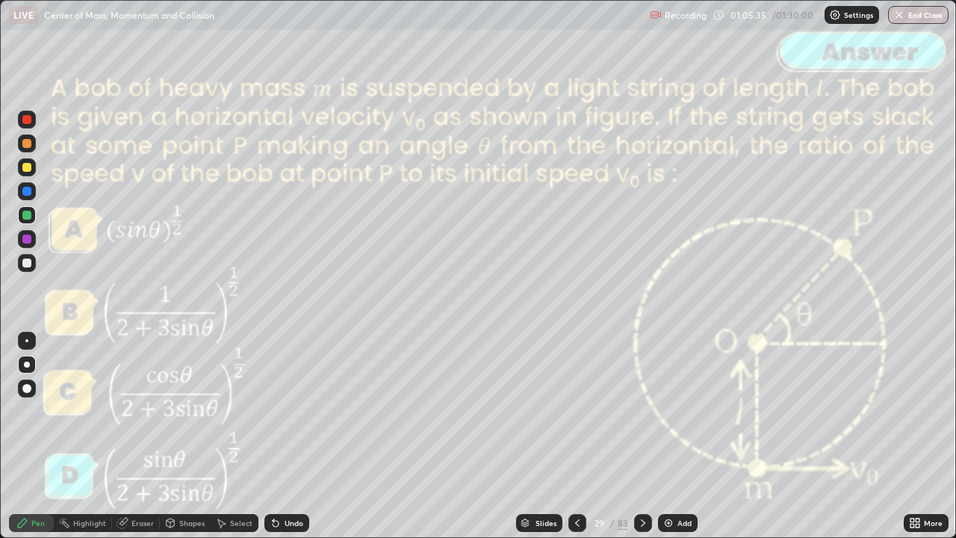
click at [634, 443] on div at bounding box center [643, 523] width 18 height 18
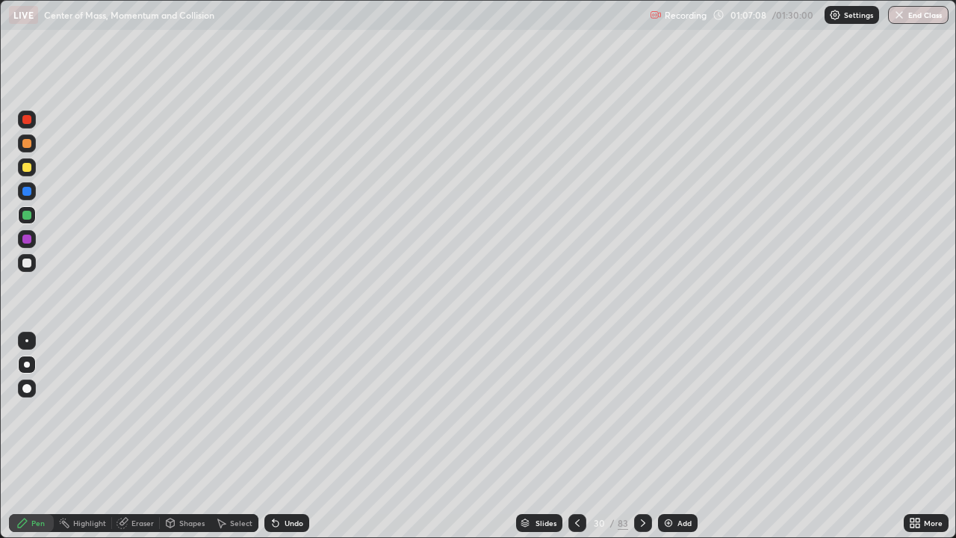
click at [639, 443] on icon at bounding box center [643, 523] width 12 height 12
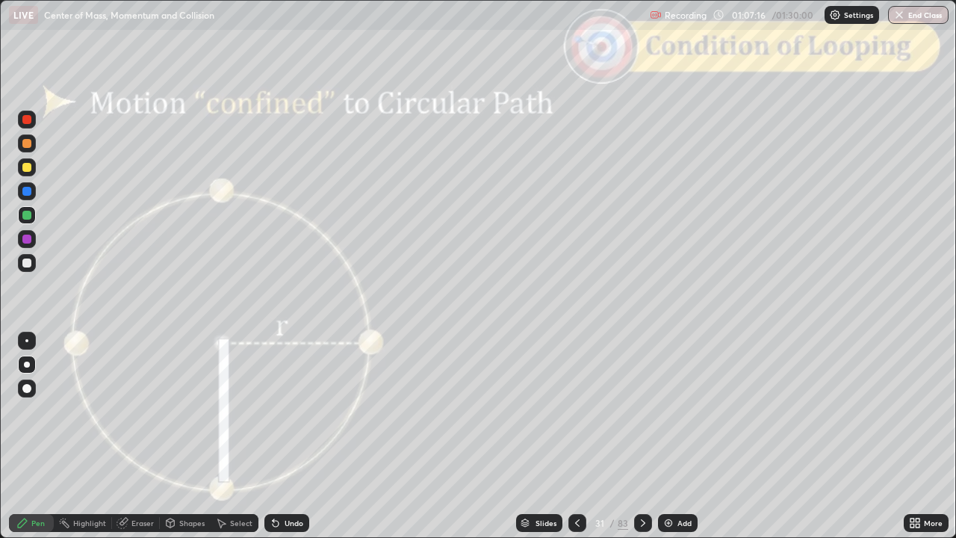
click at [27, 268] on div at bounding box center [27, 263] width 18 height 18
click at [28, 146] on div at bounding box center [26, 143] width 9 height 9
click at [183, 443] on div "Shapes" at bounding box center [191, 522] width 25 height 7
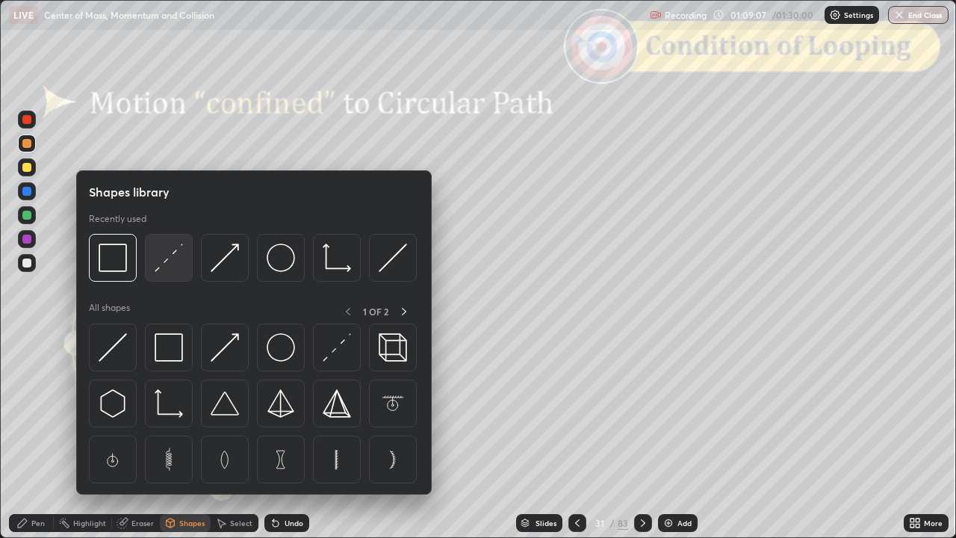
click at [175, 258] on img at bounding box center [169, 257] width 28 height 28
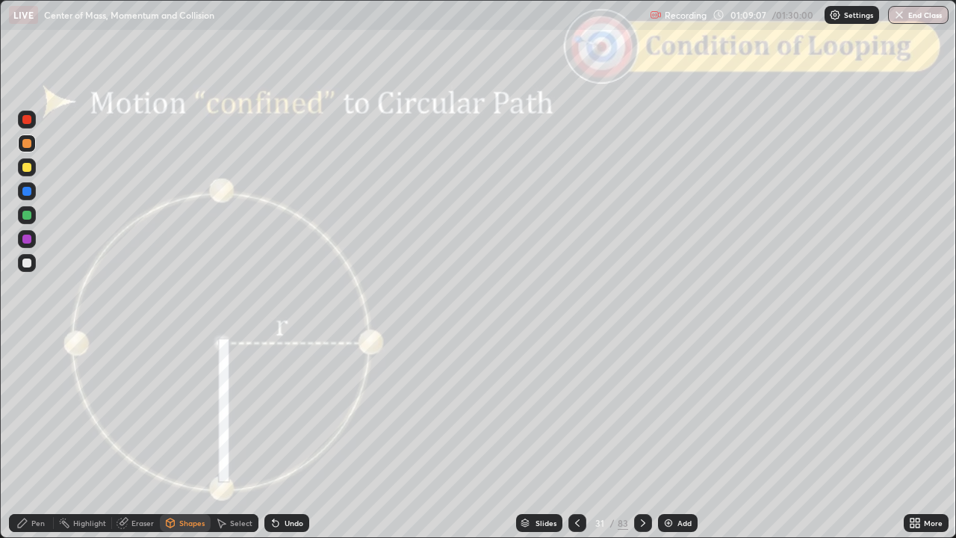
click at [27, 263] on div at bounding box center [26, 262] width 9 height 9
click at [36, 443] on div "Pen" at bounding box center [31, 523] width 45 height 18
click at [27, 263] on div at bounding box center [26, 262] width 9 height 9
click at [535, 443] on div "Slides" at bounding box center [545, 522] width 21 height 7
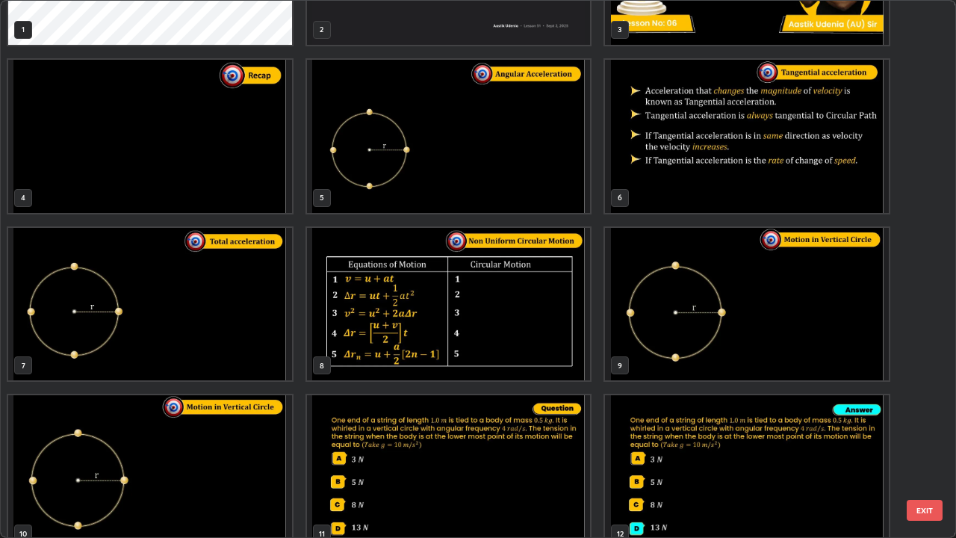
scroll to position [93, 0]
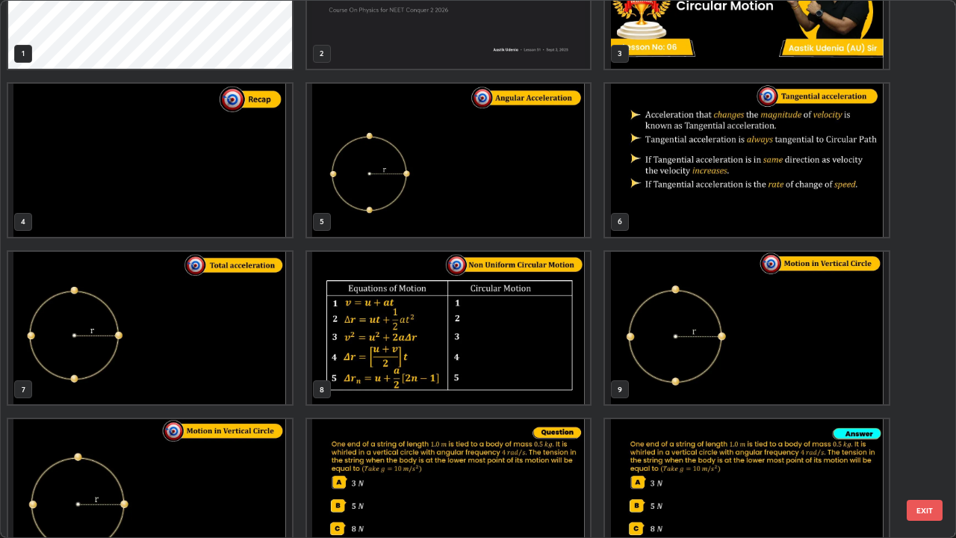
click at [742, 344] on img "grid" at bounding box center [747, 328] width 284 height 153
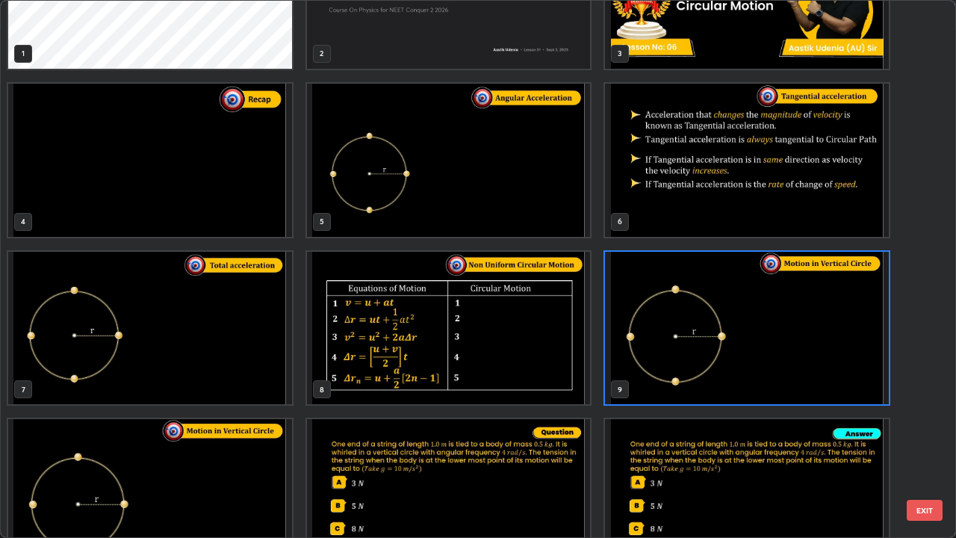
click at [920, 443] on button "EXIT" at bounding box center [925, 510] width 36 height 21
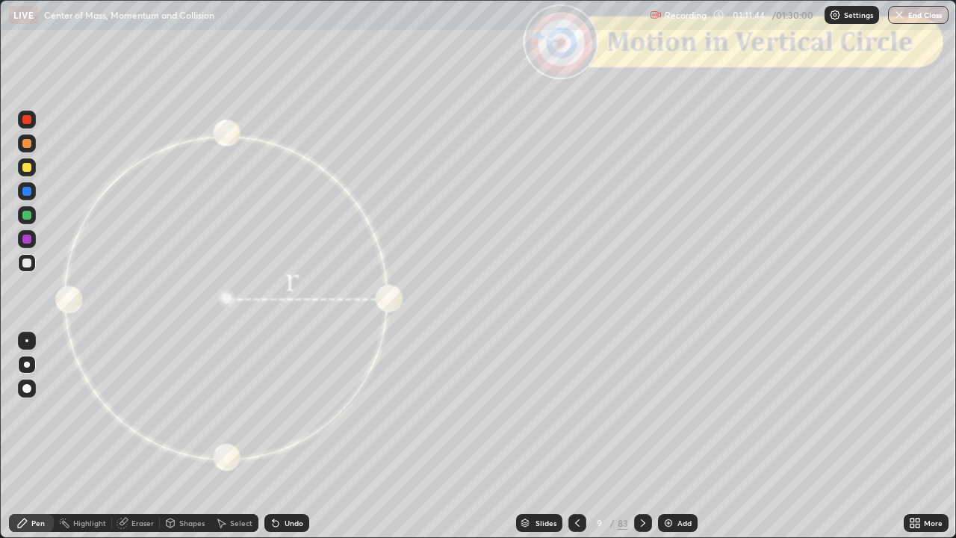
click at [538, 443] on div "Slides" at bounding box center [545, 522] width 21 height 7
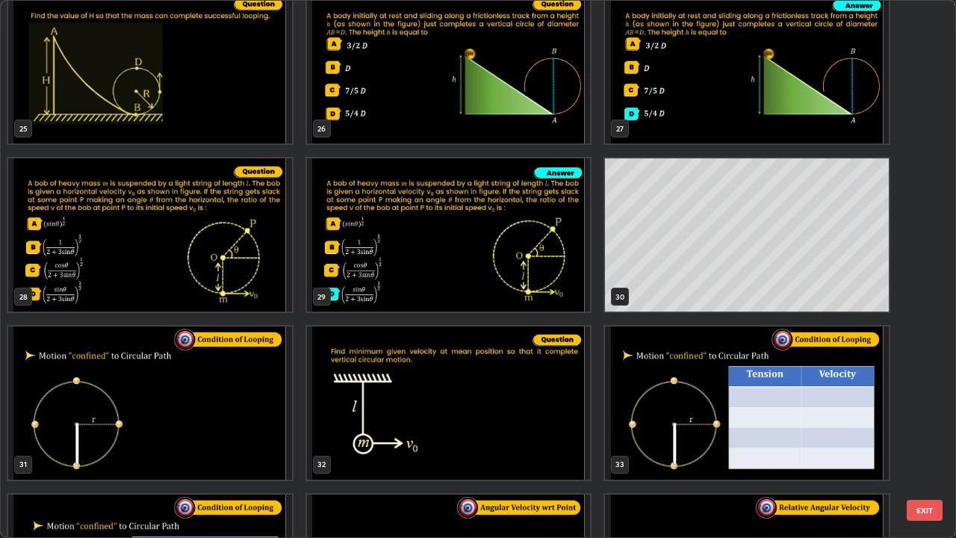
scroll to position [1401, 0]
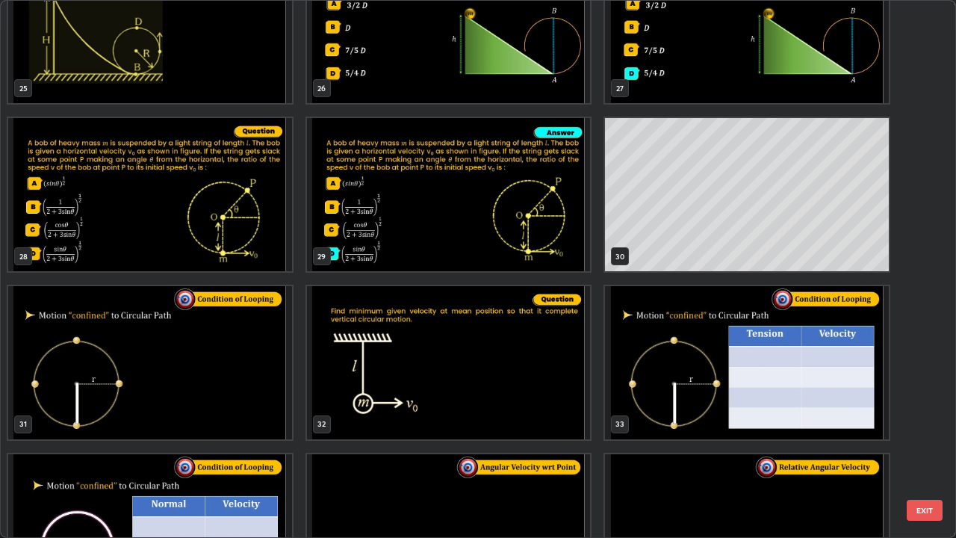
click at [237, 357] on img "grid" at bounding box center [150, 362] width 284 height 153
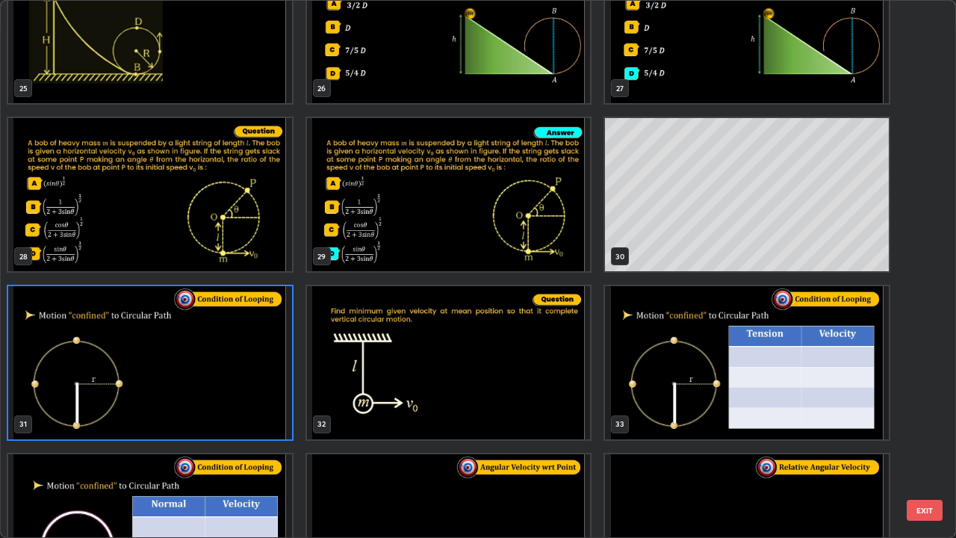
click at [926, 443] on button "EXIT" at bounding box center [925, 510] width 36 height 21
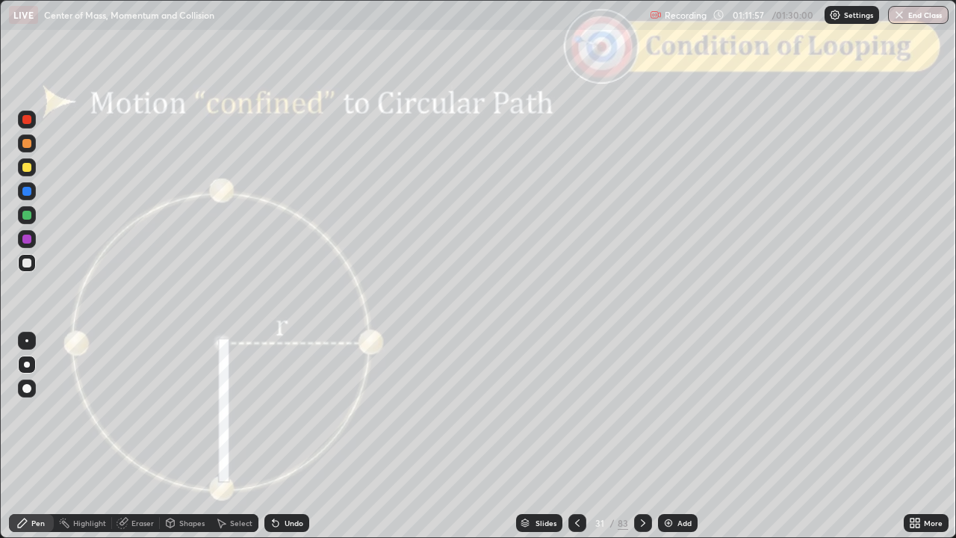
click at [29, 149] on div at bounding box center [27, 143] width 18 height 18
click at [187, 443] on div "Shapes" at bounding box center [191, 522] width 25 height 7
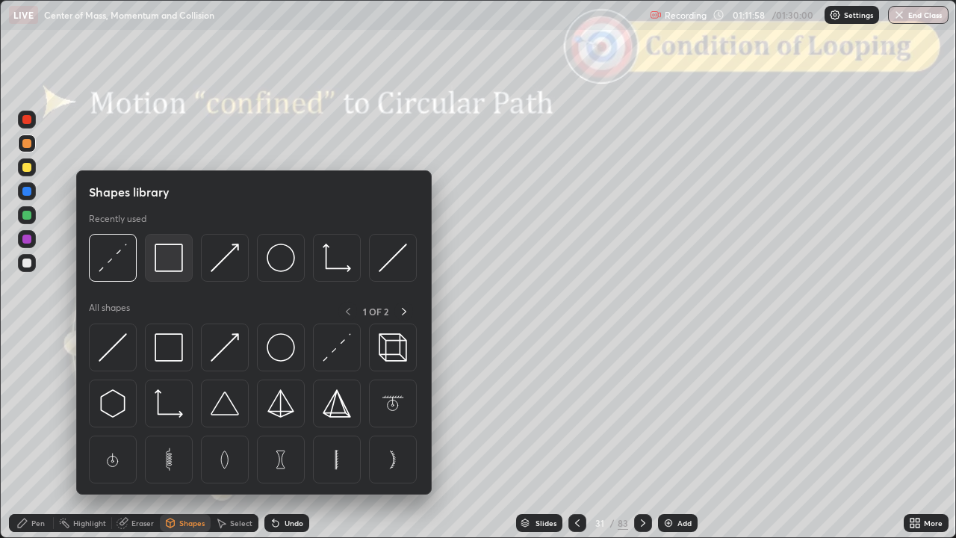
click at [171, 263] on img at bounding box center [169, 257] width 28 height 28
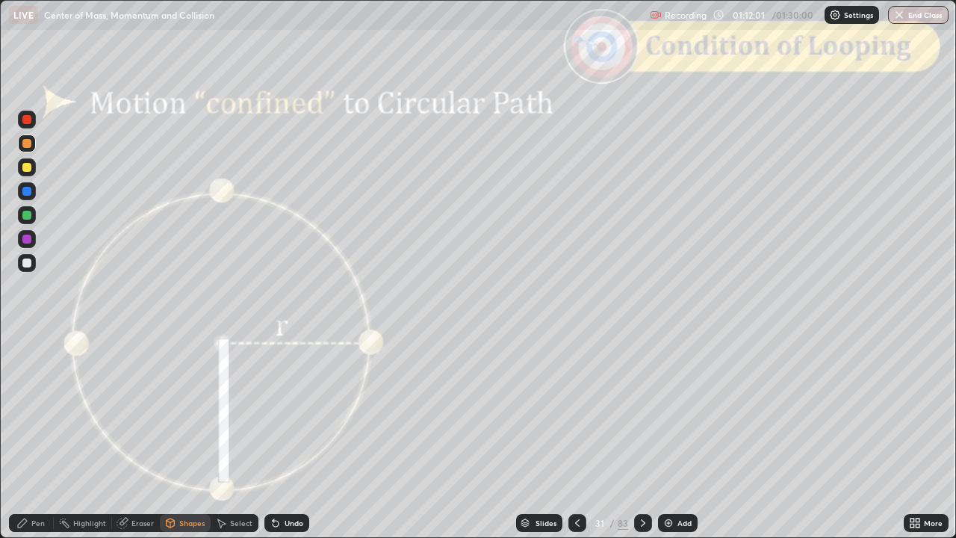
click at [233, 443] on div "Select" at bounding box center [235, 523] width 48 height 18
click at [301, 443] on div "Undo" at bounding box center [293, 522] width 19 height 7
click at [185, 443] on div "Shapes" at bounding box center [191, 522] width 25 height 7
click at [293, 443] on div "Undo" at bounding box center [293, 522] width 19 height 7
click at [27, 215] on div at bounding box center [26, 215] width 9 height 9
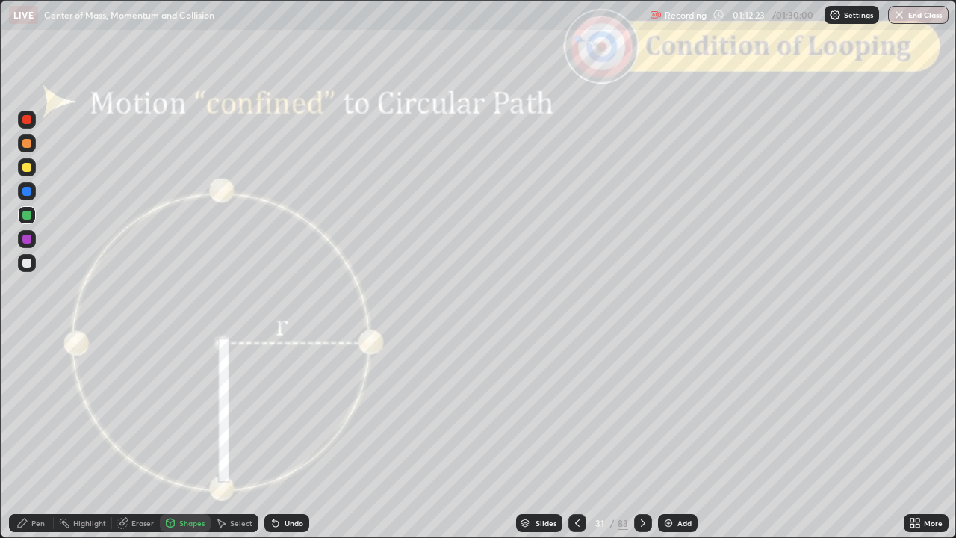
click at [190, 443] on div "Shapes" at bounding box center [191, 522] width 25 height 7
click at [186, 443] on div "Shapes" at bounding box center [191, 522] width 25 height 7
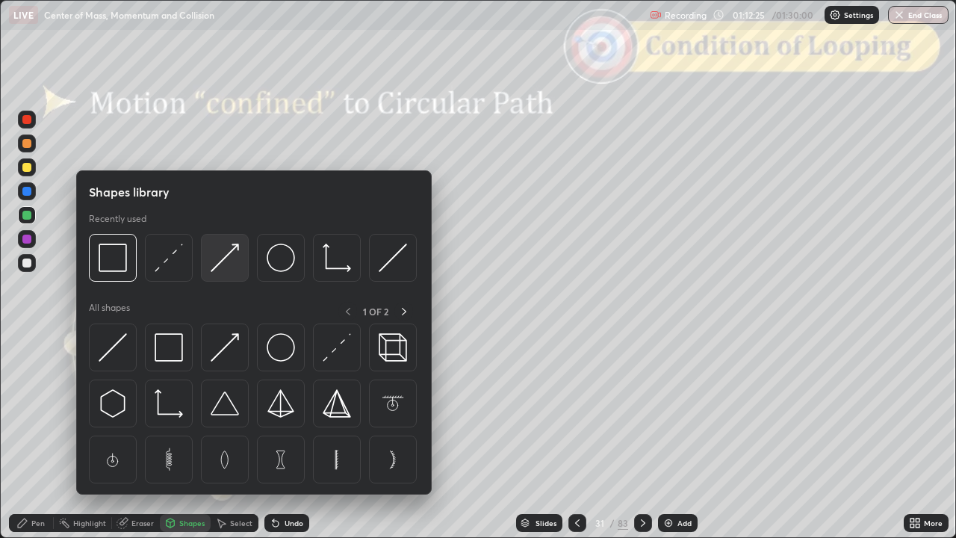
click at [226, 258] on img at bounding box center [225, 257] width 28 height 28
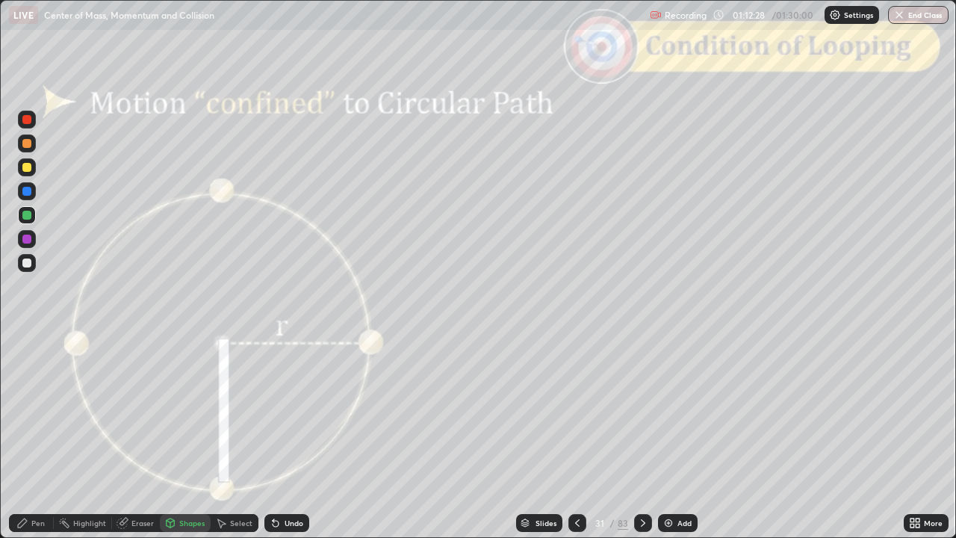
click at [22, 443] on icon at bounding box center [22, 522] width 9 height 9
click at [26, 270] on div at bounding box center [27, 263] width 18 height 18
click at [639, 443] on icon at bounding box center [643, 523] width 12 height 12
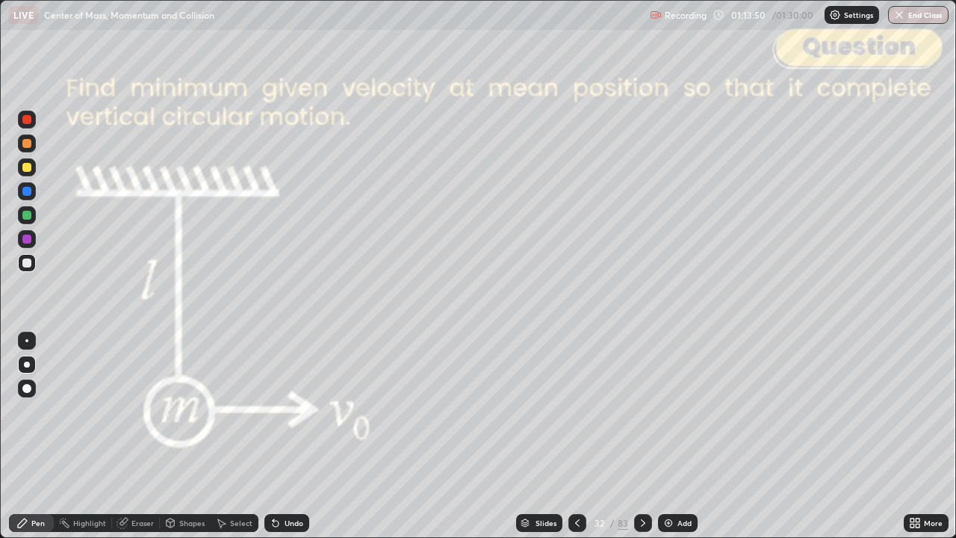
click at [527, 443] on icon at bounding box center [524, 522] width 9 height 9
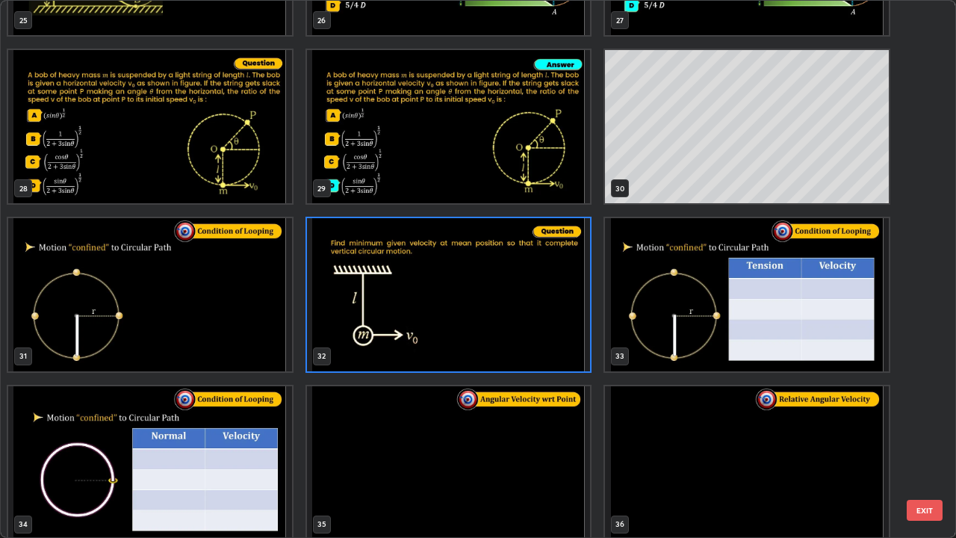
scroll to position [1490, 0]
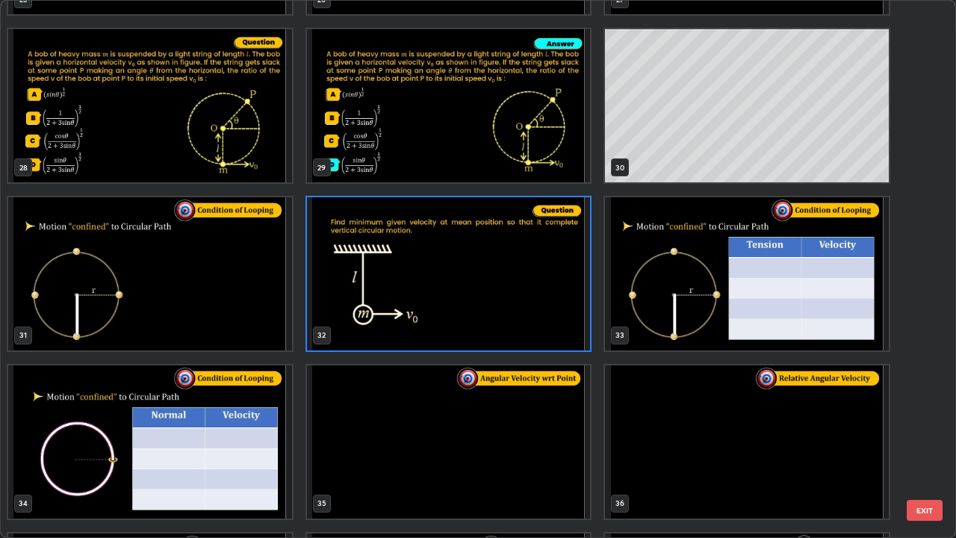
click at [787, 293] on img "grid" at bounding box center [747, 273] width 284 height 153
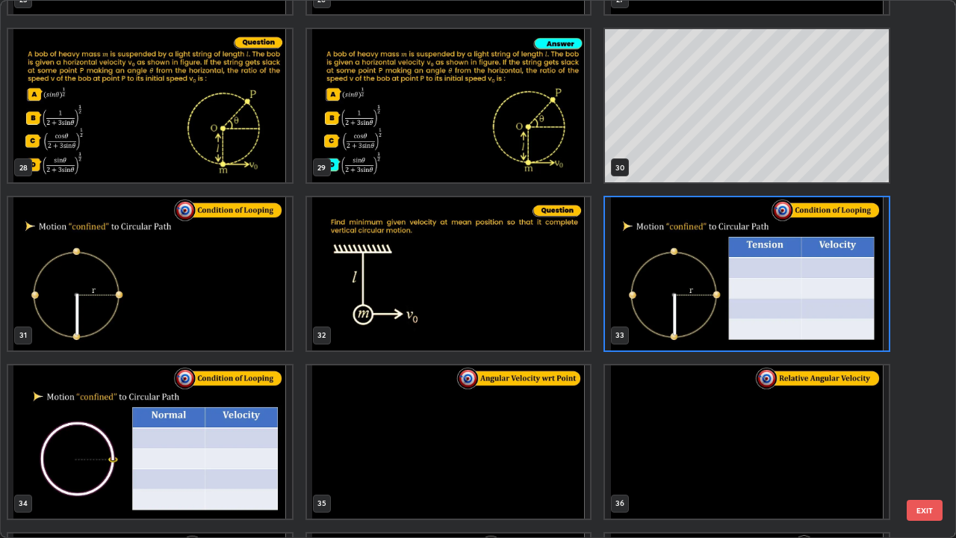
click at [925, 443] on button "EXIT" at bounding box center [925, 510] width 36 height 21
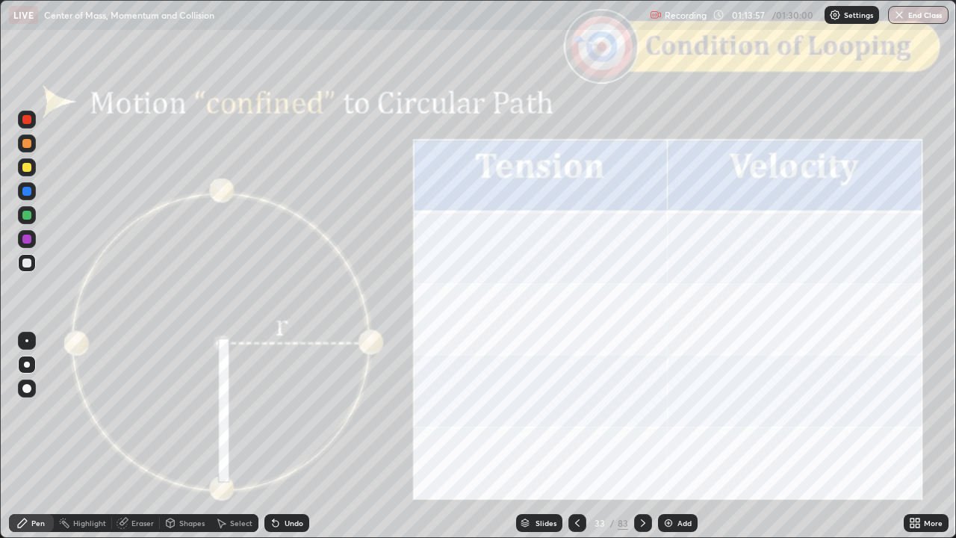
click at [27, 119] on div at bounding box center [26, 119] width 9 height 9
click at [295, 443] on div "Undo" at bounding box center [293, 522] width 19 height 7
click at [296, 443] on div "Undo" at bounding box center [293, 522] width 19 height 7
click at [641, 443] on icon at bounding box center [643, 523] width 12 height 12
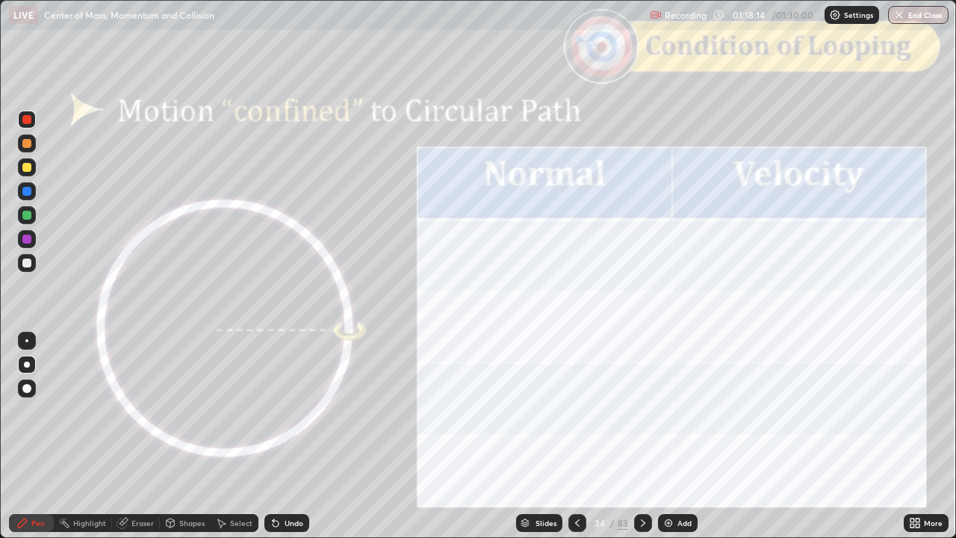
click at [294, 443] on div "Undo" at bounding box center [286, 523] width 45 height 18
click at [641, 443] on icon at bounding box center [643, 523] width 12 height 12
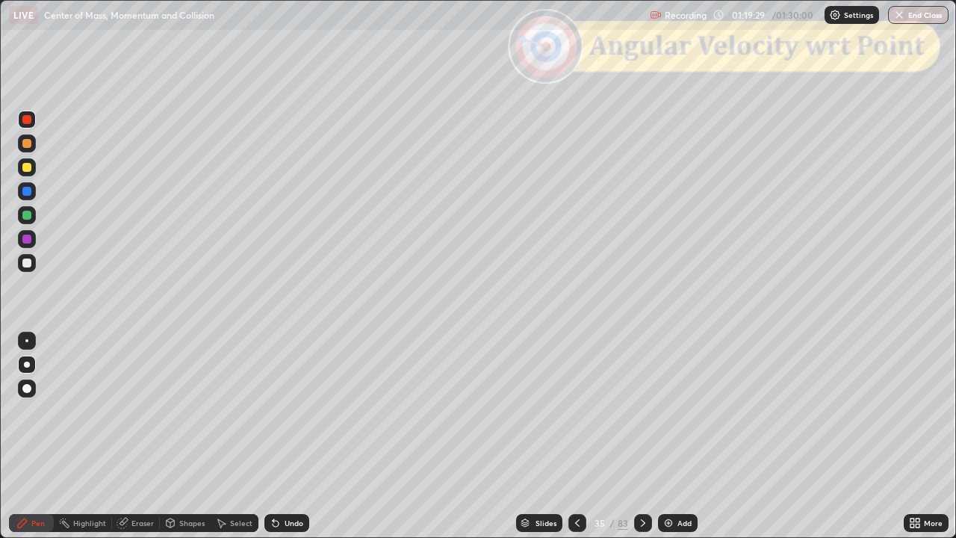
click at [27, 265] on div at bounding box center [26, 262] width 9 height 9
click at [293, 443] on div "Undo" at bounding box center [286, 523] width 45 height 18
click at [182, 443] on div "Shapes" at bounding box center [185, 523] width 51 height 18
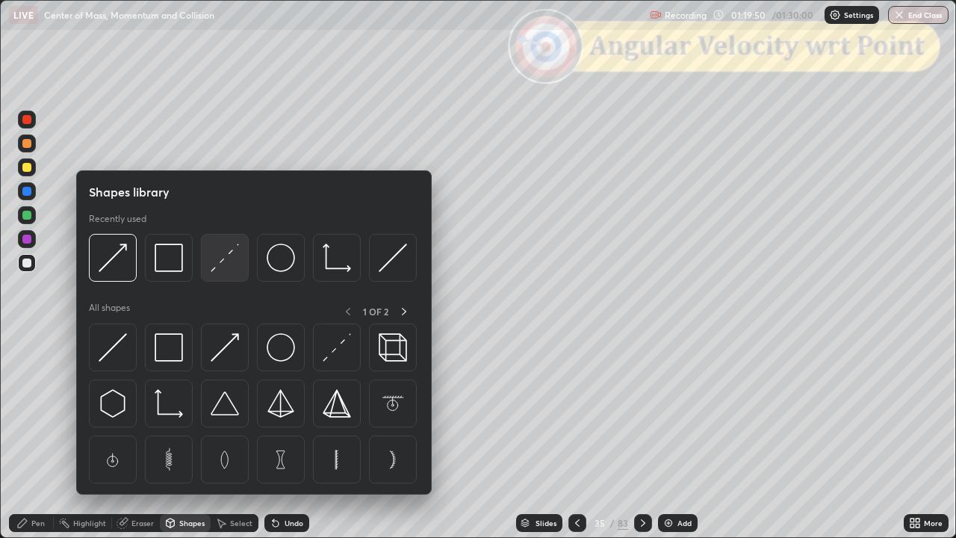
click at [222, 264] on img at bounding box center [225, 257] width 28 height 28
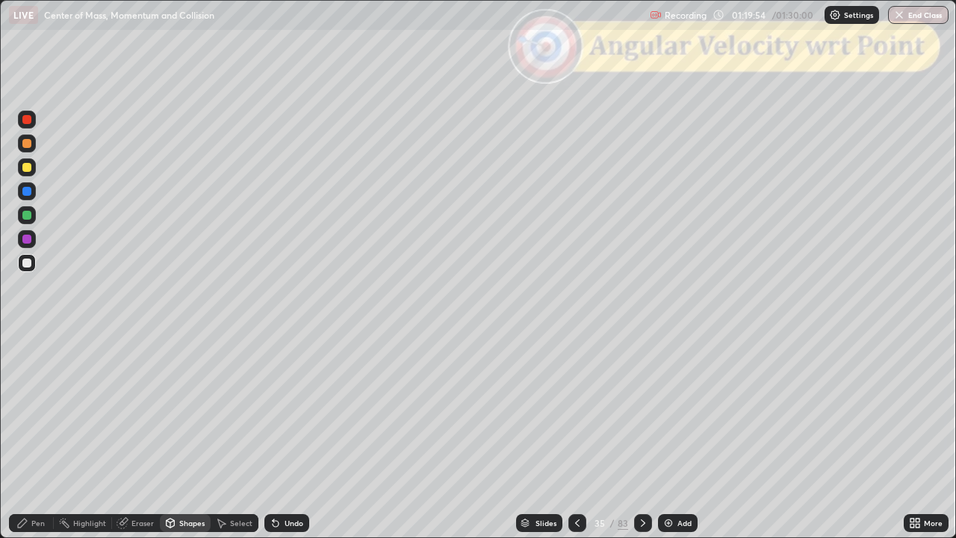
click at [34, 443] on div "Pen" at bounding box center [37, 522] width 13 height 7
click at [185, 443] on div "Shapes" at bounding box center [191, 522] width 25 height 7
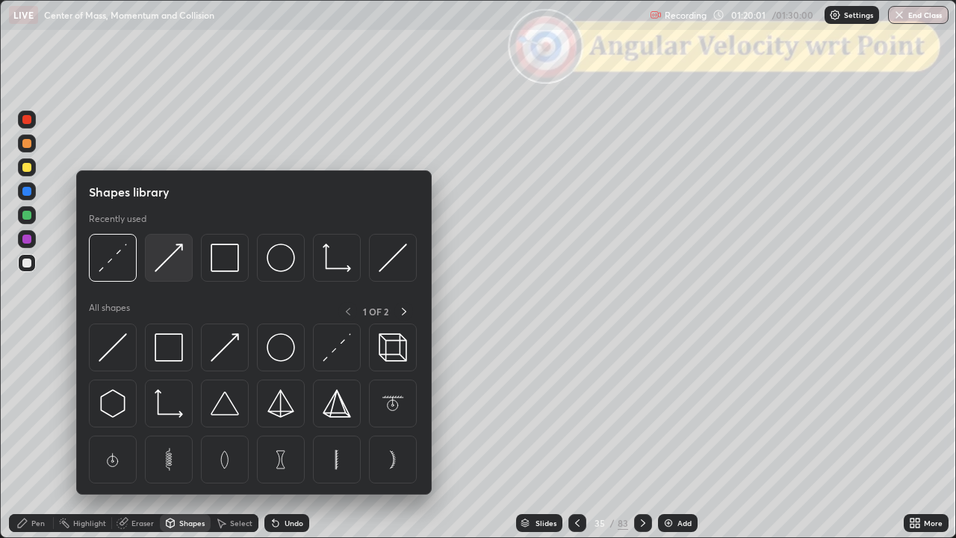
click at [169, 262] on img at bounding box center [169, 257] width 28 height 28
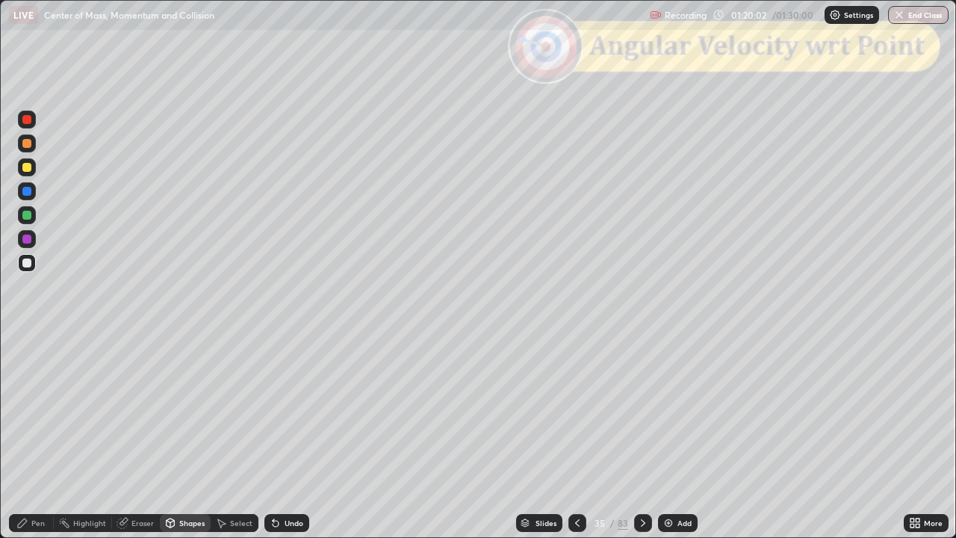
click at [28, 145] on div at bounding box center [26, 143] width 9 height 9
click at [191, 443] on div "Shapes" at bounding box center [191, 522] width 25 height 7
click at [290, 443] on div "Undo" at bounding box center [293, 522] width 19 height 7
click at [287, 443] on div "Undo" at bounding box center [293, 522] width 19 height 7
click at [39, 443] on div "Pen" at bounding box center [37, 522] width 13 height 7
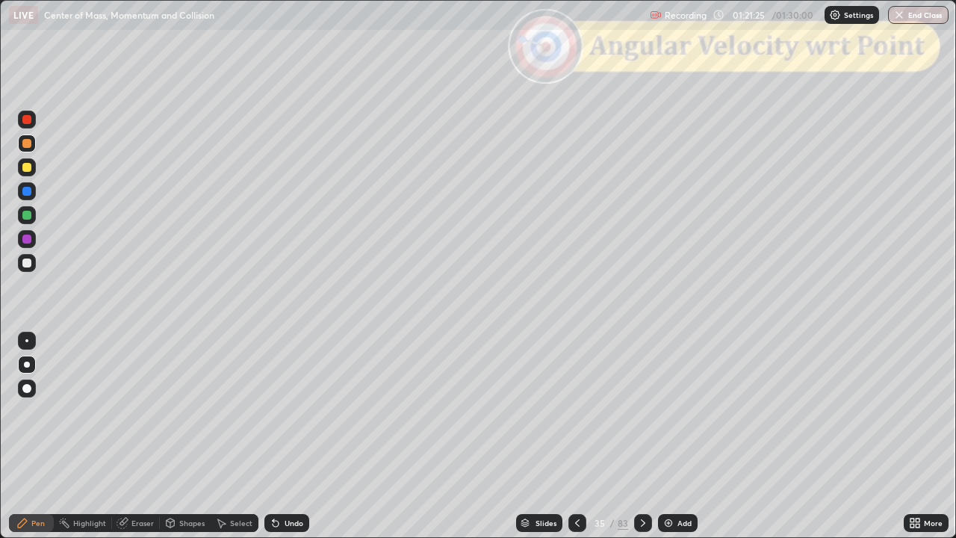
click at [187, 443] on div "Shapes" at bounding box center [191, 522] width 25 height 7
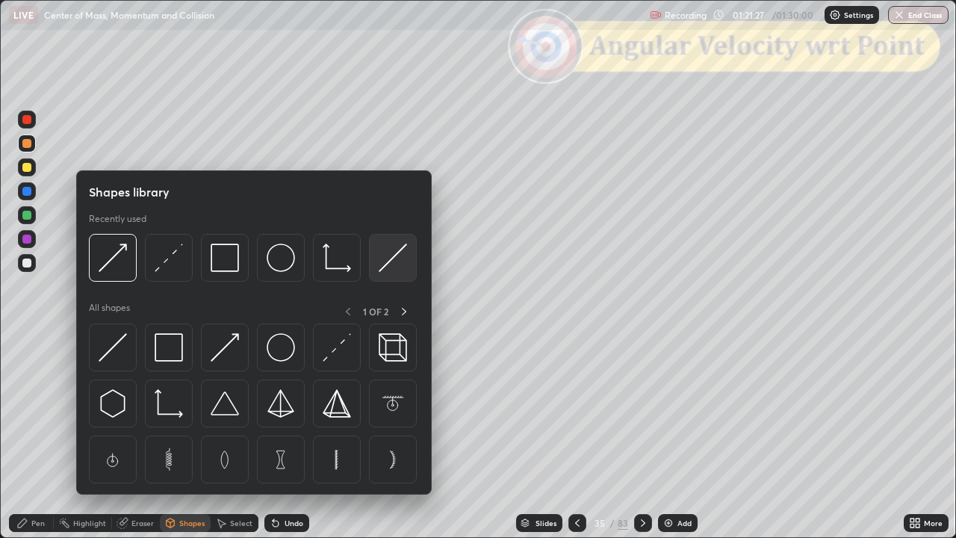
click at [390, 263] on img at bounding box center [393, 257] width 28 height 28
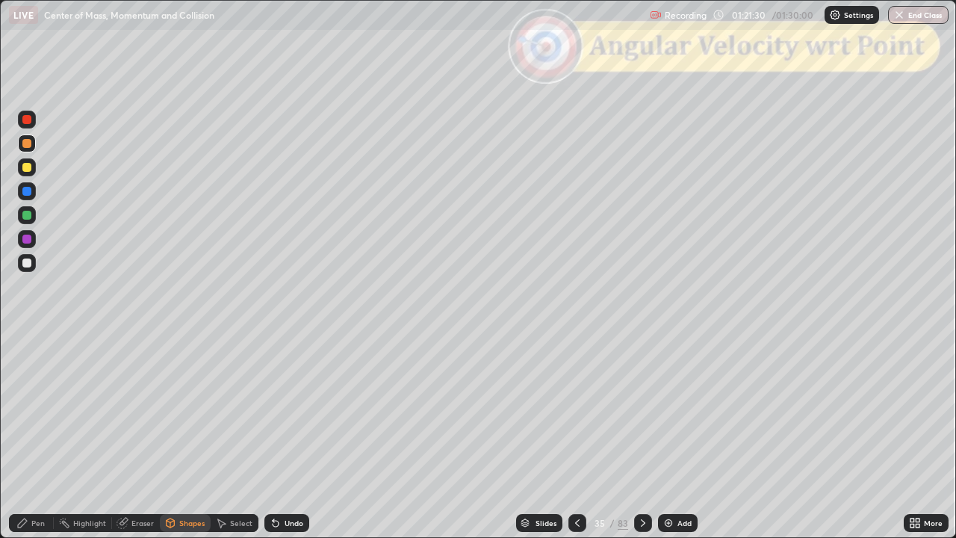
click at [305, 443] on div "Undo" at bounding box center [286, 523] width 45 height 18
click at [42, 443] on div "Pen" at bounding box center [37, 522] width 13 height 7
click at [30, 270] on div at bounding box center [27, 263] width 18 height 18
click at [306, 443] on div "Undo" at bounding box center [286, 523] width 45 height 18
click at [198, 443] on div "Shapes" at bounding box center [191, 522] width 25 height 7
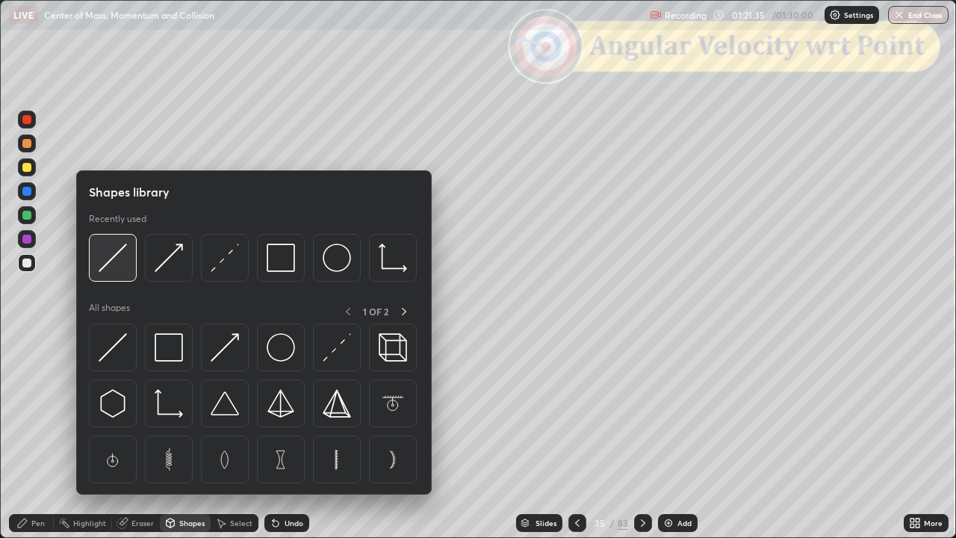
click at [115, 267] on img at bounding box center [113, 257] width 28 height 28
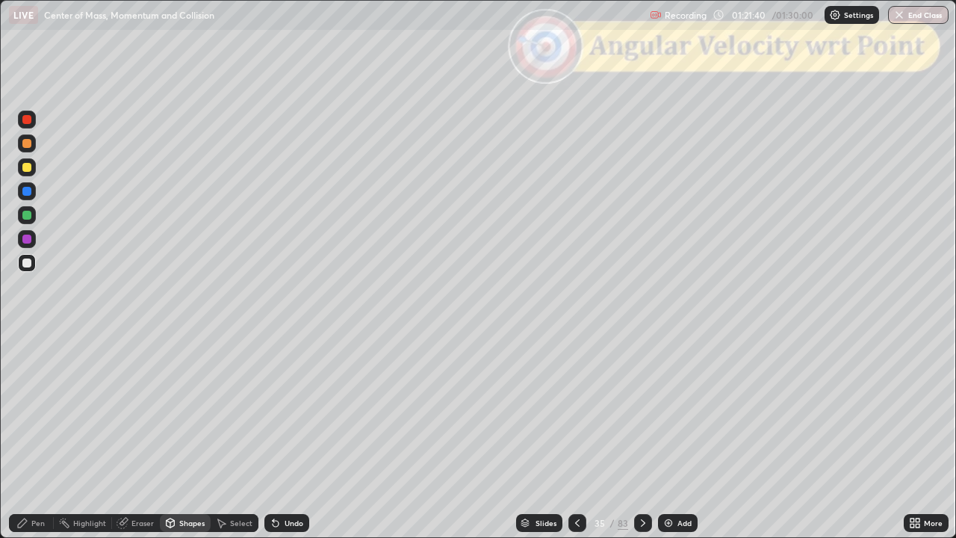
click at [40, 443] on div "Pen" at bounding box center [37, 522] width 13 height 7
click at [26, 214] on div at bounding box center [26, 215] width 9 height 9
click at [179, 443] on div "Shapes" at bounding box center [185, 523] width 51 height 18
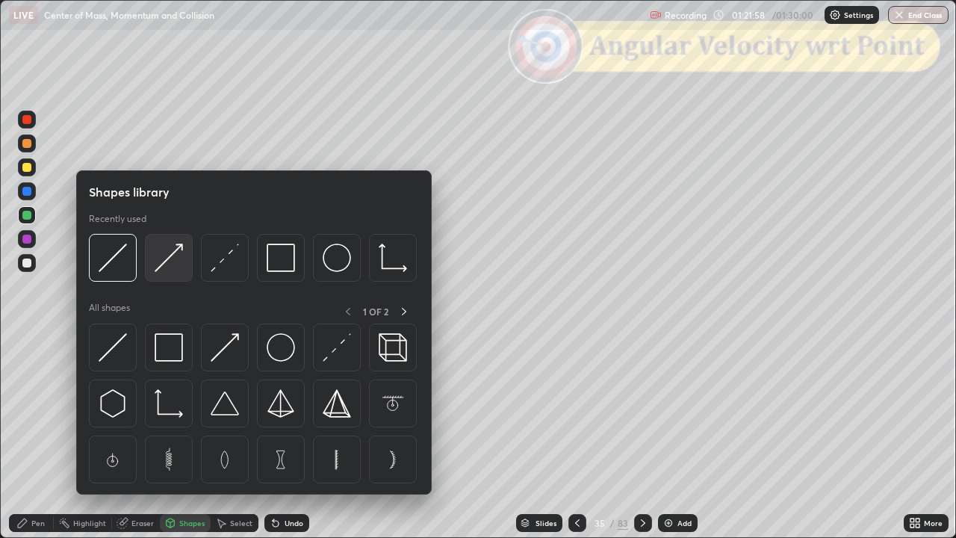
click at [164, 270] on img at bounding box center [169, 257] width 28 height 28
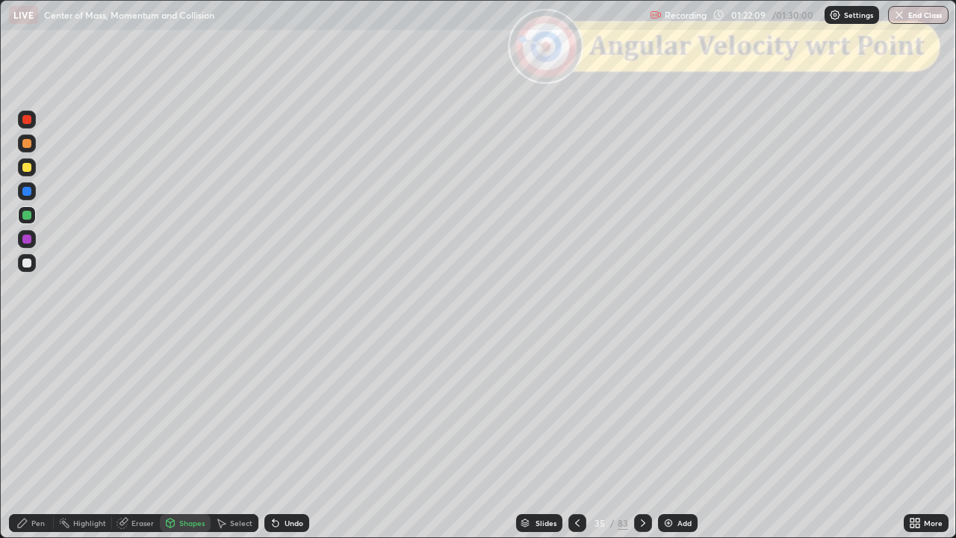
click at [34, 443] on div "Pen" at bounding box center [31, 523] width 45 height 18
click at [24, 170] on div at bounding box center [26, 167] width 9 height 9
click at [181, 443] on div "Shapes" at bounding box center [185, 523] width 51 height 18
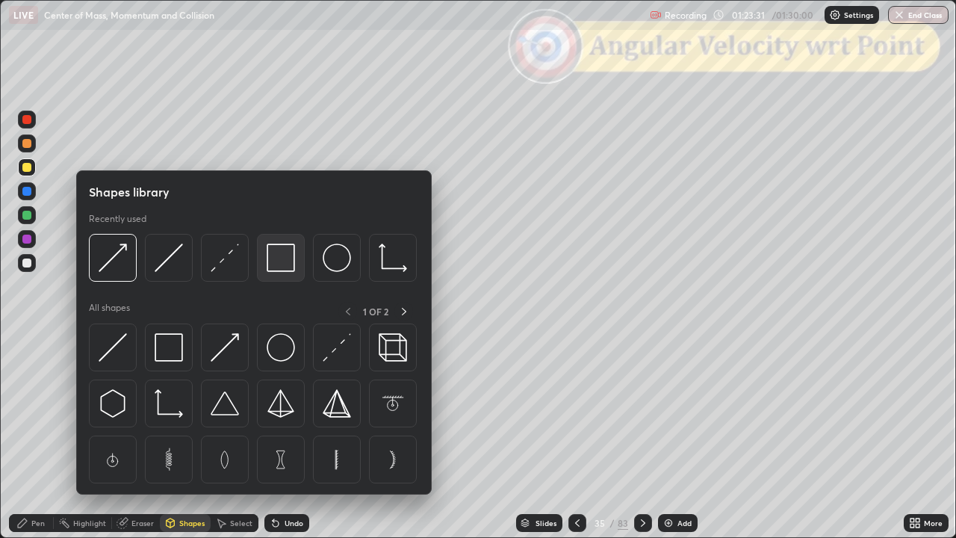
click at [281, 253] on img at bounding box center [281, 257] width 28 height 28
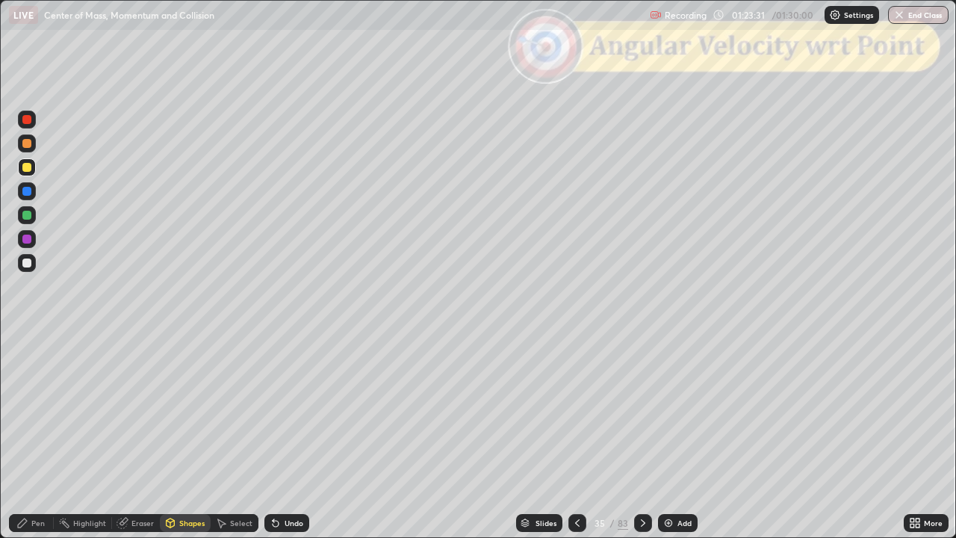
click at [23, 119] on div at bounding box center [26, 119] width 9 height 9
click at [20, 443] on div "Pen" at bounding box center [31, 523] width 45 height 18
click at [27, 168] on div at bounding box center [26, 167] width 9 height 9
click at [636, 443] on div at bounding box center [643, 523] width 18 height 18
click at [185, 443] on div "Shapes" at bounding box center [191, 522] width 25 height 7
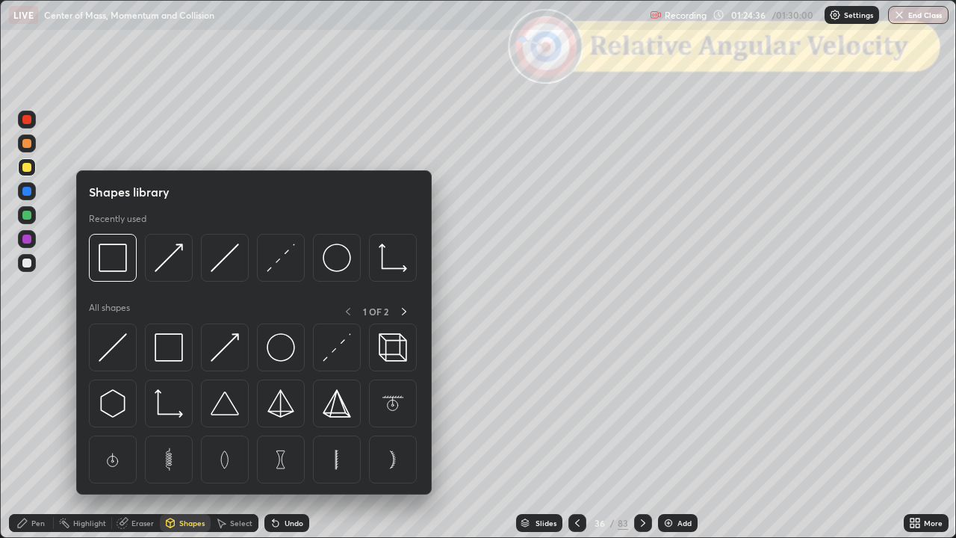
click at [276, 263] on img at bounding box center [281, 257] width 28 height 28
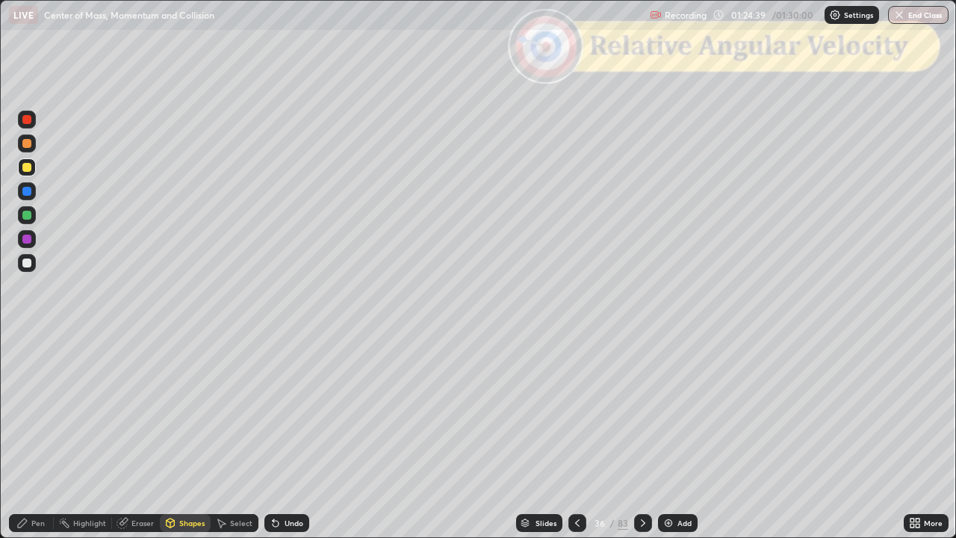
click at [284, 443] on div "Undo" at bounding box center [293, 522] width 19 height 7
click at [28, 268] on div at bounding box center [27, 263] width 18 height 18
click at [32, 443] on div "Pen" at bounding box center [37, 522] width 13 height 7
click at [25, 217] on div at bounding box center [26, 215] width 9 height 9
click at [182, 443] on div "Shapes" at bounding box center [191, 522] width 25 height 7
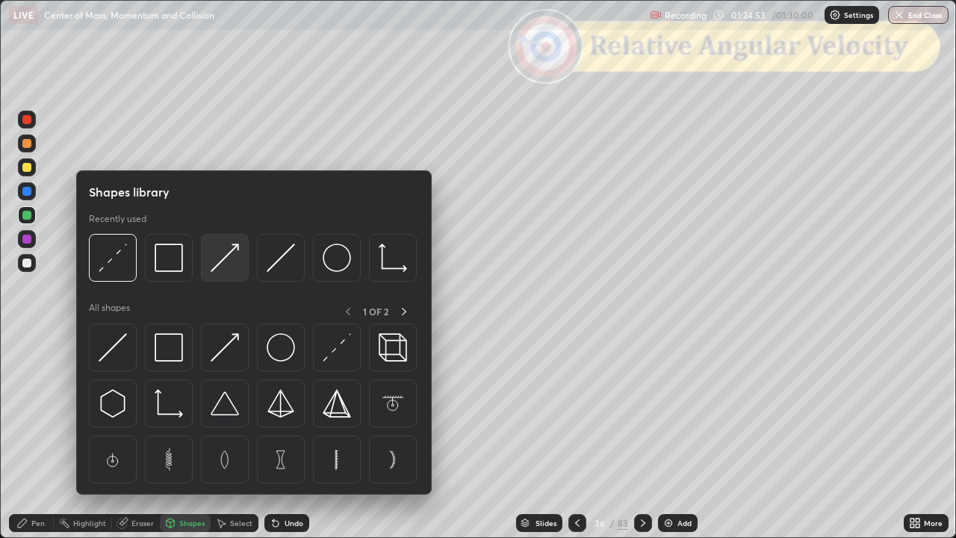
click at [224, 260] on img at bounding box center [225, 257] width 28 height 28
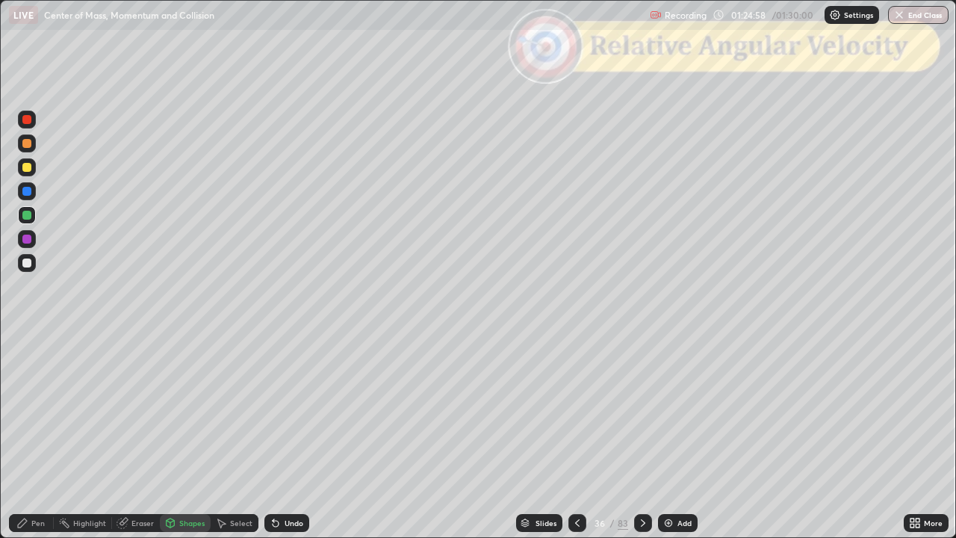
click at [25, 443] on icon at bounding box center [22, 523] width 12 height 12
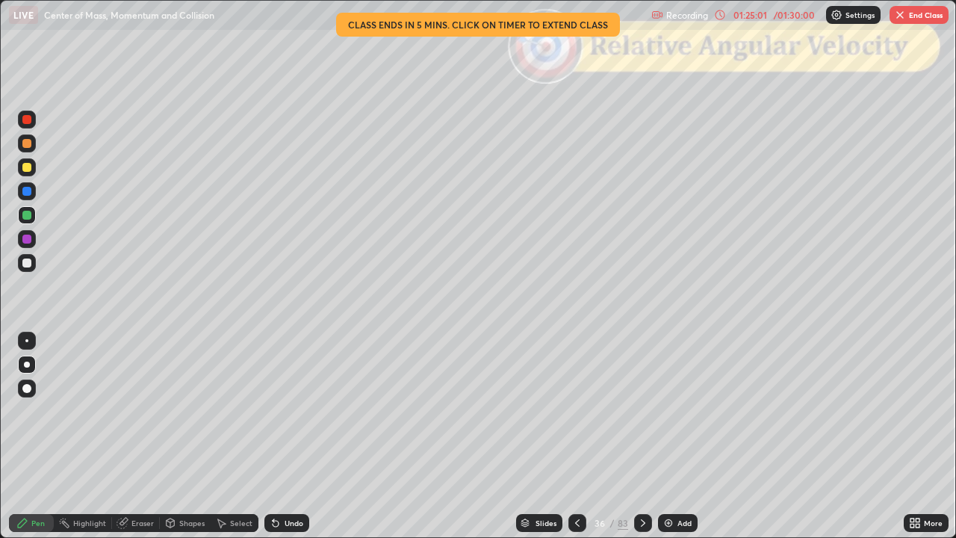
click at [26, 146] on div at bounding box center [26, 143] width 9 height 9
click at [183, 443] on div "Shapes" at bounding box center [185, 523] width 51 height 18
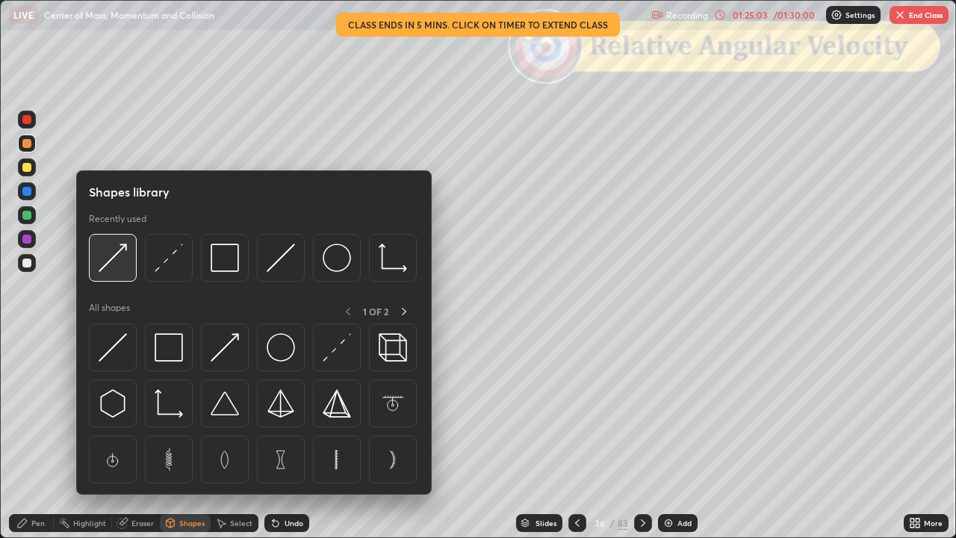
click at [114, 256] on img at bounding box center [113, 257] width 28 height 28
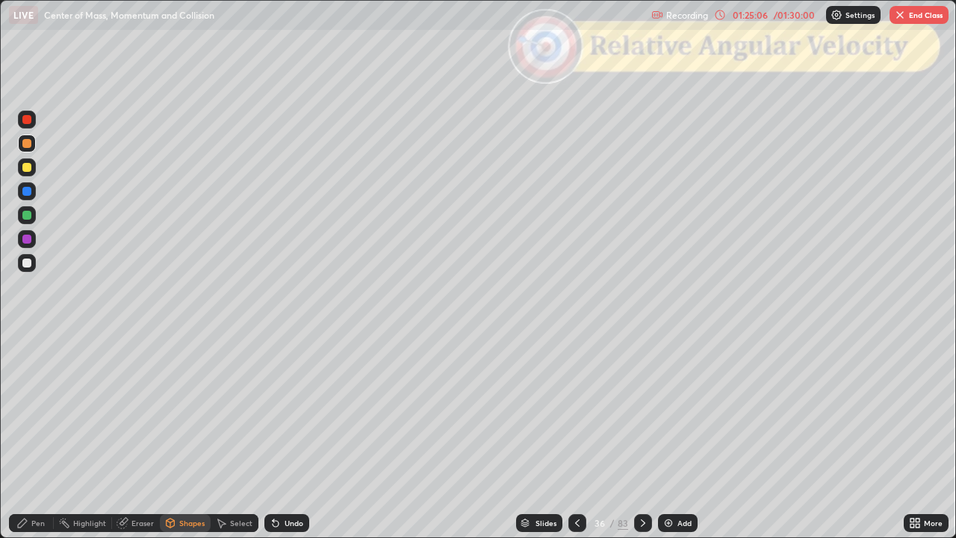
click at [22, 443] on div "Pen" at bounding box center [31, 523] width 45 height 18
click at [24, 215] on div at bounding box center [26, 215] width 9 height 9
click at [27, 146] on div at bounding box center [26, 143] width 9 height 9
click at [29, 267] on div at bounding box center [26, 262] width 9 height 9
click at [287, 443] on div "Undo" at bounding box center [286, 523] width 45 height 18
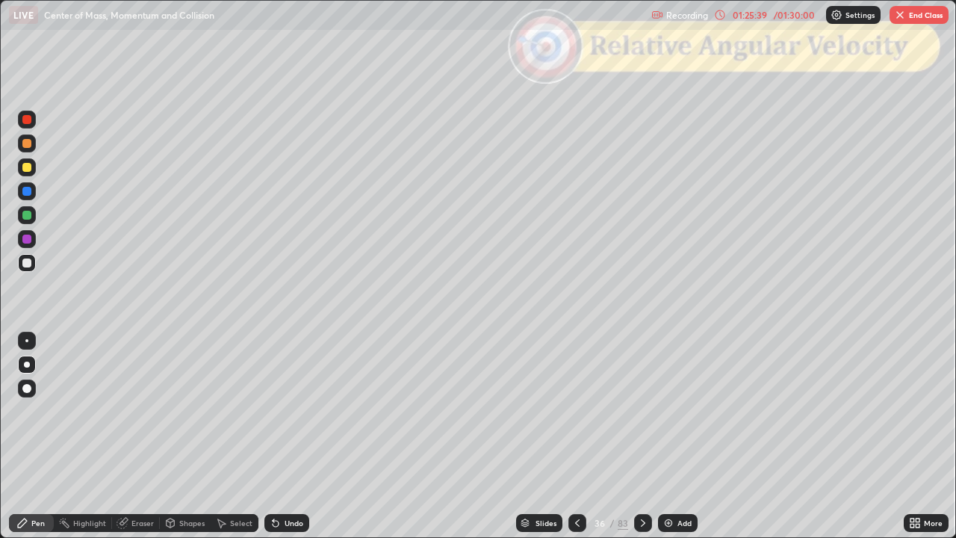
click at [285, 443] on div "Undo" at bounding box center [293, 522] width 19 height 7
click at [290, 443] on div "Undo" at bounding box center [293, 522] width 19 height 7
click at [294, 443] on div "Undo" at bounding box center [293, 522] width 19 height 7
click at [181, 443] on div "Shapes" at bounding box center [191, 522] width 25 height 7
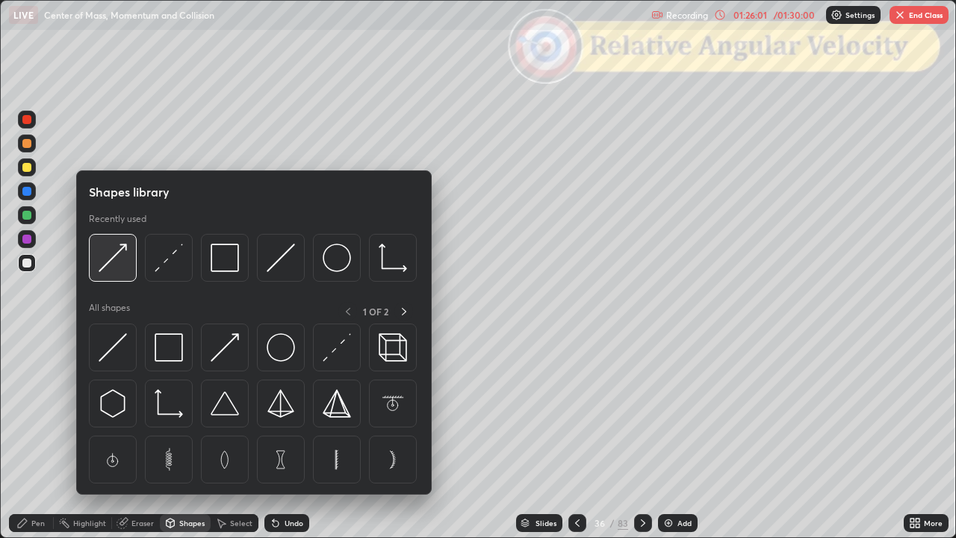
click at [115, 263] on img at bounding box center [113, 257] width 28 height 28
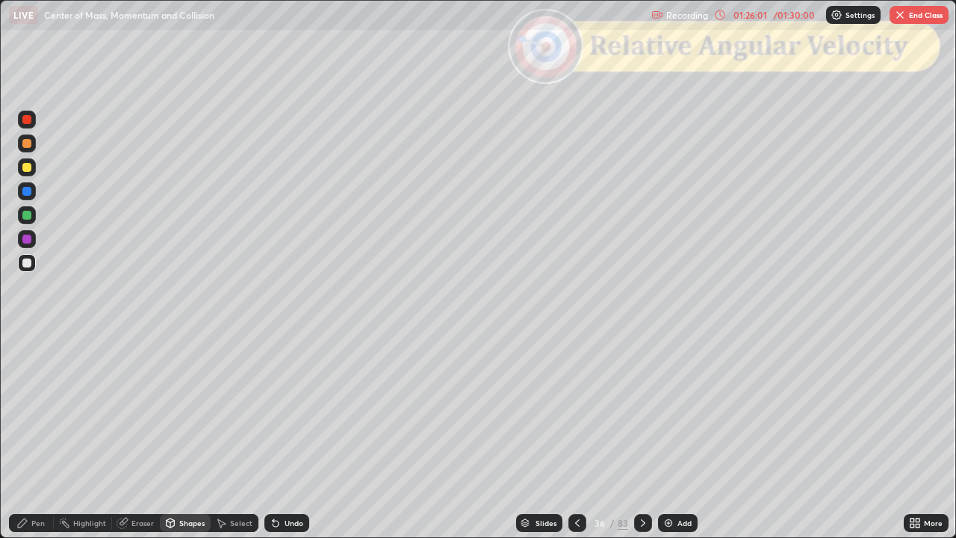
click at [30, 219] on div at bounding box center [26, 215] width 9 height 9
click at [30, 443] on div "Pen" at bounding box center [31, 523] width 45 height 18
click at [284, 443] on div "Undo" at bounding box center [293, 522] width 19 height 7
click at [179, 443] on div "Shapes" at bounding box center [191, 522] width 25 height 7
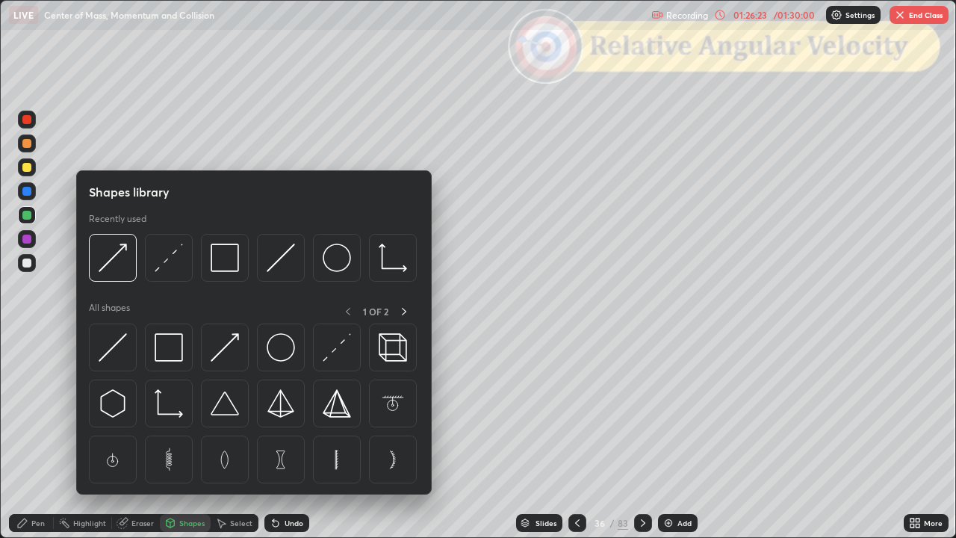
click at [114, 261] on img at bounding box center [113, 257] width 28 height 28
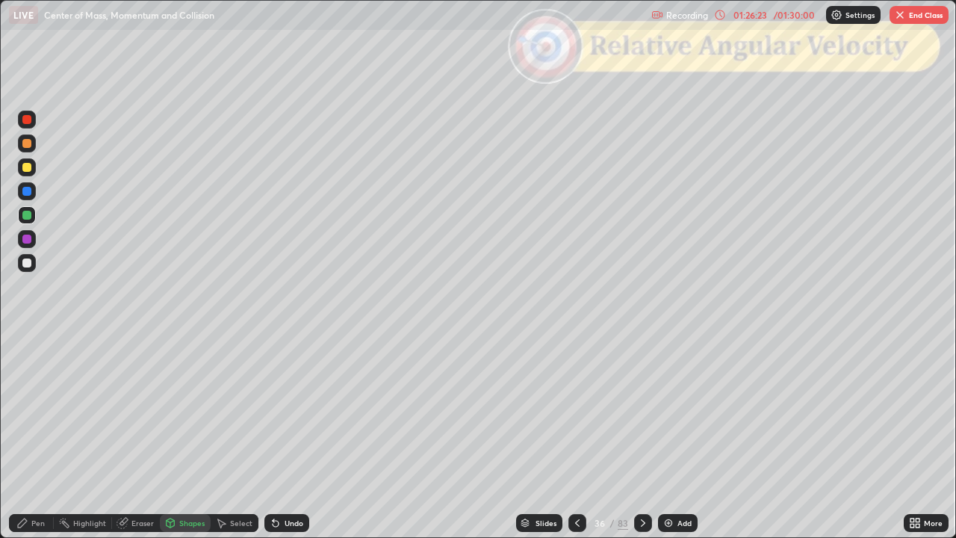
click at [27, 143] on div at bounding box center [26, 143] width 9 height 9
click at [19, 443] on icon at bounding box center [22, 523] width 12 height 12
click at [284, 443] on div "Undo" at bounding box center [286, 523] width 45 height 18
click at [27, 263] on div at bounding box center [26, 262] width 9 height 9
click at [177, 443] on div "Shapes" at bounding box center [185, 523] width 51 height 18
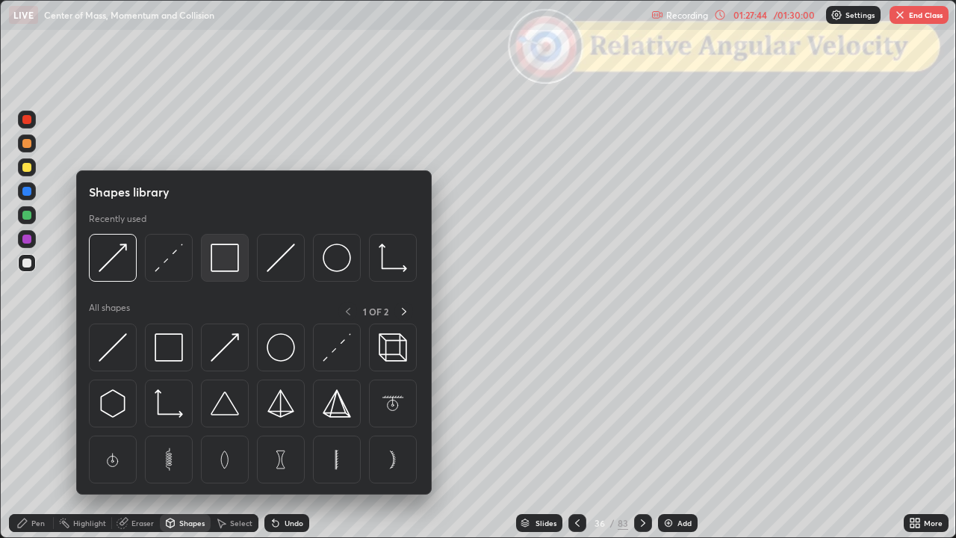
click at [225, 260] on img at bounding box center [225, 257] width 28 height 28
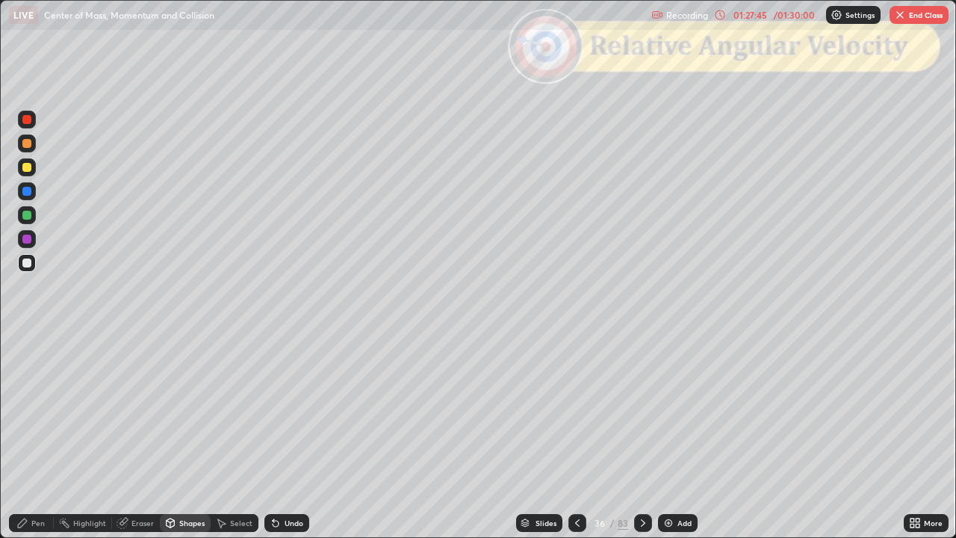
click at [30, 119] on div at bounding box center [26, 119] width 9 height 9
click at [641, 443] on icon at bounding box center [643, 523] width 12 height 12
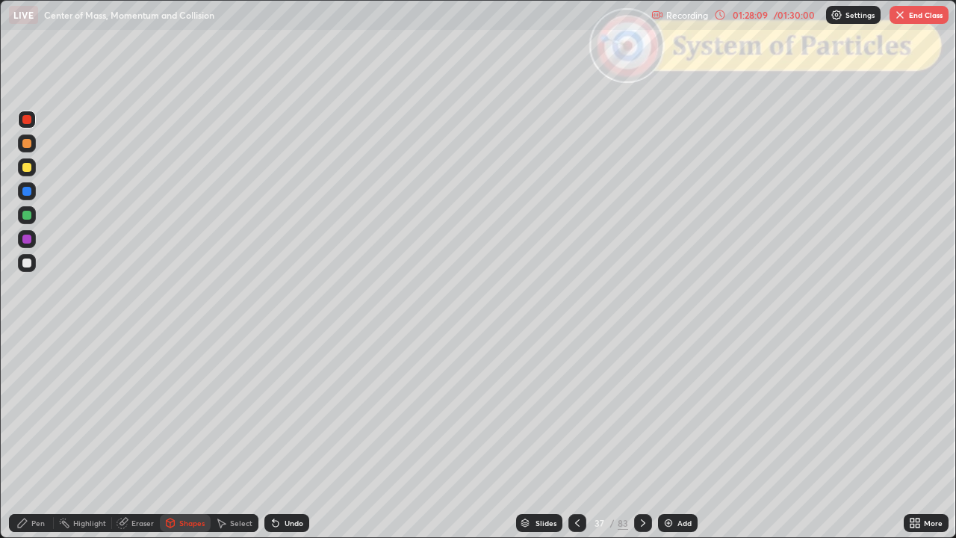
click at [545, 443] on div "Slides" at bounding box center [545, 522] width 21 height 7
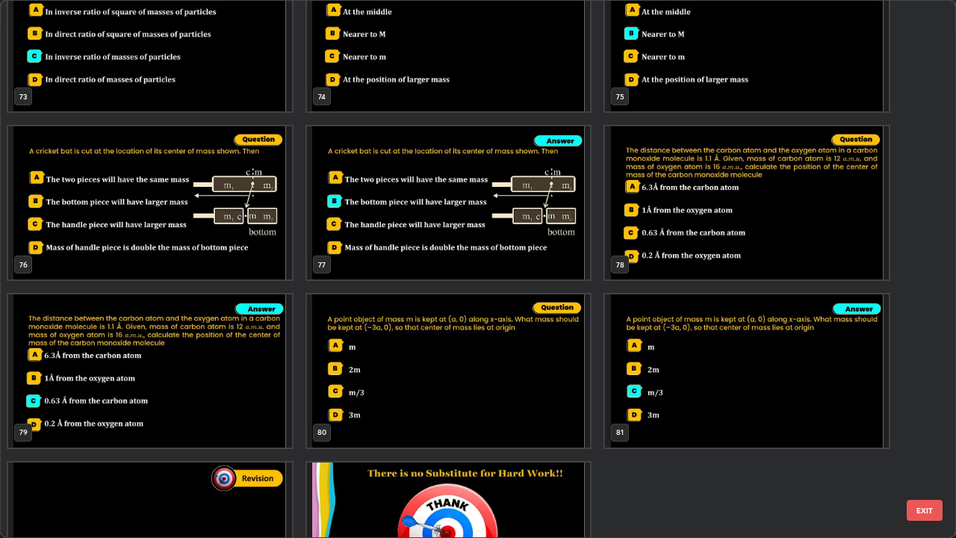
scroll to position [4163, 0]
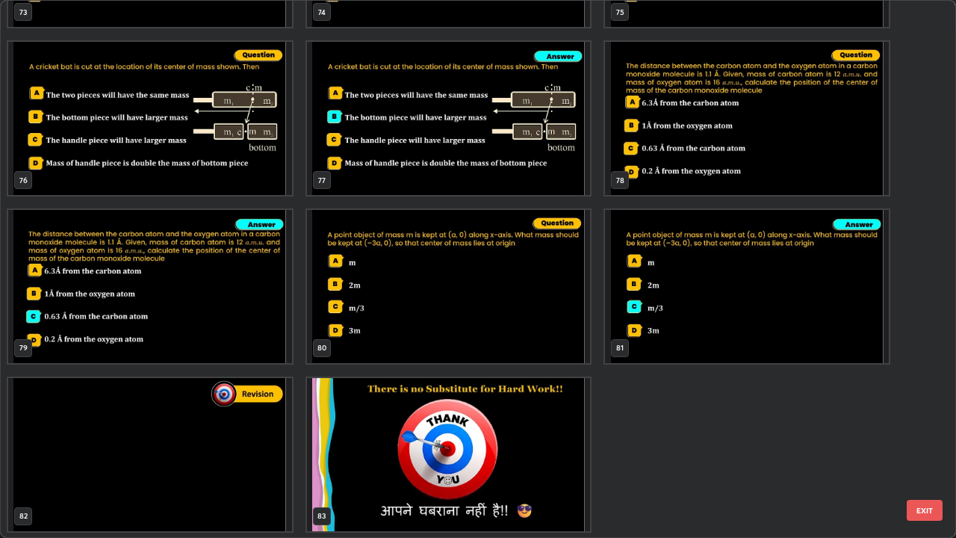
click at [507, 424] on img "grid" at bounding box center [449, 454] width 284 height 153
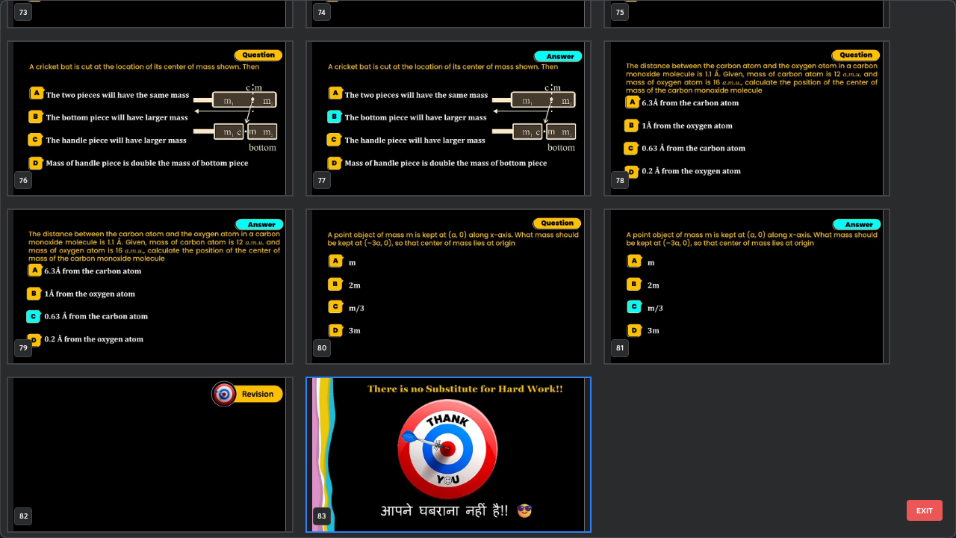
click at [918, 443] on button "EXIT" at bounding box center [925, 510] width 36 height 21
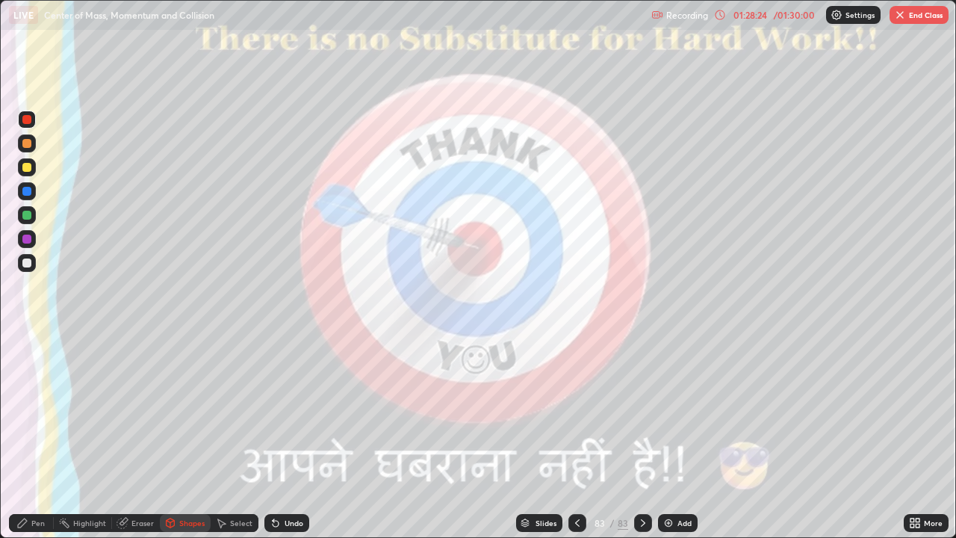
click at [908, 22] on button "End Class" at bounding box center [918, 15] width 59 height 18
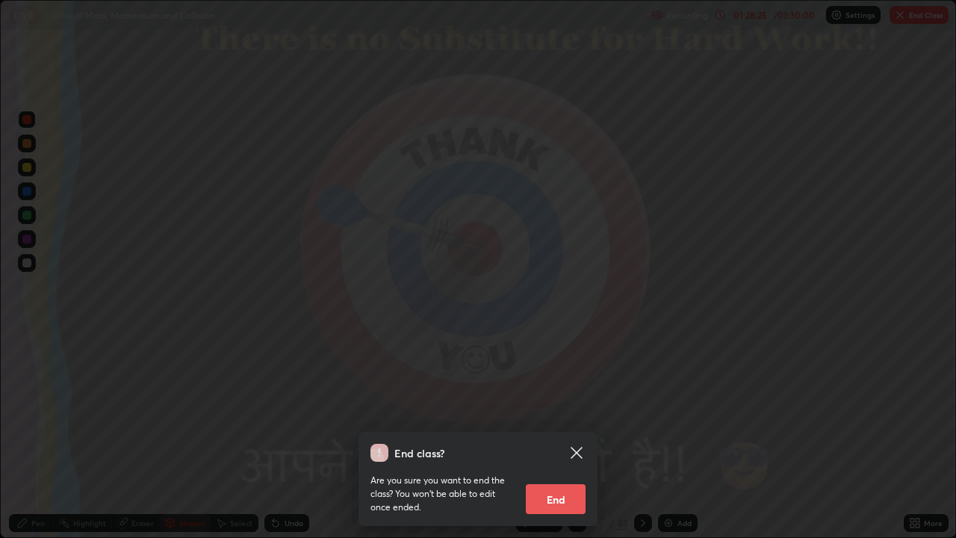
click at [553, 443] on button "End" at bounding box center [556, 499] width 60 height 30
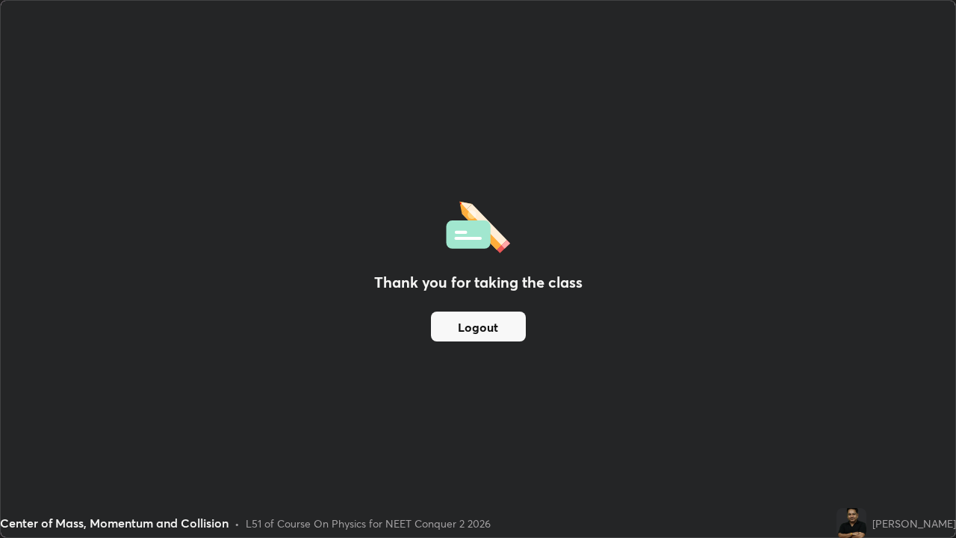
click at [471, 330] on button "Logout" at bounding box center [478, 326] width 95 height 30
